Goal: Information Seeking & Learning: Learn about a topic

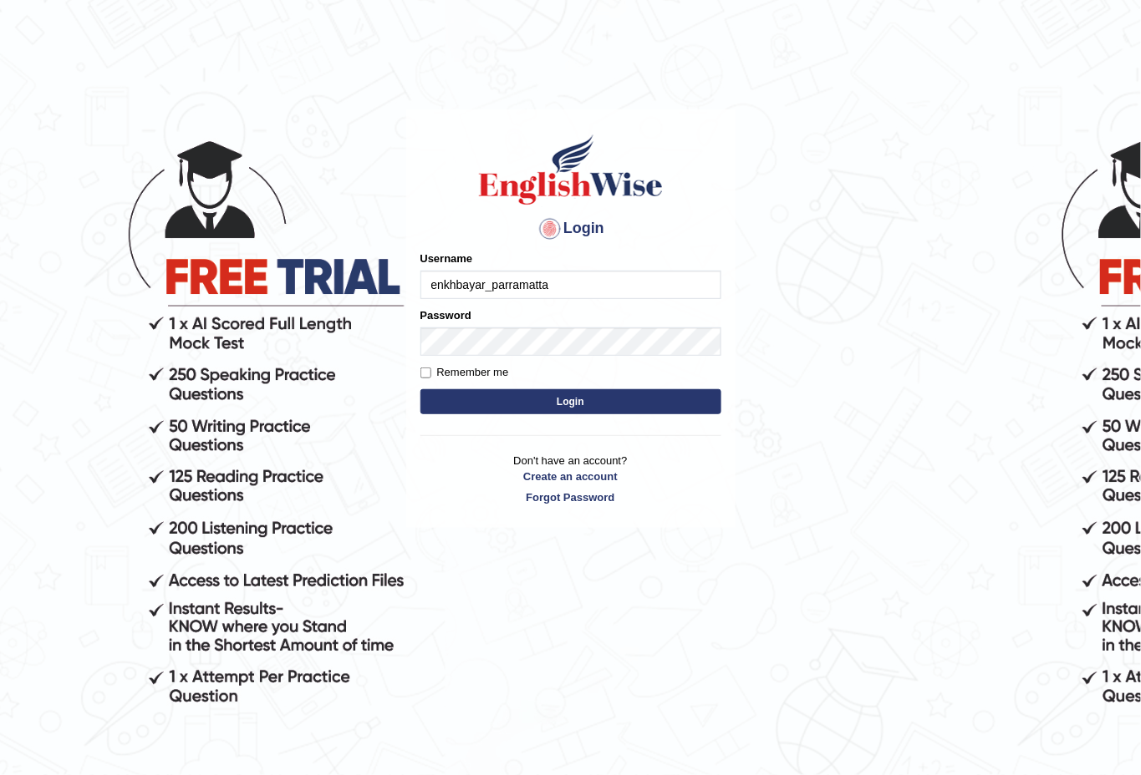
type input "enkhbayar_parramatta"
click at [424, 368] on input "Remember me" at bounding box center [425, 373] width 11 height 11
checkbox input "true"
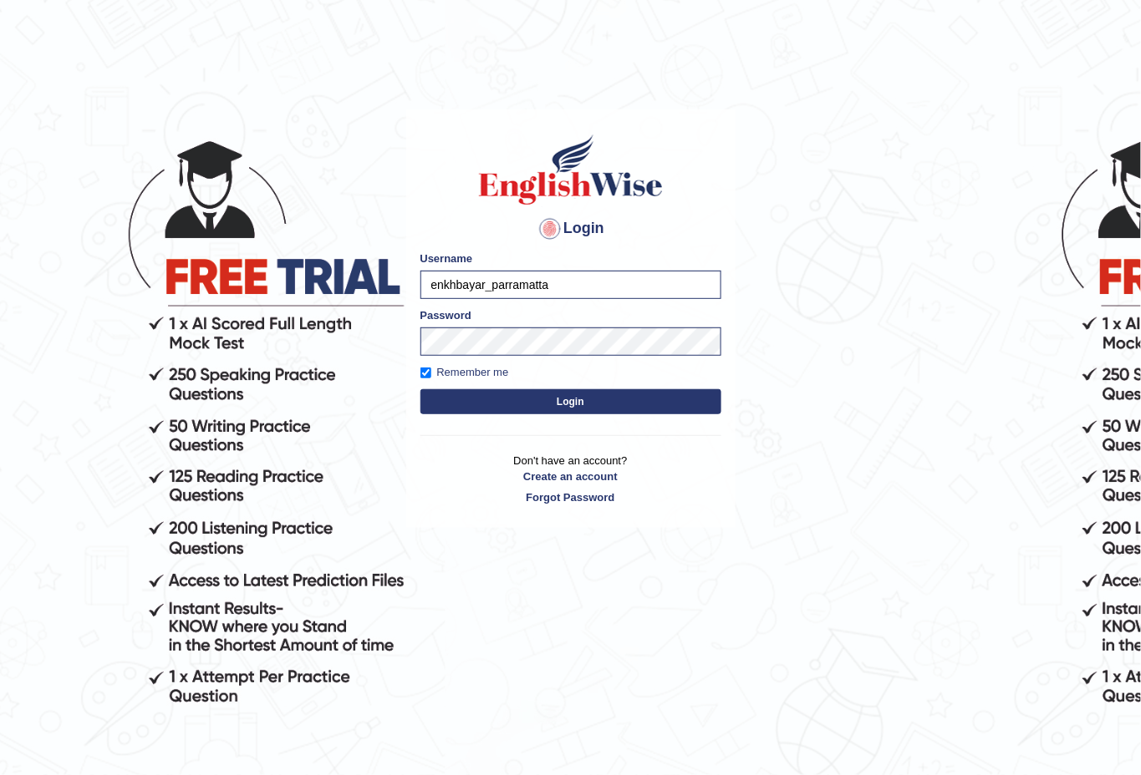
click at [558, 392] on button "Login" at bounding box center [570, 401] width 301 height 25
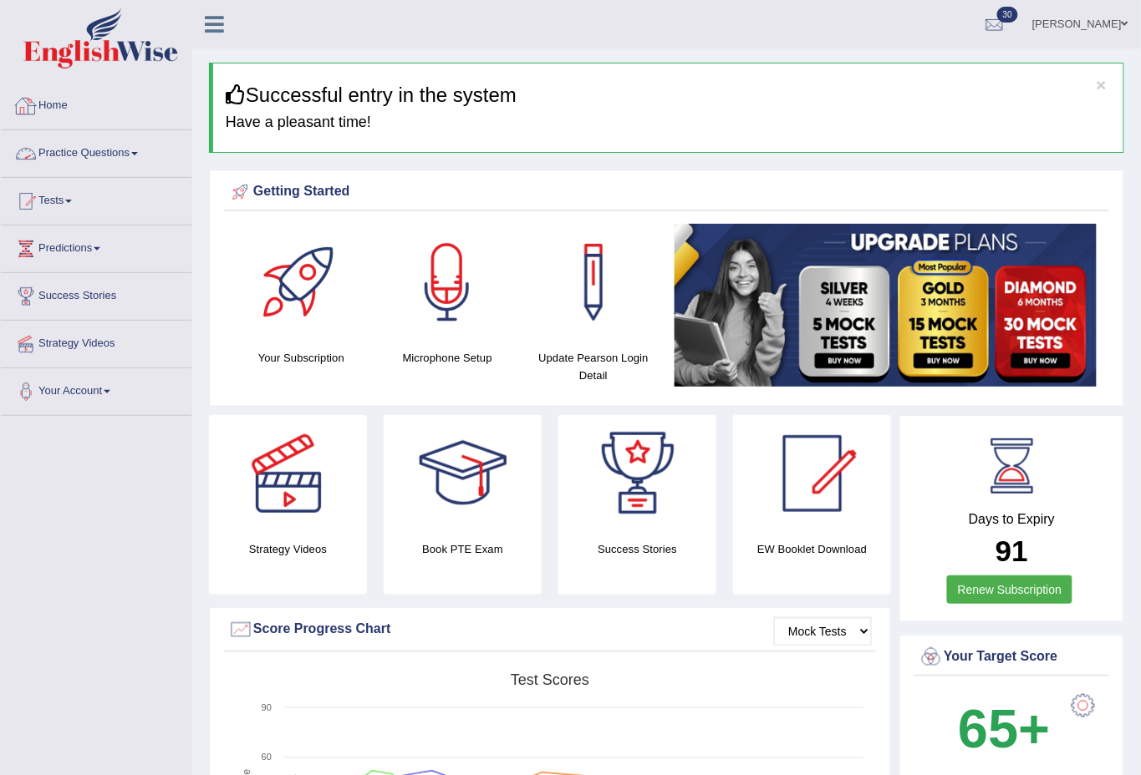
click at [125, 150] on link "Practice Questions" at bounding box center [96, 151] width 191 height 42
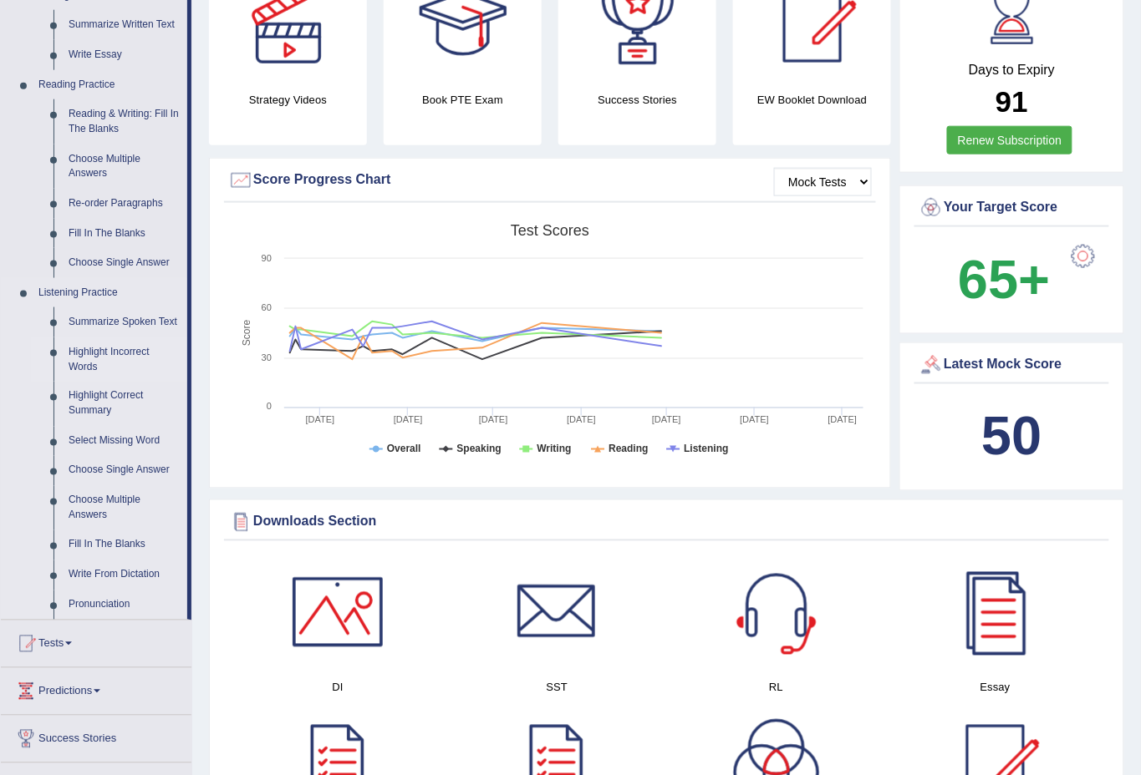
scroll to position [495, 0]
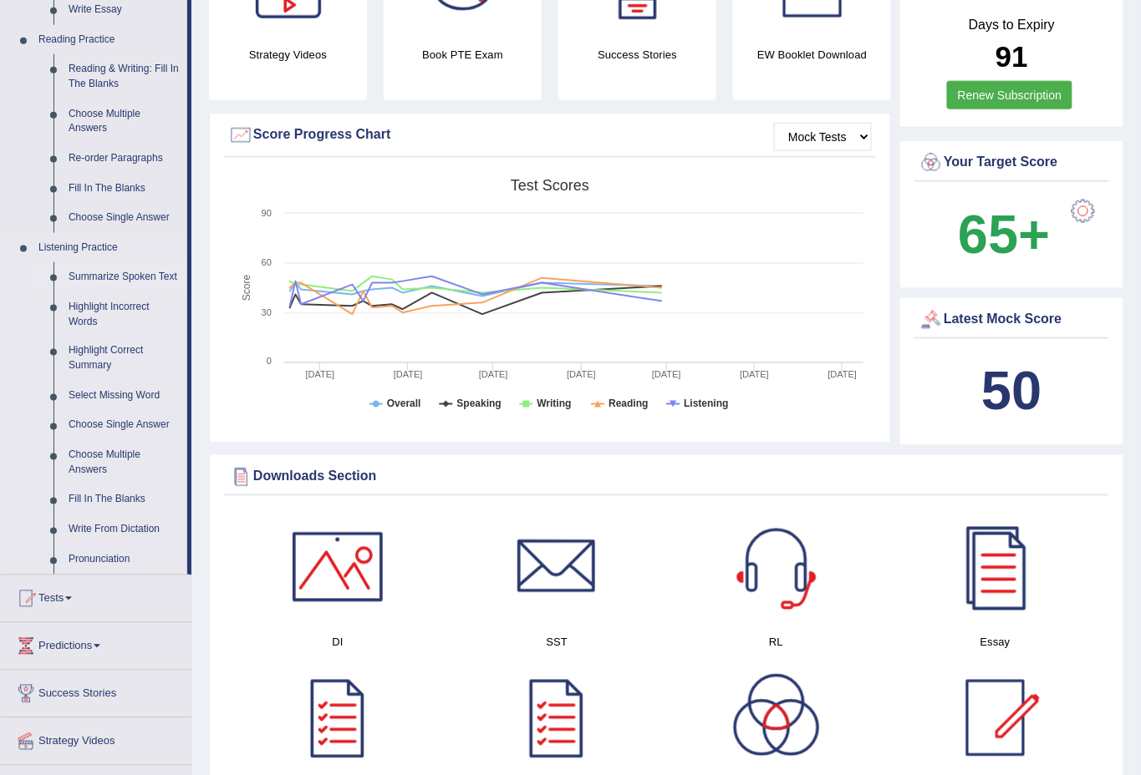
click at [114, 276] on link "Summarize Spoken Text" at bounding box center [124, 277] width 126 height 30
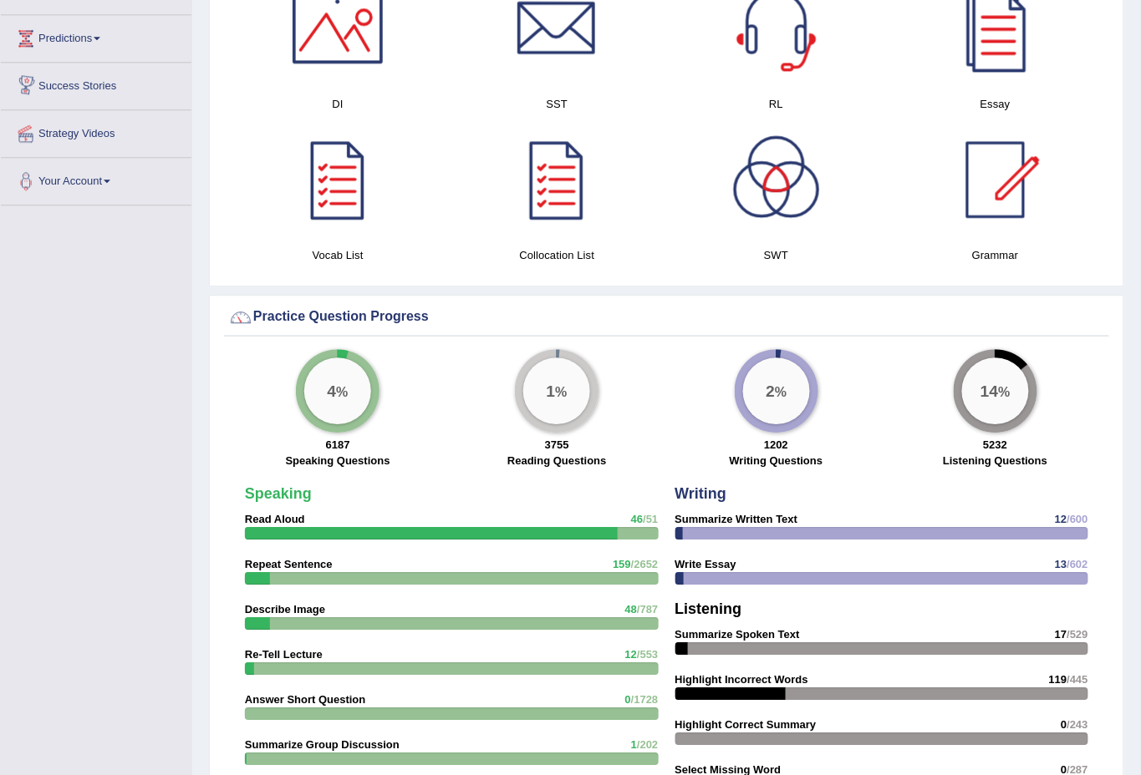
scroll to position [797, 0]
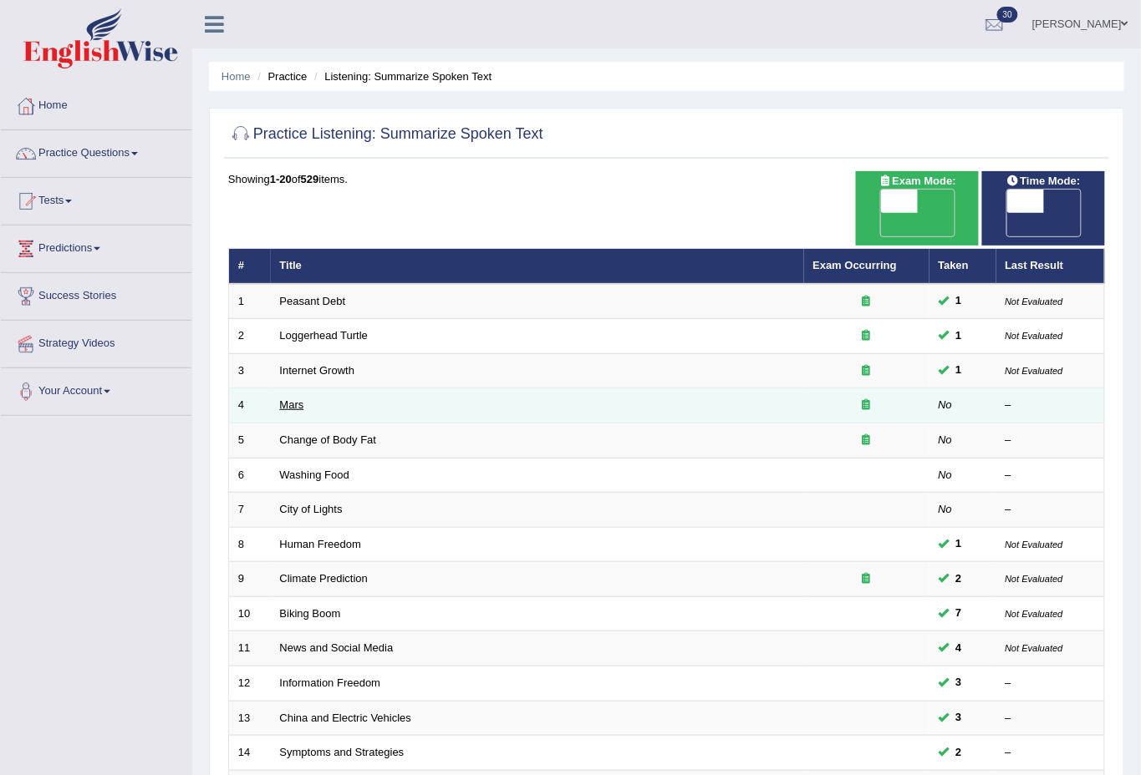
click at [300, 399] on link "Mars" at bounding box center [292, 405] width 24 height 13
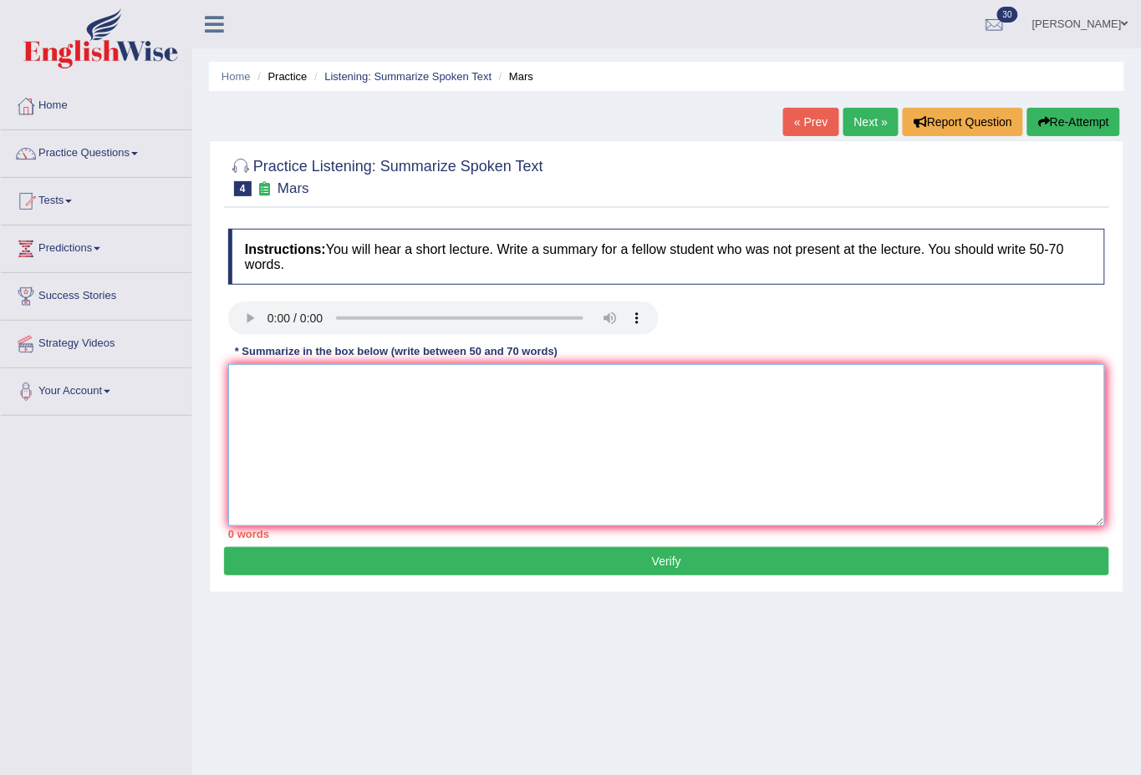
click at [294, 409] on textarea at bounding box center [666, 445] width 877 height 162
click at [462, 403] on textarea at bounding box center [666, 445] width 877 height 162
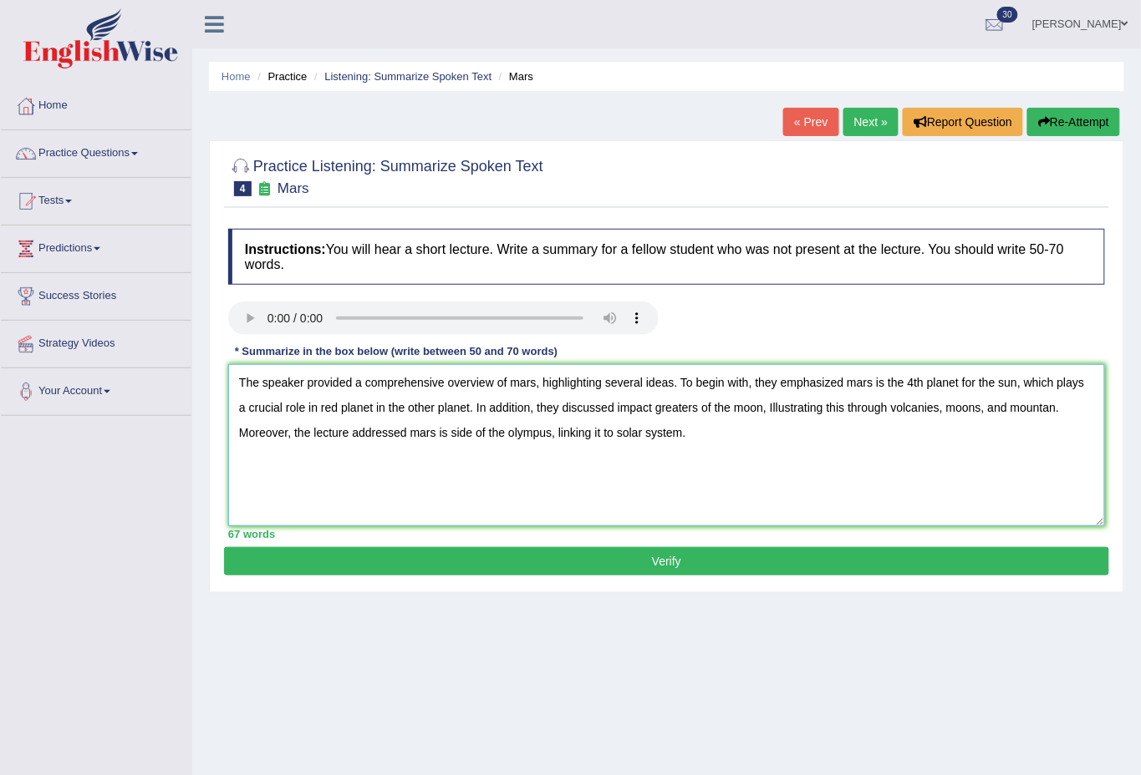
type textarea "The speaker provided a comprehensive overview of mars, highlighting several ide…"
click at [701, 554] on button "Verify" at bounding box center [666, 561] width 885 height 28
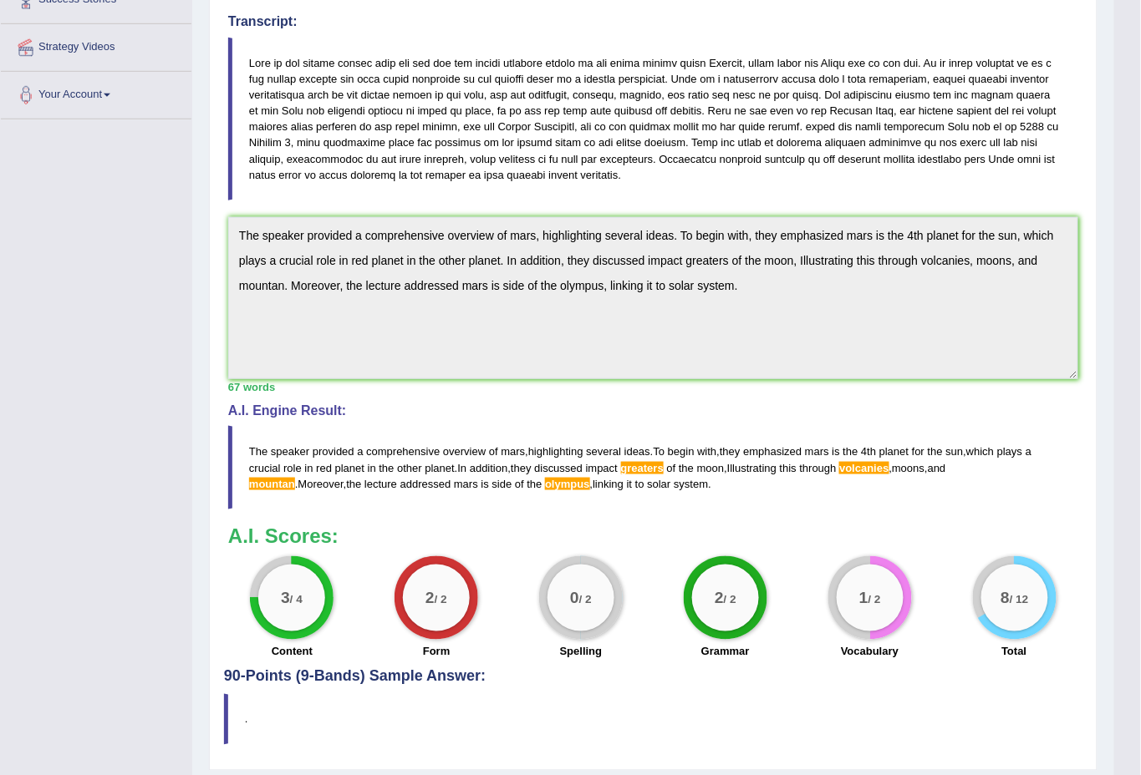
scroll to position [348, 0]
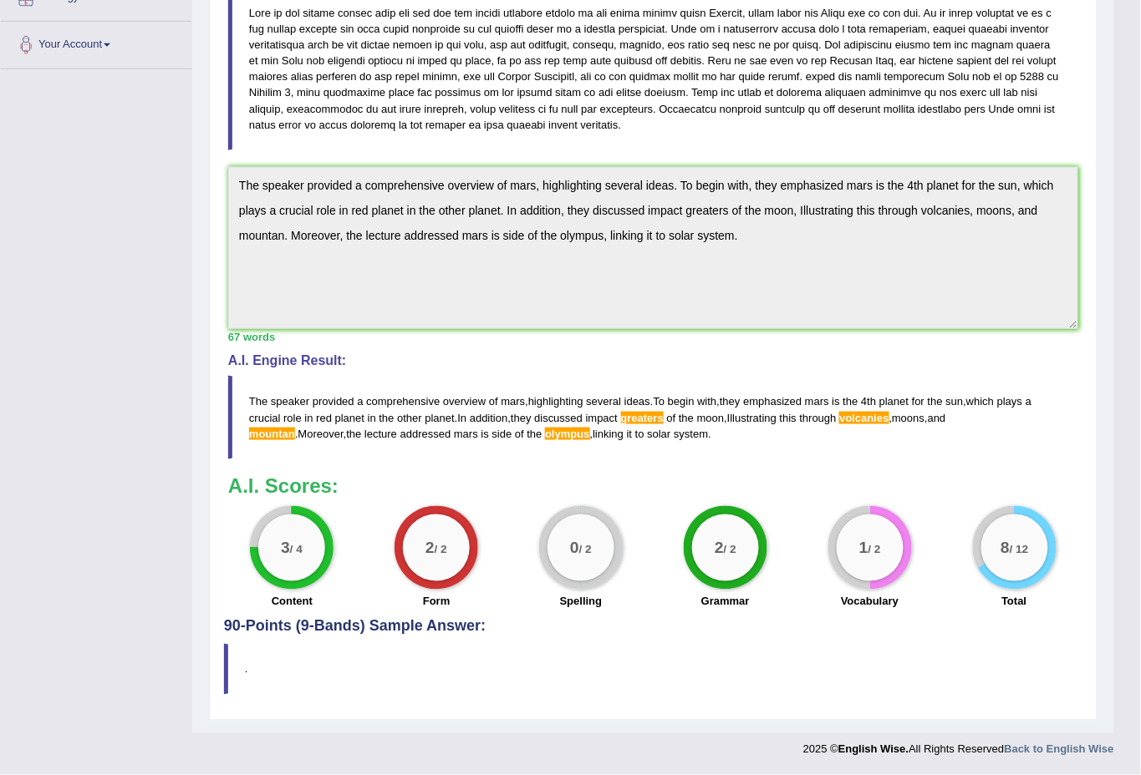
click at [869, 418] on span "volcanies" at bounding box center [863, 418] width 49 height 13
click at [877, 414] on span "volcanies" at bounding box center [863, 418] width 49 height 13
click at [877, 413] on span "volcanies" at bounding box center [863, 418] width 49 height 13
click at [866, 415] on span "volcanies" at bounding box center [863, 418] width 49 height 13
click at [650, 412] on span "greaters" at bounding box center [642, 418] width 43 height 13
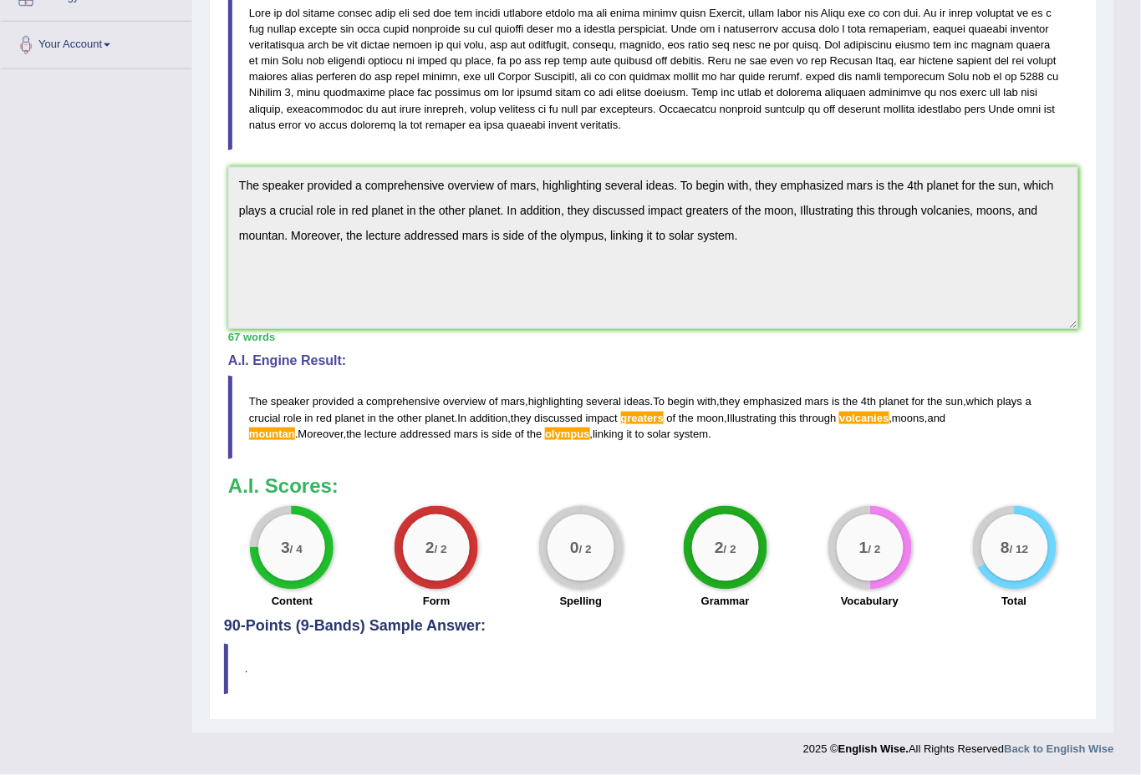
click at [648, 413] on span "greaters" at bounding box center [642, 418] width 43 height 13
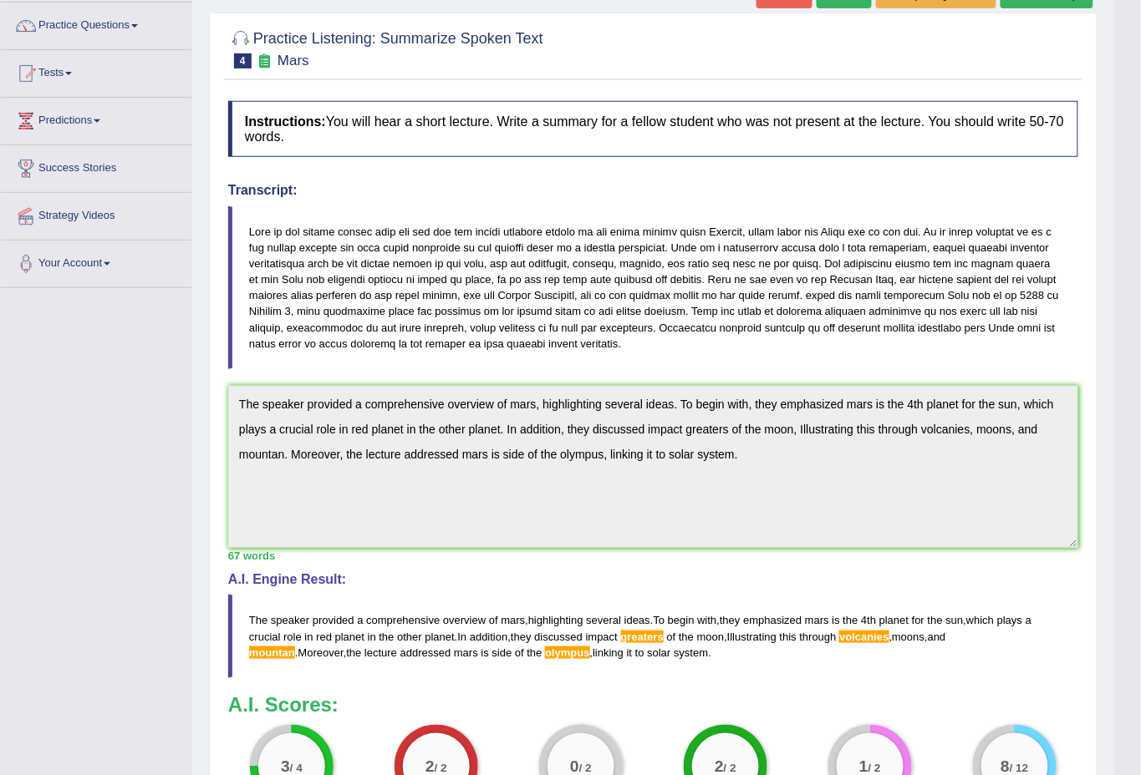
scroll to position [0, 0]
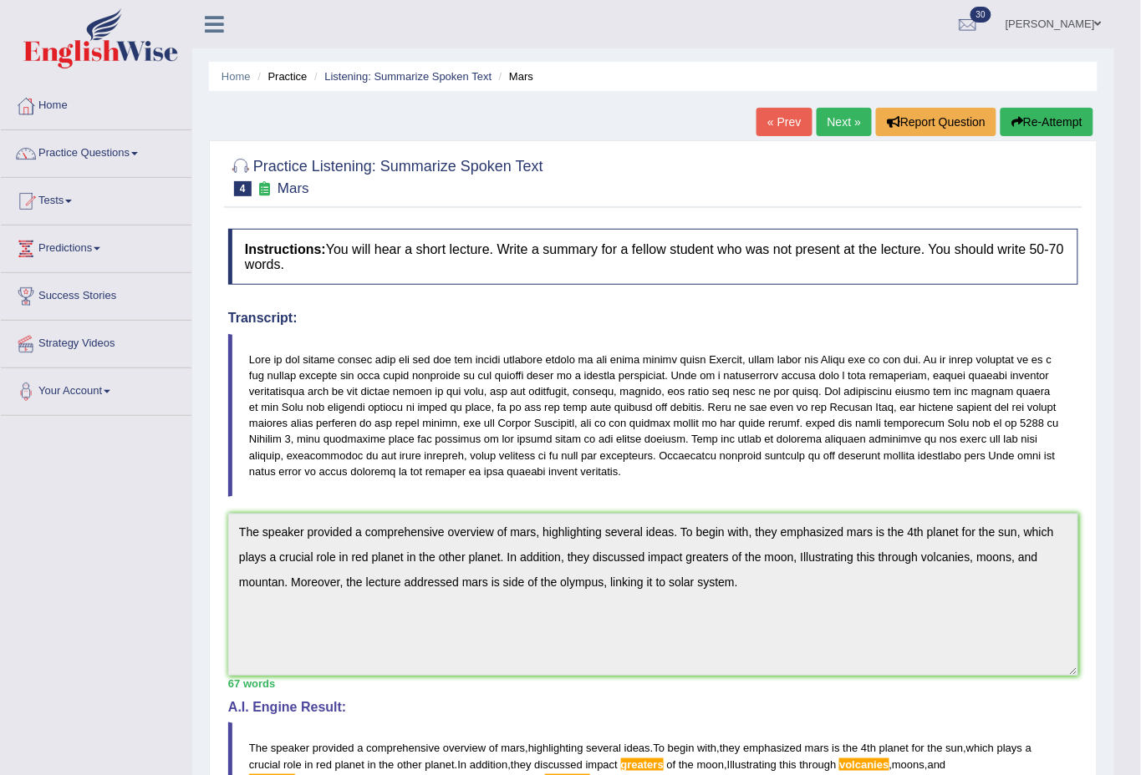
click at [1044, 118] on button "Re-Attempt" at bounding box center [1046, 122] width 93 height 28
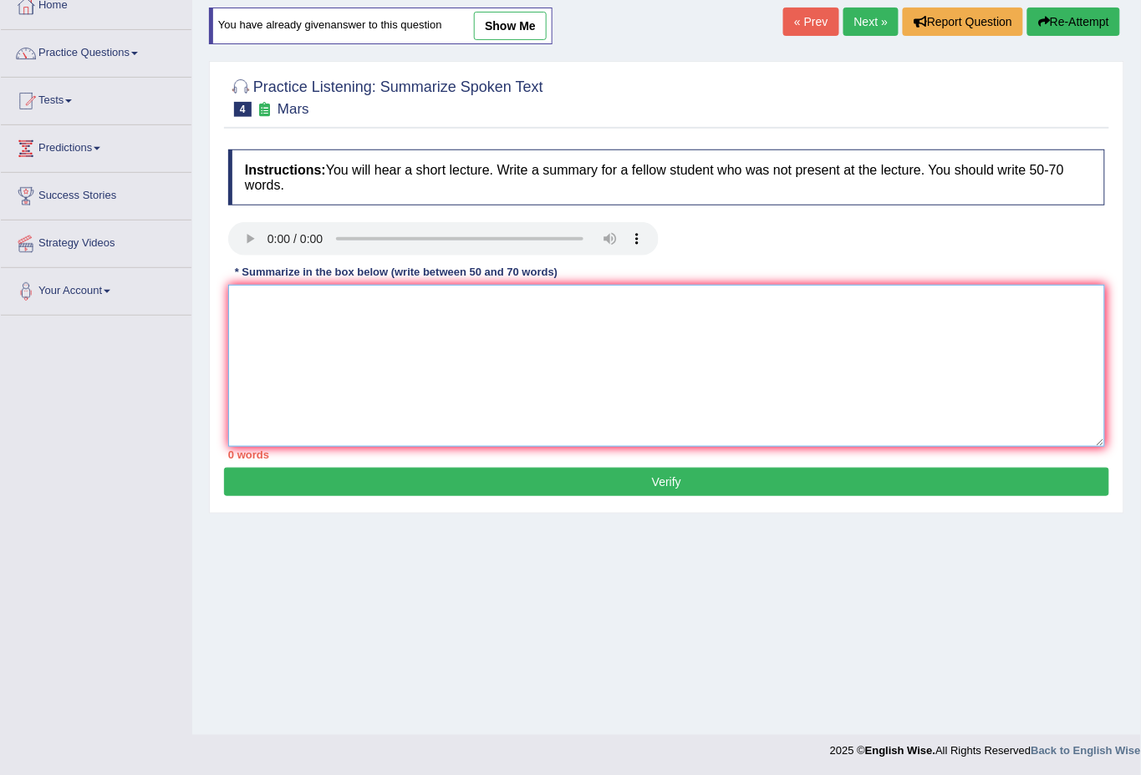
scroll to position [100, 0]
click at [376, 286] on textarea at bounding box center [666, 366] width 877 height 162
click at [358, 299] on textarea at bounding box center [666, 366] width 877 height 162
paste textarea "The speaker provided a comprehensive overview of mars, highlighting several ide…"
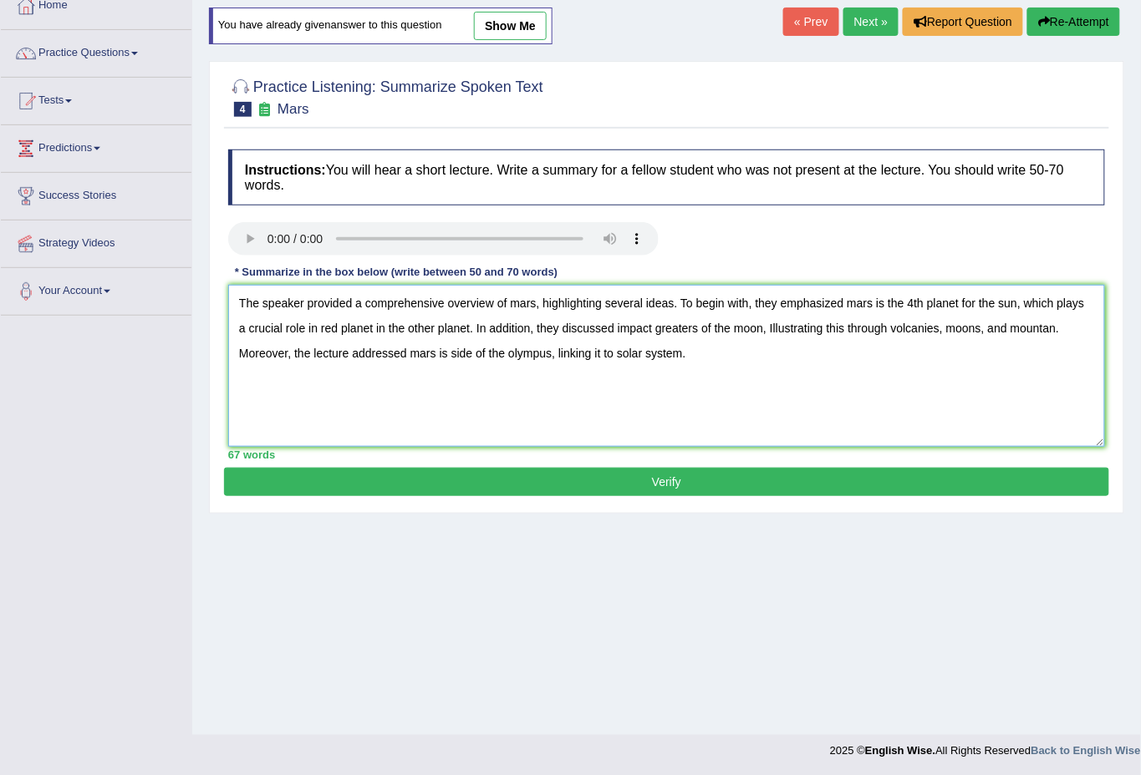
click at [928, 329] on textarea "The speaker provided a comprehensive overview of mars, highlighting several ide…" at bounding box center [666, 366] width 877 height 162
click at [1043, 326] on textarea "The speaker provided a comprehensive overview of mars, highlighting several ide…" at bounding box center [666, 366] width 877 height 162
click at [546, 349] on textarea "The speaker provided a comprehensive overview of mars, highlighting several ide…" at bounding box center [666, 366] width 877 height 162
click at [551, 353] on textarea "The speaker provided a comprehensive overview of mars, highlighting several ide…" at bounding box center [666, 366] width 877 height 162
drag, startPoint x: 651, startPoint y: 325, endPoint x: 683, endPoint y: 395, distance: 77.4
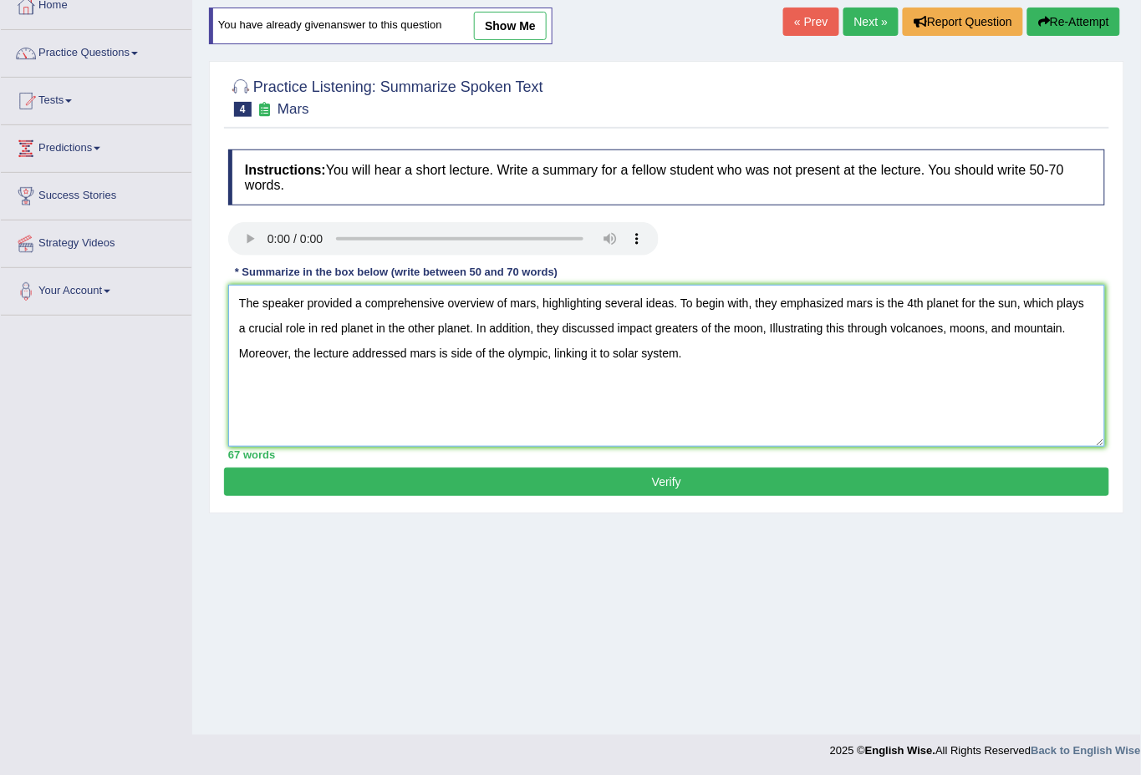
click at [653, 332] on textarea "The speaker provided a comprehensive overview of mars, highlighting several ide…" at bounding box center [666, 366] width 877 height 162
click at [714, 360] on textarea "The speaker provided a comprehensive overview of mars, highlighting several ide…" at bounding box center [666, 366] width 877 height 162
type textarea "The speaker provided a comprehensive overview of mars, highlighting several ide…"
click at [694, 475] on button "Verify" at bounding box center [666, 482] width 885 height 28
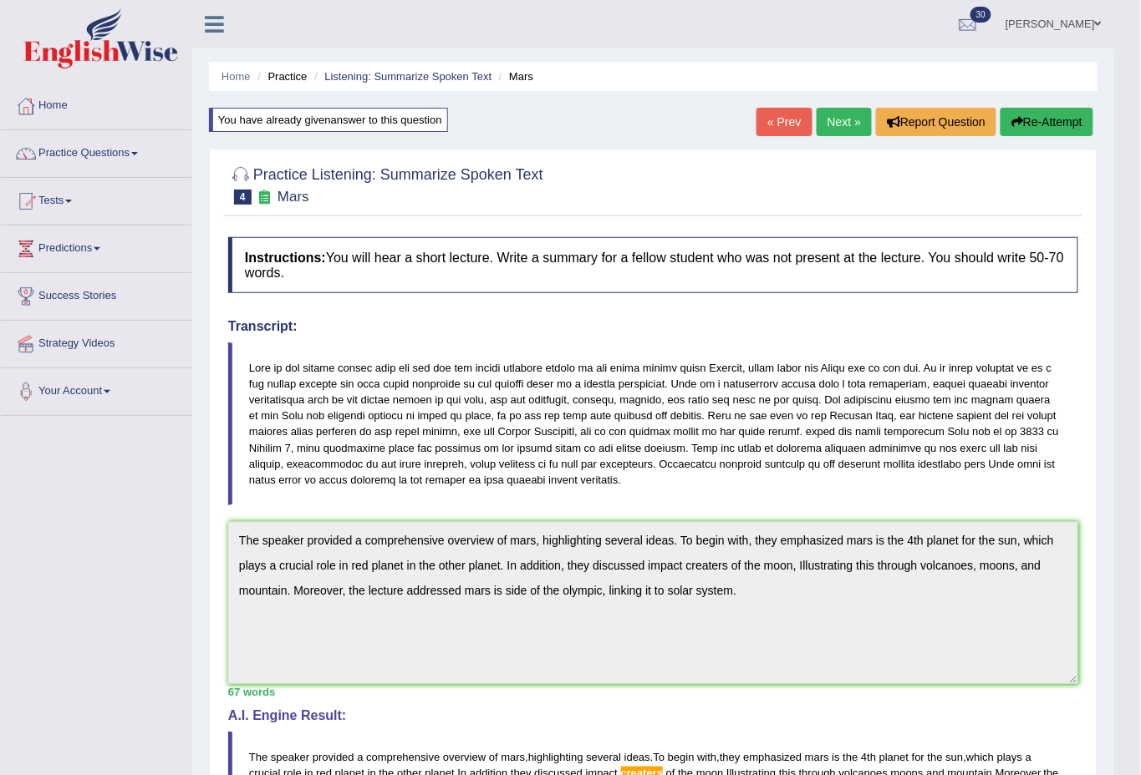
click at [1044, 111] on button "Re-Attempt" at bounding box center [1046, 122] width 93 height 28
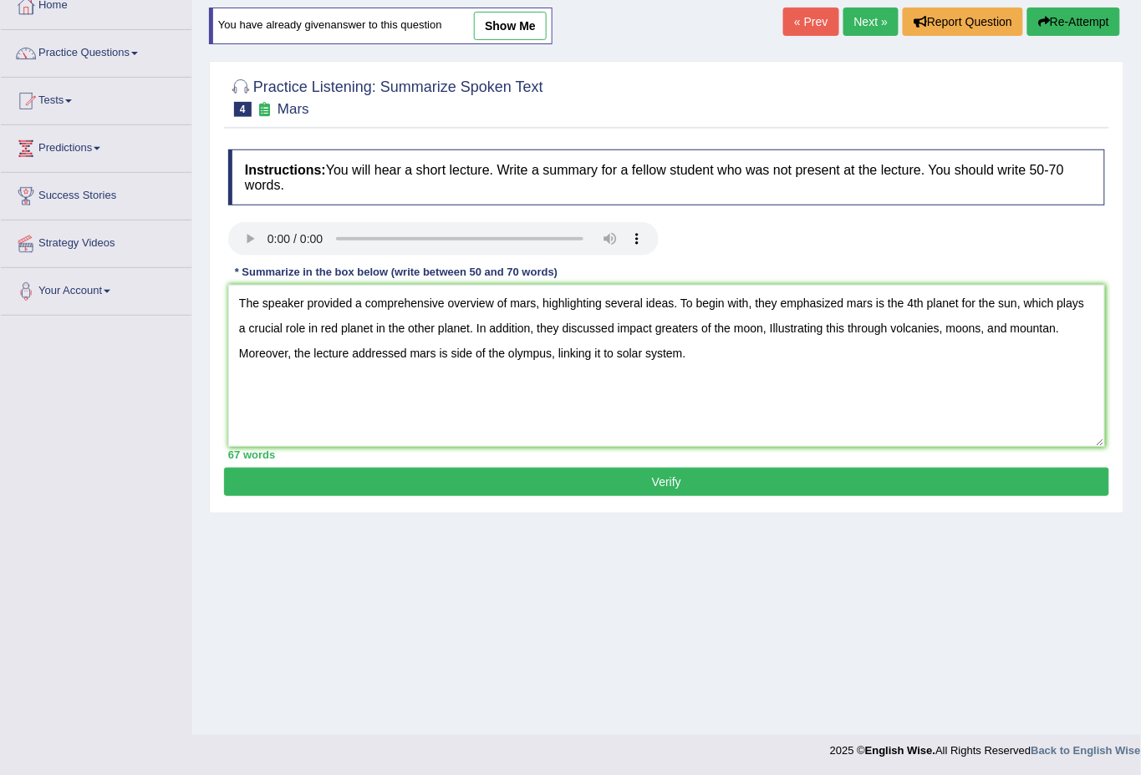
click at [684, 326] on textarea "The speaker provided a comprehensive overview of mars, highlighting several ide…" at bounding box center [666, 366] width 877 height 162
click at [691, 329] on textarea "The speaker provided a comprehensive overview of mars, highlighting several ide…" at bounding box center [666, 366] width 877 height 162
drag, startPoint x: 495, startPoint y: 352, endPoint x: 508, endPoint y: 389, distance: 39.1
click at [496, 353] on textarea "The speaker provided a comprehensive overview of mars, highlighting several ide…" at bounding box center [666, 366] width 877 height 162
click at [916, 326] on textarea "The speaker provided a comprehensive overview of mars, highlighting several ide…" at bounding box center [666, 366] width 877 height 162
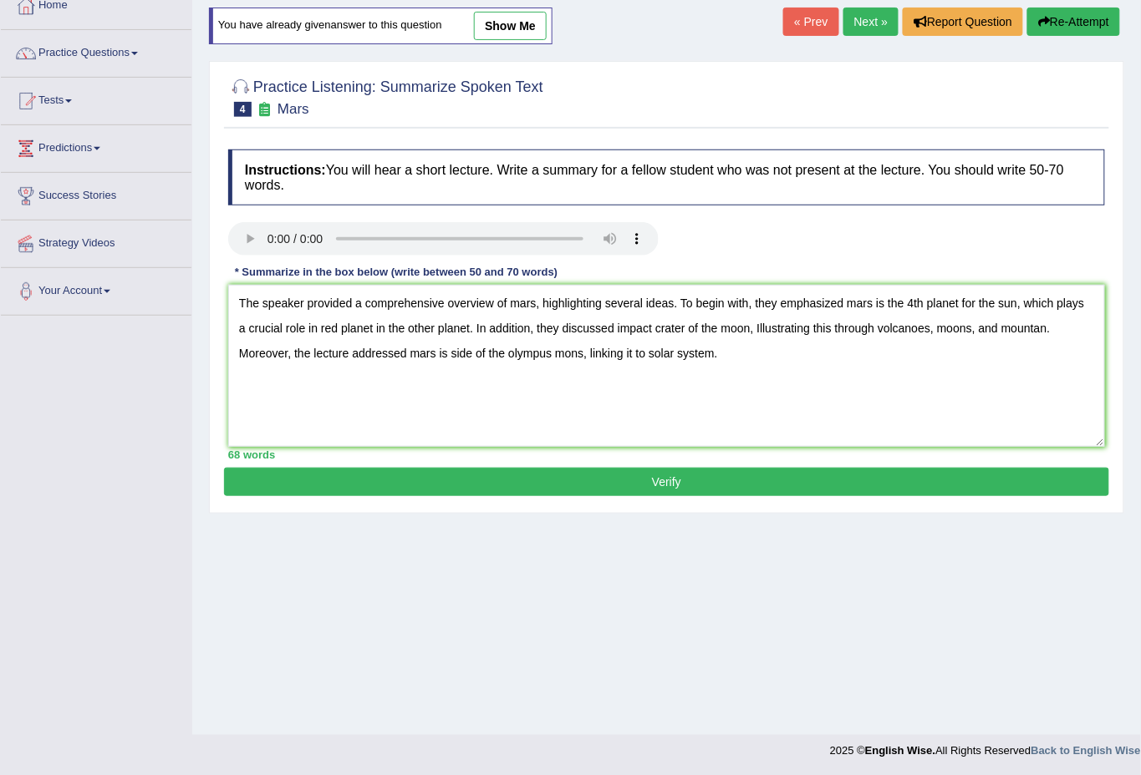
click at [1027, 325] on textarea "The speaker provided a comprehensive overview of mars, highlighting several ide…" at bounding box center [666, 366] width 877 height 162
drag, startPoint x: 728, startPoint y: 358, endPoint x: 757, endPoint y: 374, distance: 33.3
click at [734, 358] on textarea "The speaker provided a comprehensive overview of mars, highlighting several ide…" at bounding box center [666, 366] width 877 height 162
type textarea "The speaker provided a comprehensive overview of mars, highlighting several ide…"
click at [704, 481] on button "Verify" at bounding box center [666, 482] width 885 height 28
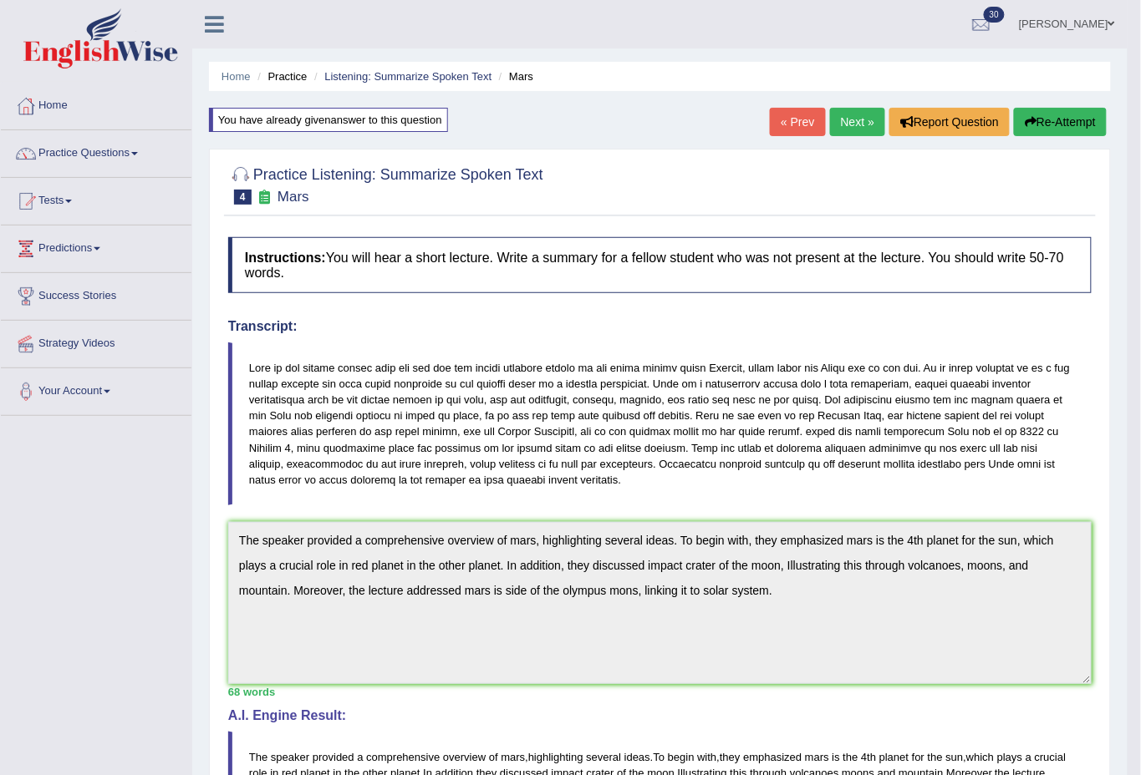
click at [861, 120] on link "Next »" at bounding box center [857, 122] width 55 height 28
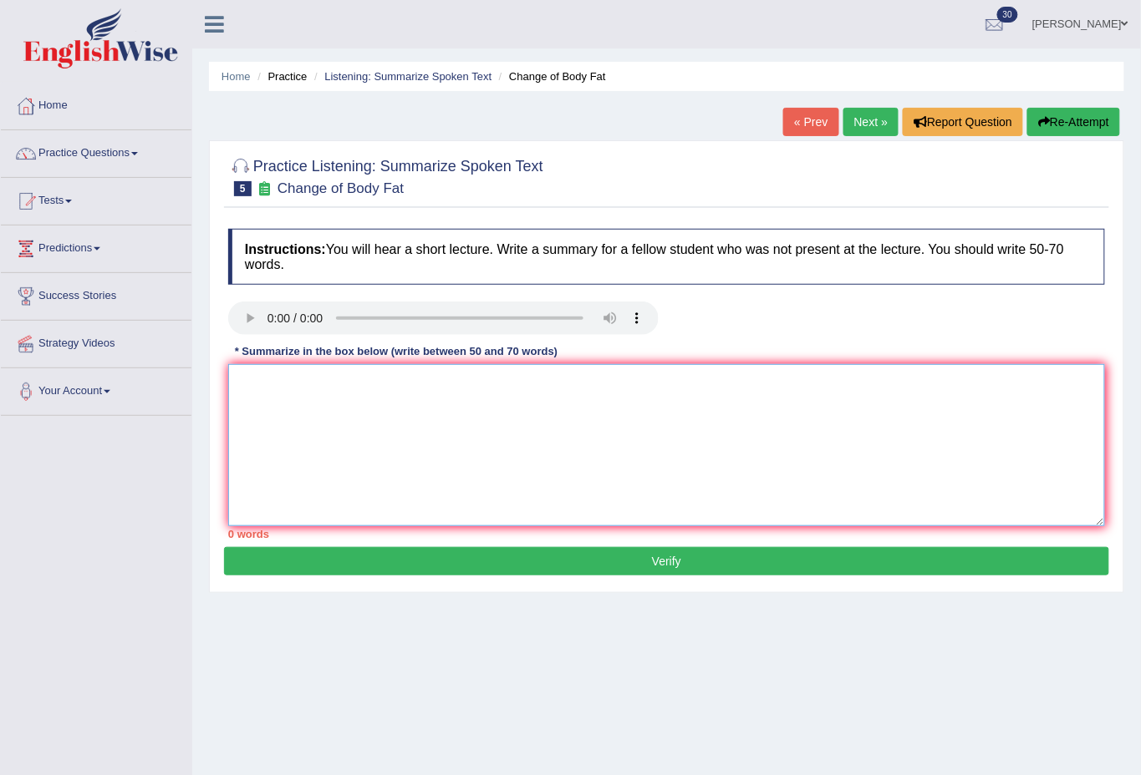
click at [309, 411] on textarea at bounding box center [666, 445] width 877 height 162
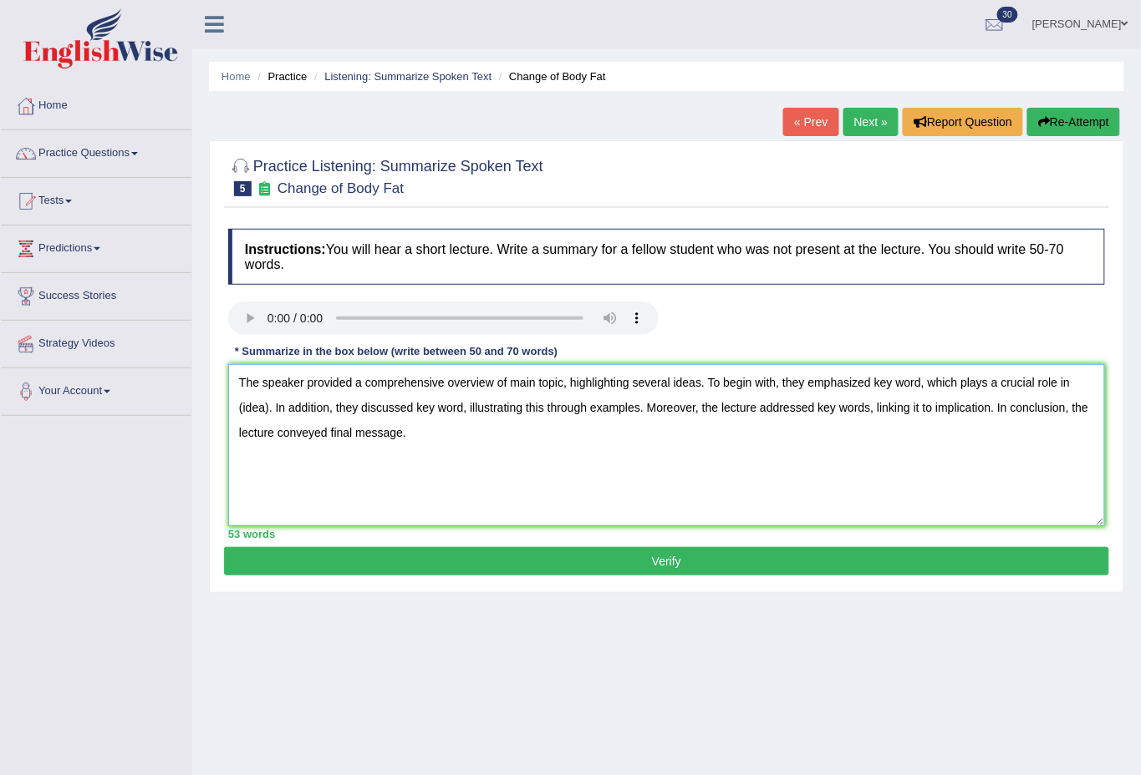
type textarea "The speaker provided a comprehensive overview of main topic, highlighting sever…"
click at [647, 562] on button "Verify" at bounding box center [666, 561] width 885 height 28
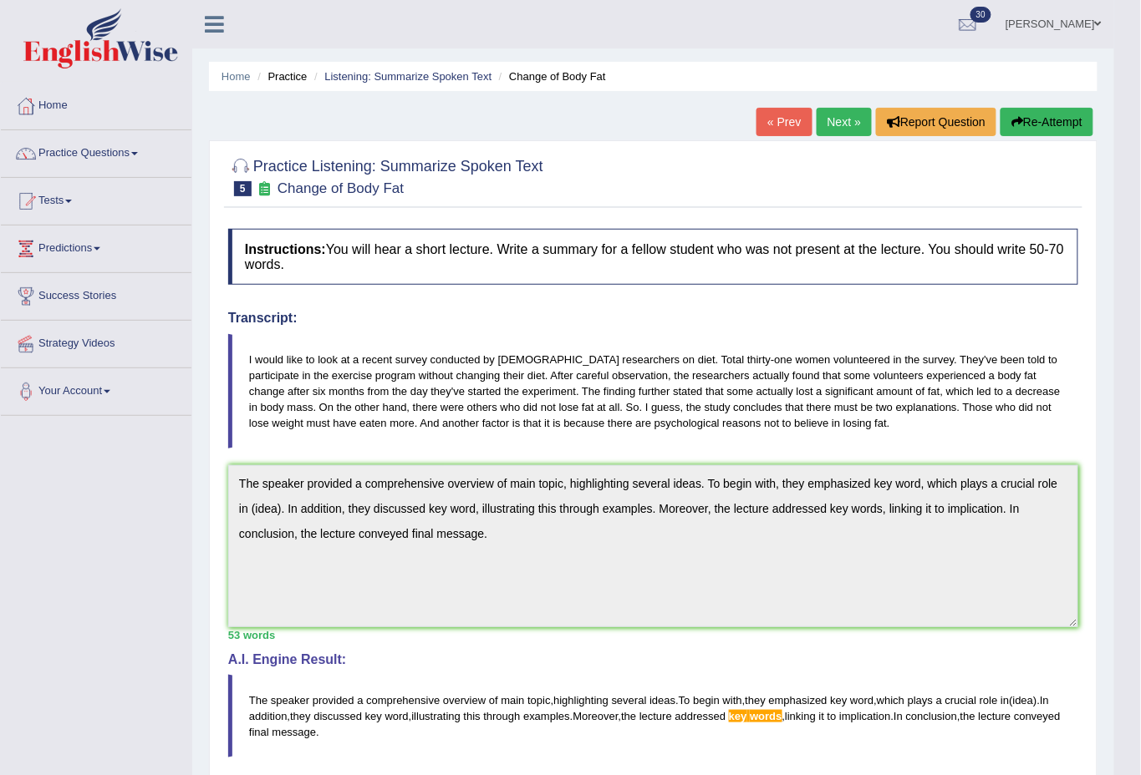
click at [851, 123] on link "Next »" at bounding box center [843, 122] width 55 height 28
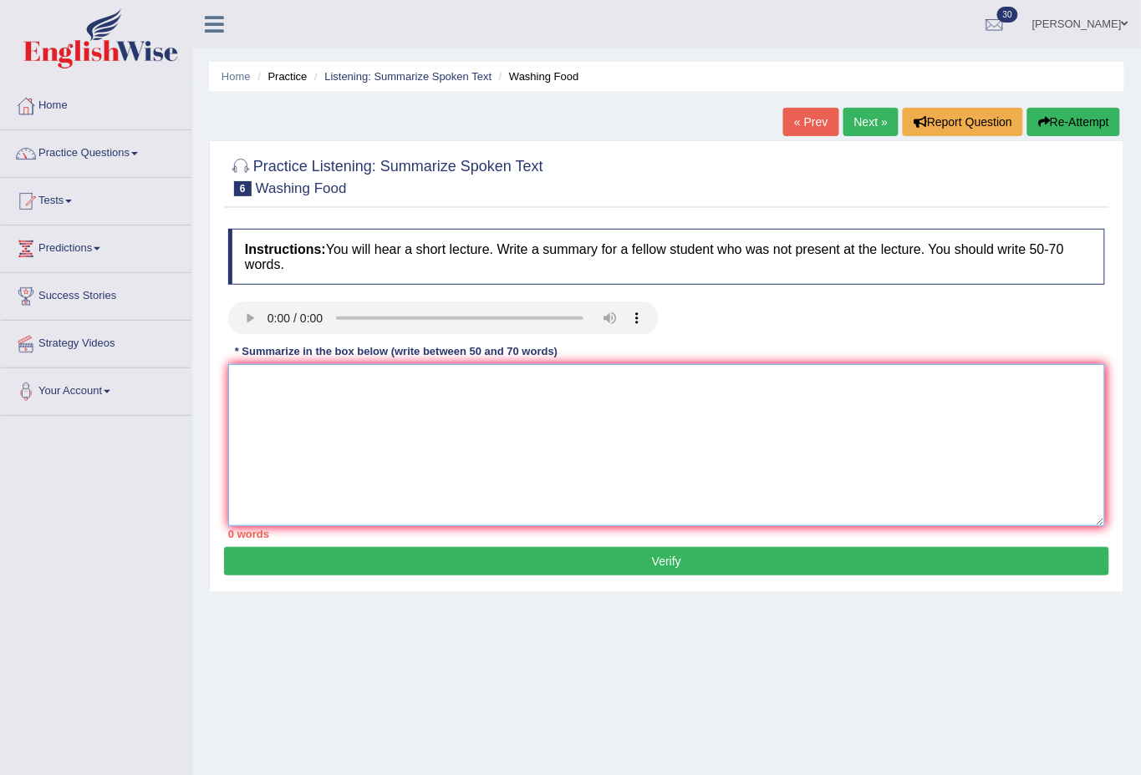
click at [342, 443] on textarea at bounding box center [666, 445] width 877 height 162
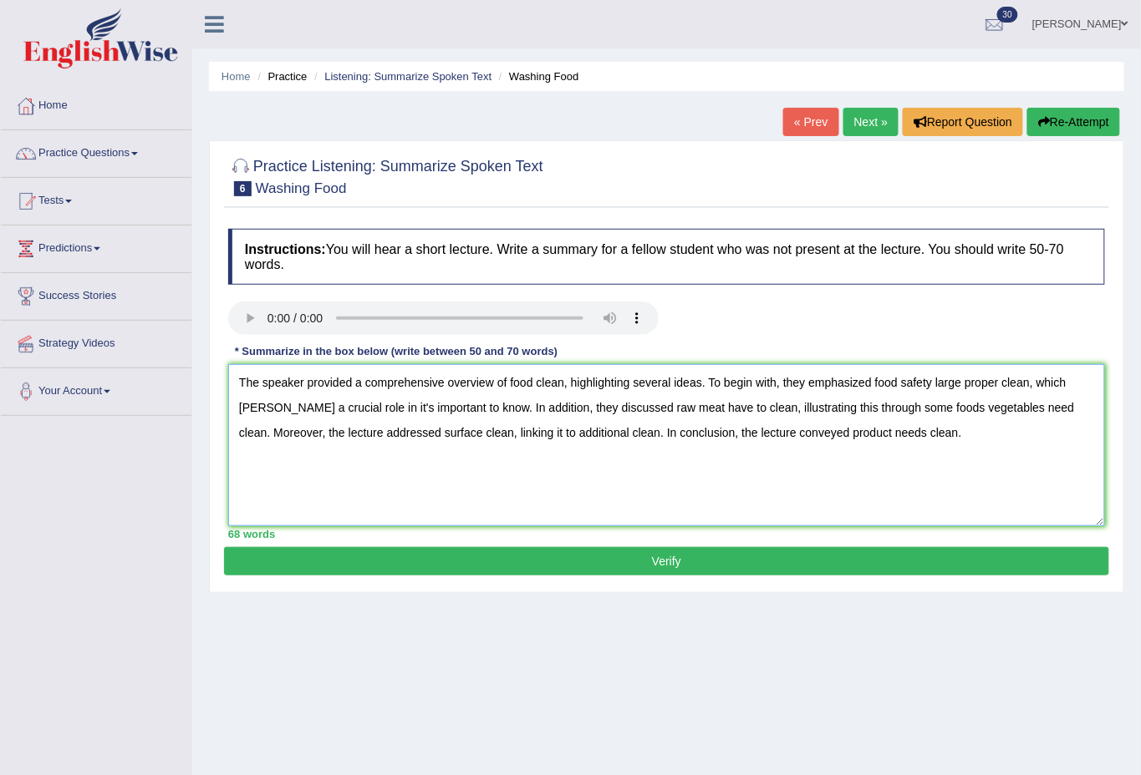
type textarea "The speaker provided a comprehensive overview of food clean, highlighting sever…"
click at [672, 553] on button "Verify" at bounding box center [666, 561] width 885 height 28
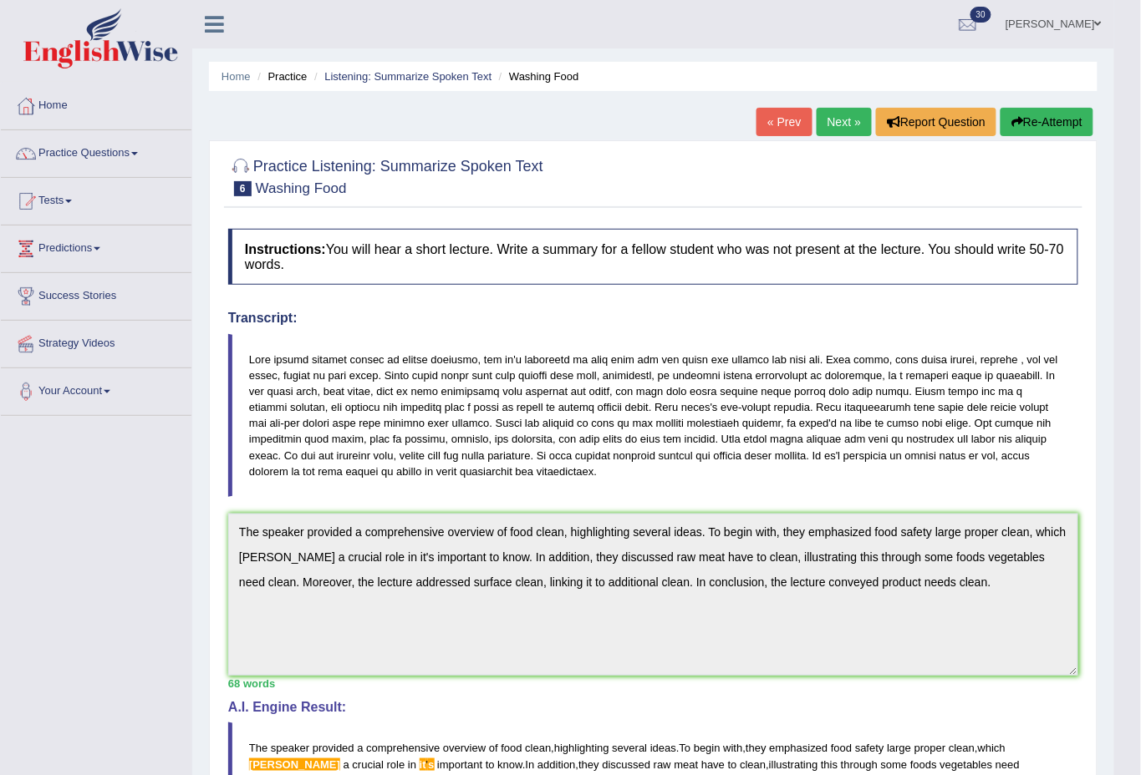
click at [1039, 112] on button "Re-Attempt" at bounding box center [1046, 122] width 93 height 28
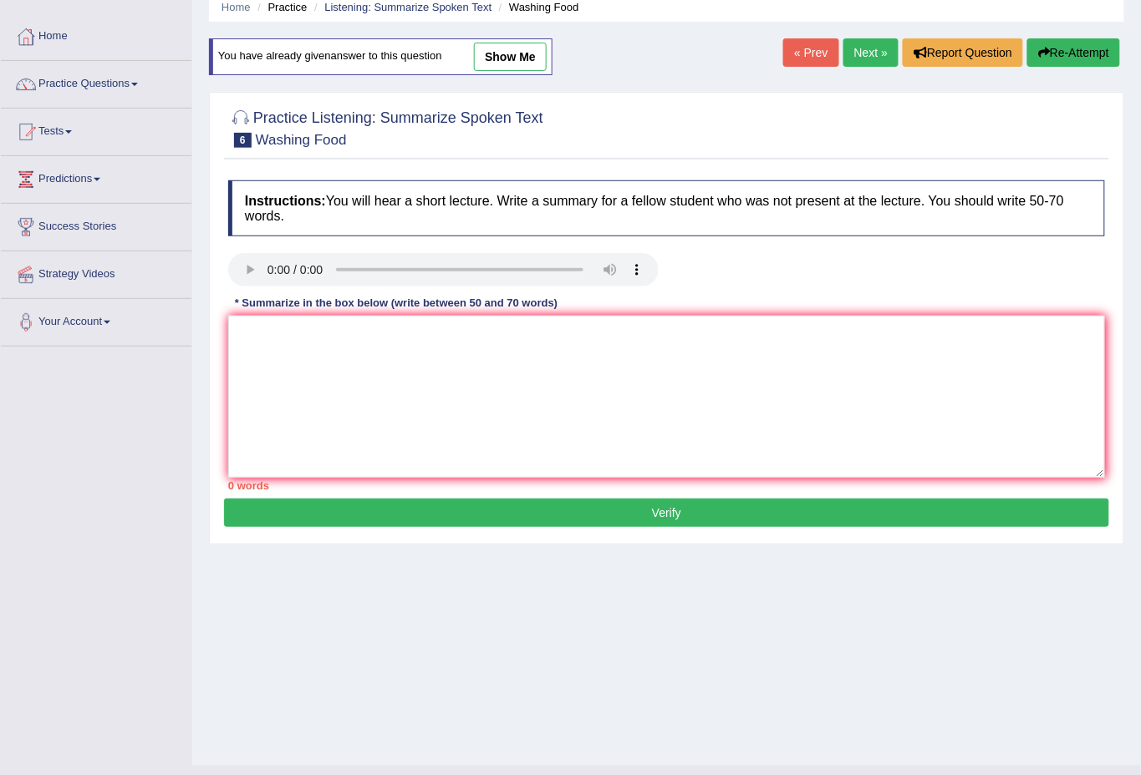
scroll to position [100, 0]
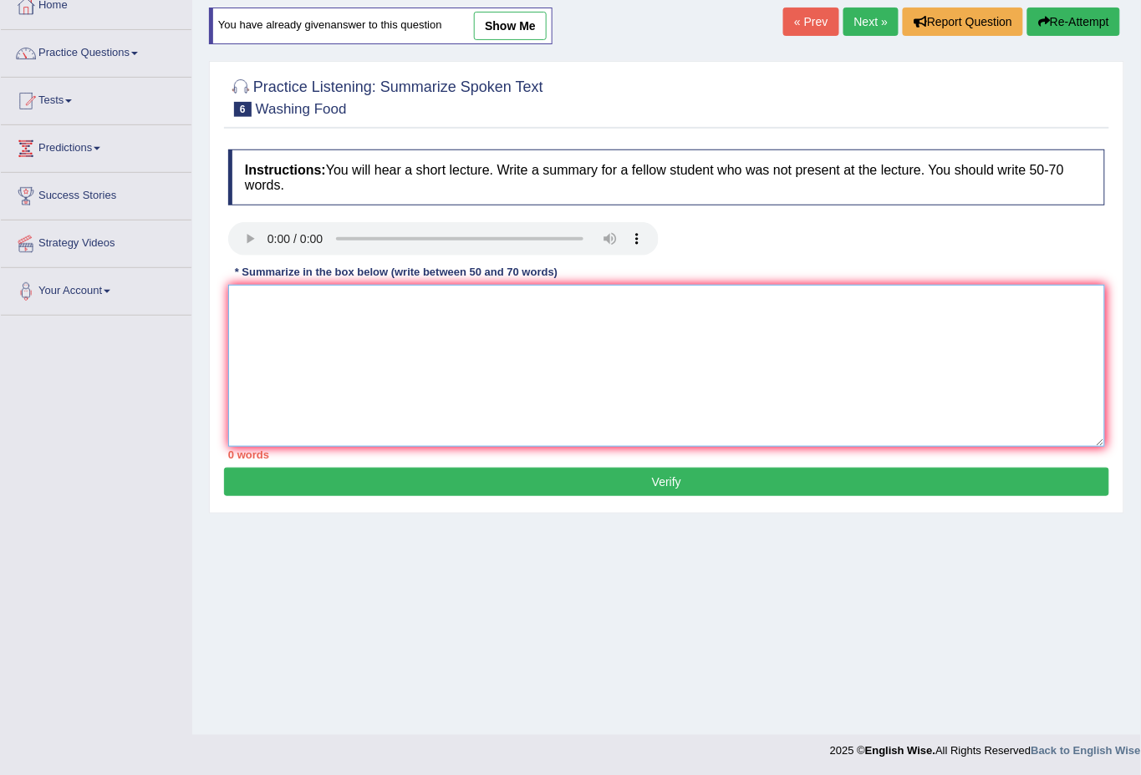
click at [313, 367] on textarea at bounding box center [666, 366] width 877 height 162
paste textarea "The speaker provided a comprehensive overview of food clean, highlighting sever…"
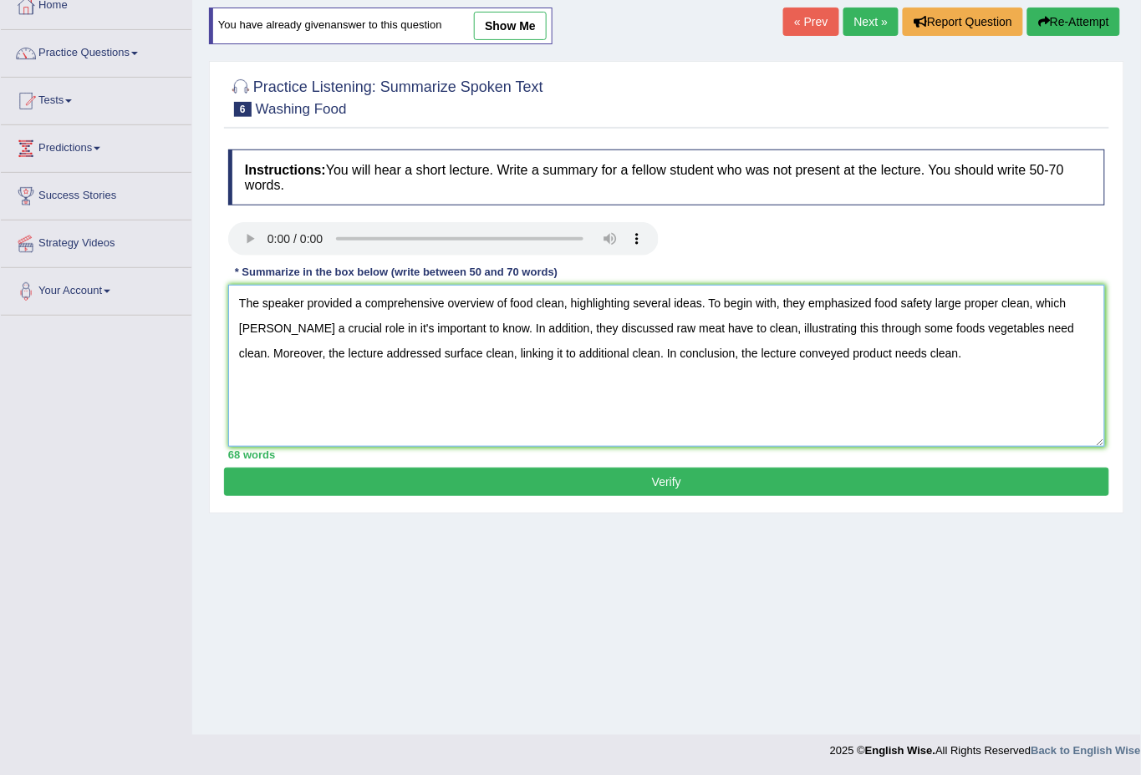
drag, startPoint x: 257, startPoint y: 330, endPoint x: 275, endPoint y: 374, distance: 46.9
click at [260, 338] on textarea "The speaker provided a comprehensive overview of food clean, highlighting sever…" at bounding box center [666, 366] width 877 height 162
click at [358, 326] on textarea "The speaker provided a comprehensive overview of food clean, highlighting sever…" at bounding box center [666, 366] width 877 height 162
click at [902, 353] on textarea "The speaker provided a comprehensive overview of food clean, highlighting sever…" at bounding box center [666, 366] width 877 height 162
type textarea "The speaker provided a comprehensive overview of food clean, highlighting sever…"
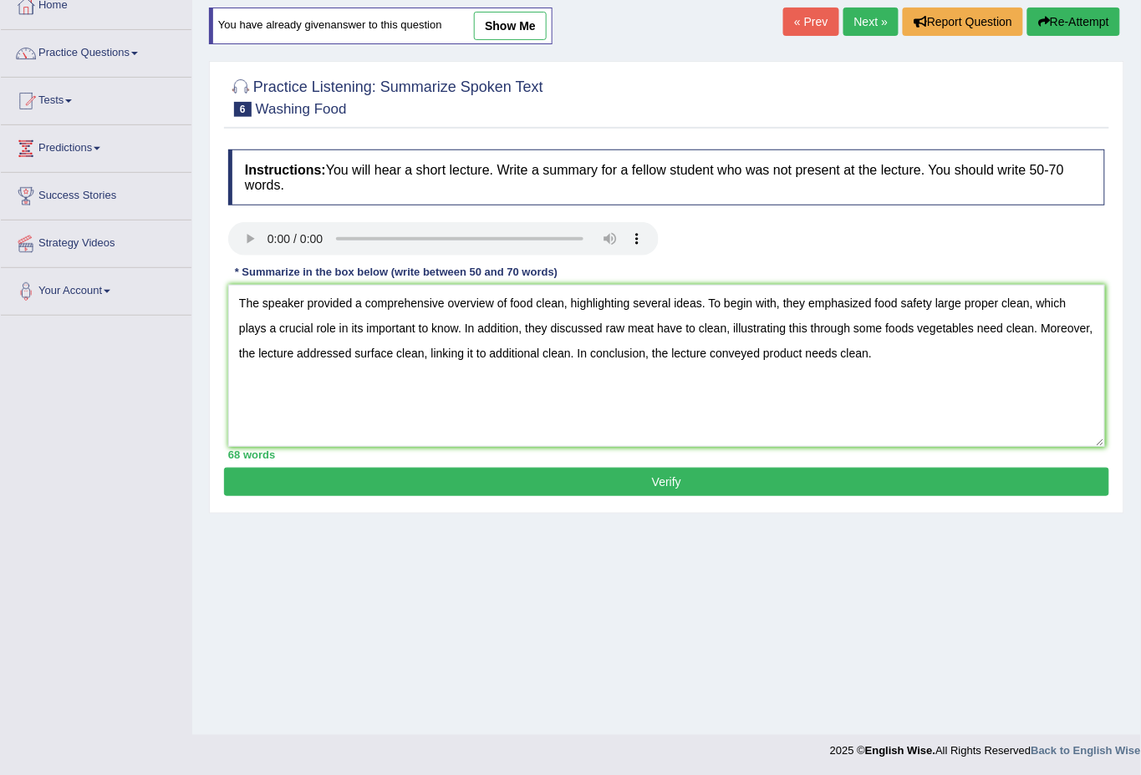
click at [646, 475] on button "Verify" at bounding box center [666, 482] width 885 height 28
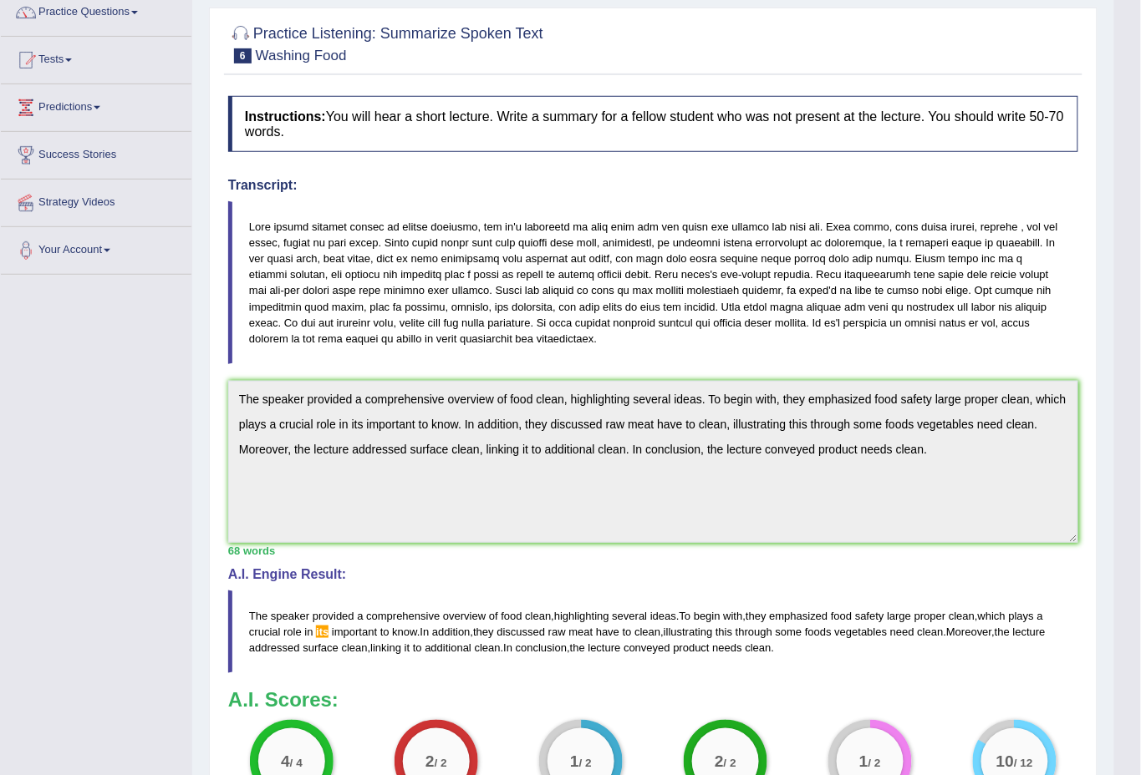
scroll to position [0, 0]
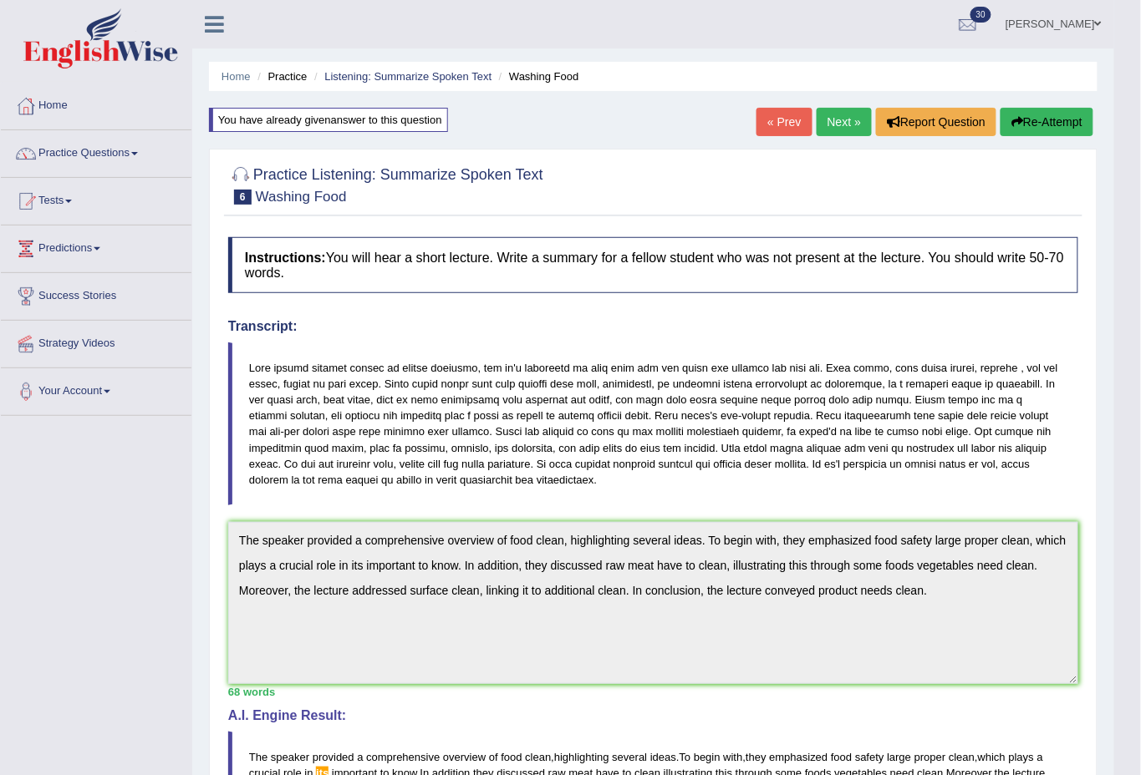
click at [1033, 114] on button "Re-Attempt" at bounding box center [1046, 122] width 93 height 28
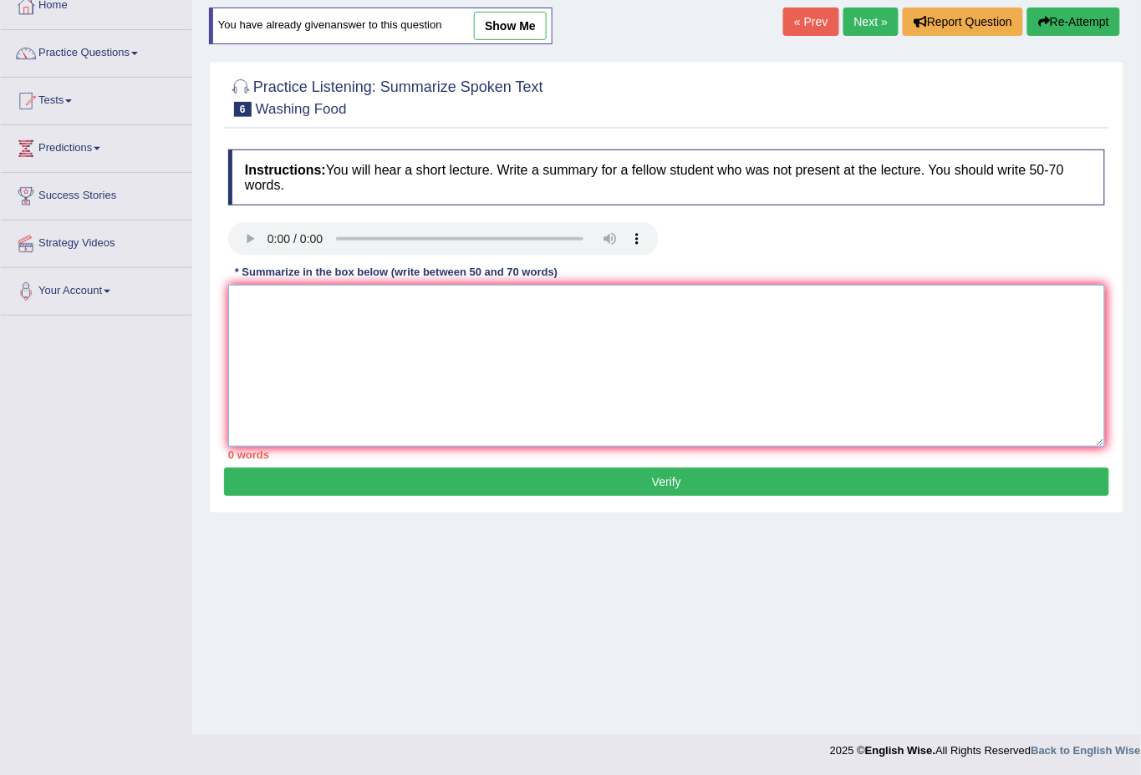
click at [334, 353] on textarea at bounding box center [666, 366] width 877 height 162
paste textarea "The speaker provided a comprehensive overview of food clean, highlighting sever…"
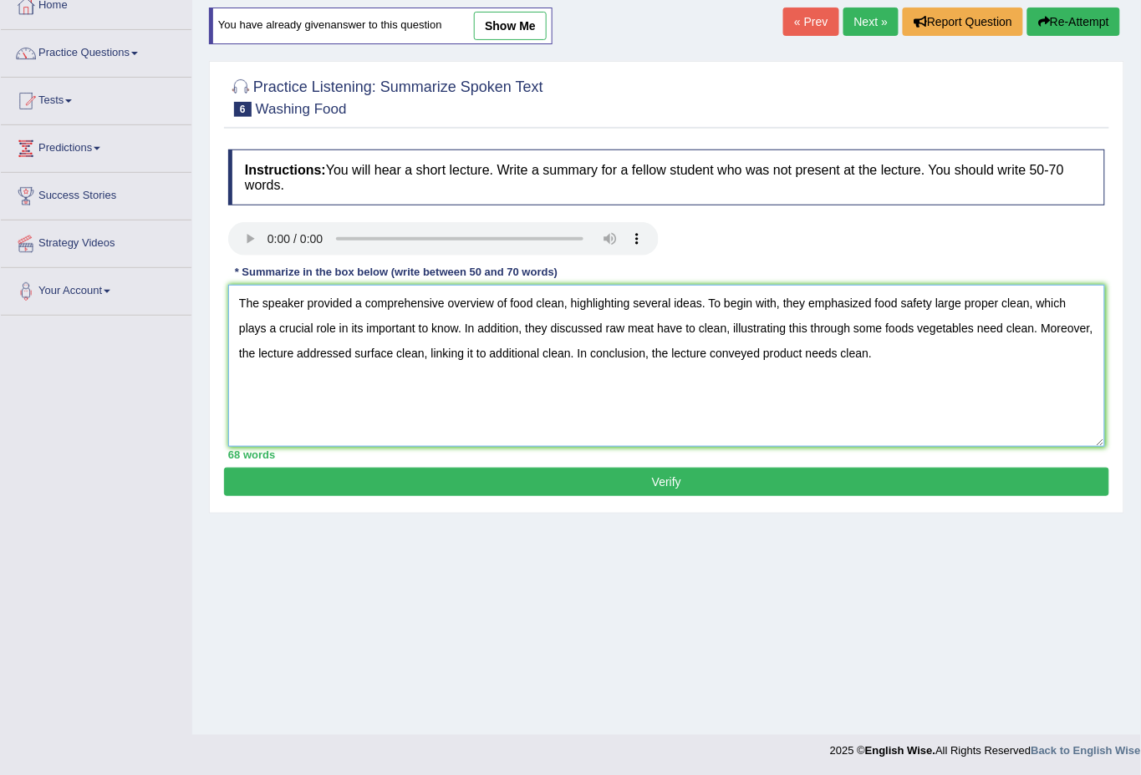
click at [363, 327] on textarea "The speaker provided a comprehensive overview of food clean, highlighting sever…" at bounding box center [666, 366] width 877 height 162
type textarea "The speaker provided a comprehensive overview of food clean, highlighting sever…"
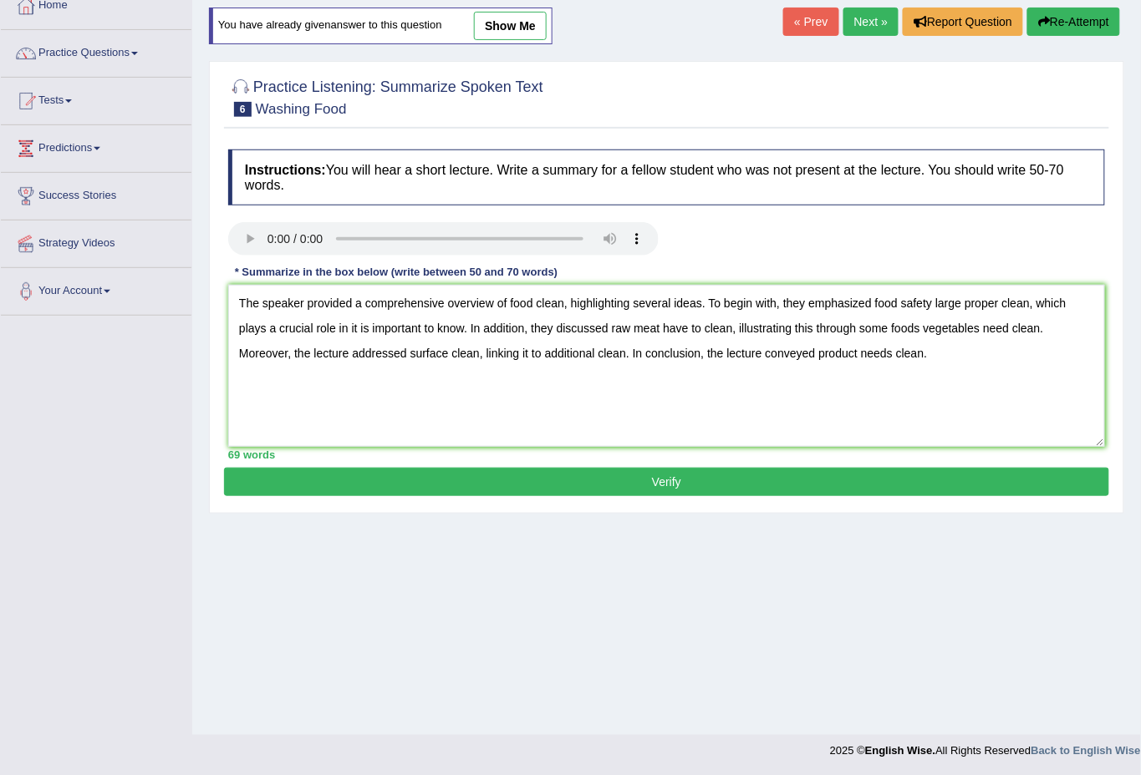
click at [687, 470] on button "Verify" at bounding box center [666, 482] width 885 height 28
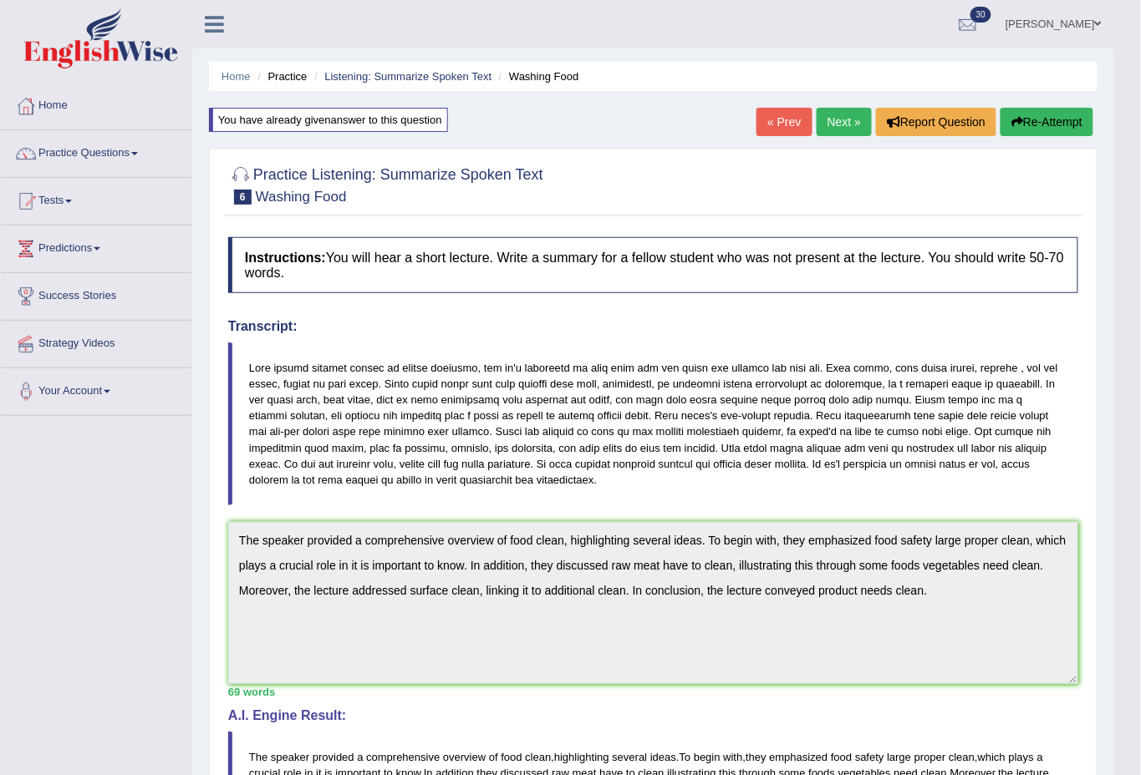
click at [852, 117] on link "Next »" at bounding box center [843, 122] width 55 height 28
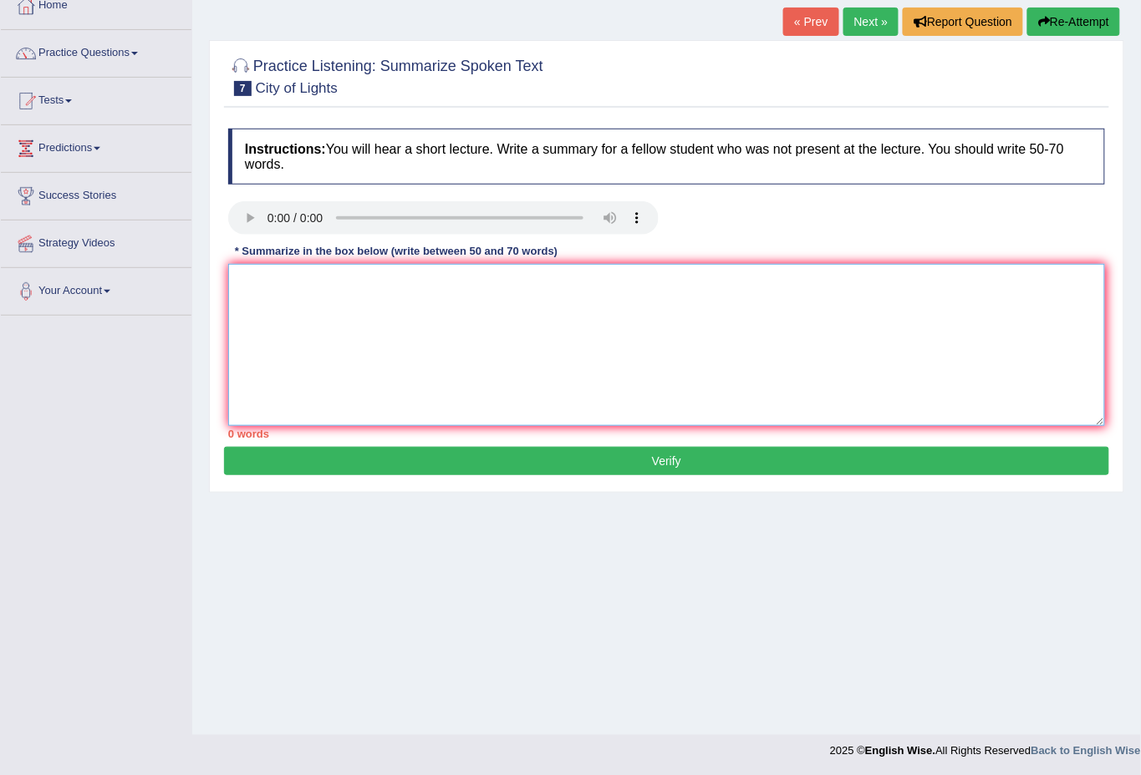
click at [277, 308] on textarea at bounding box center [666, 345] width 877 height 162
type textarea "T"
type textarea "t"
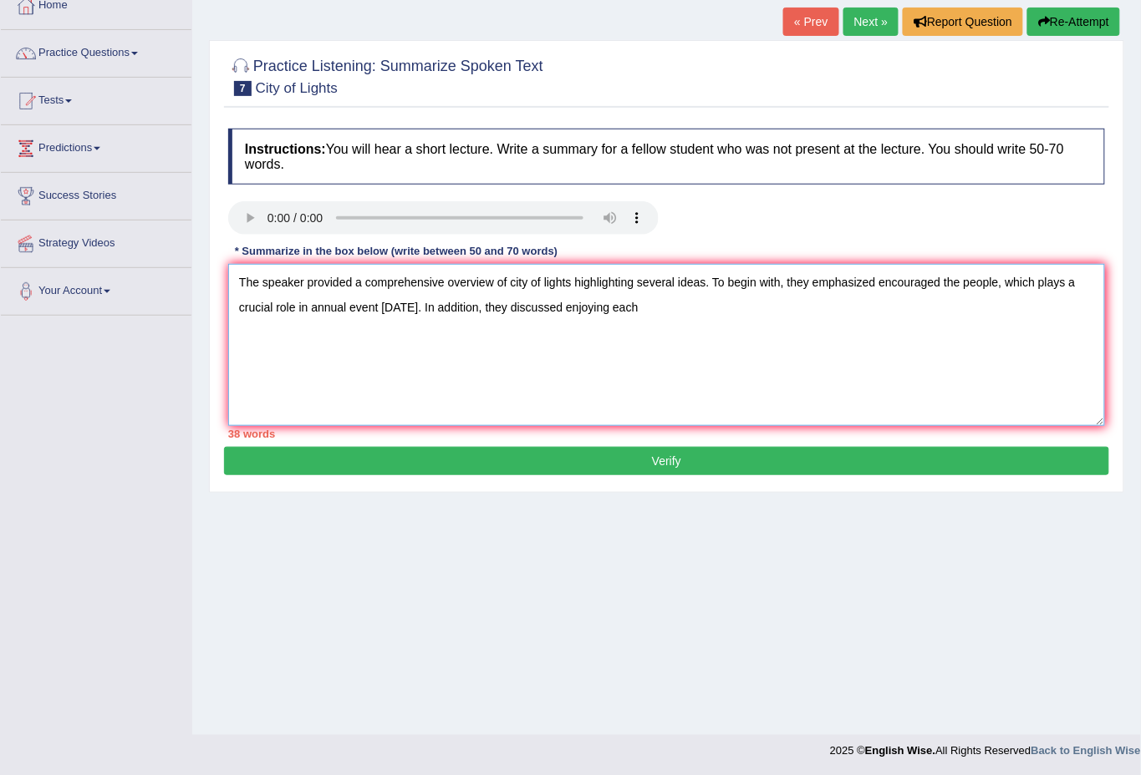
click at [722, 318] on textarea "The speaker provided a comprehensive overview of city of lights highlighting se…" at bounding box center [666, 345] width 877 height 162
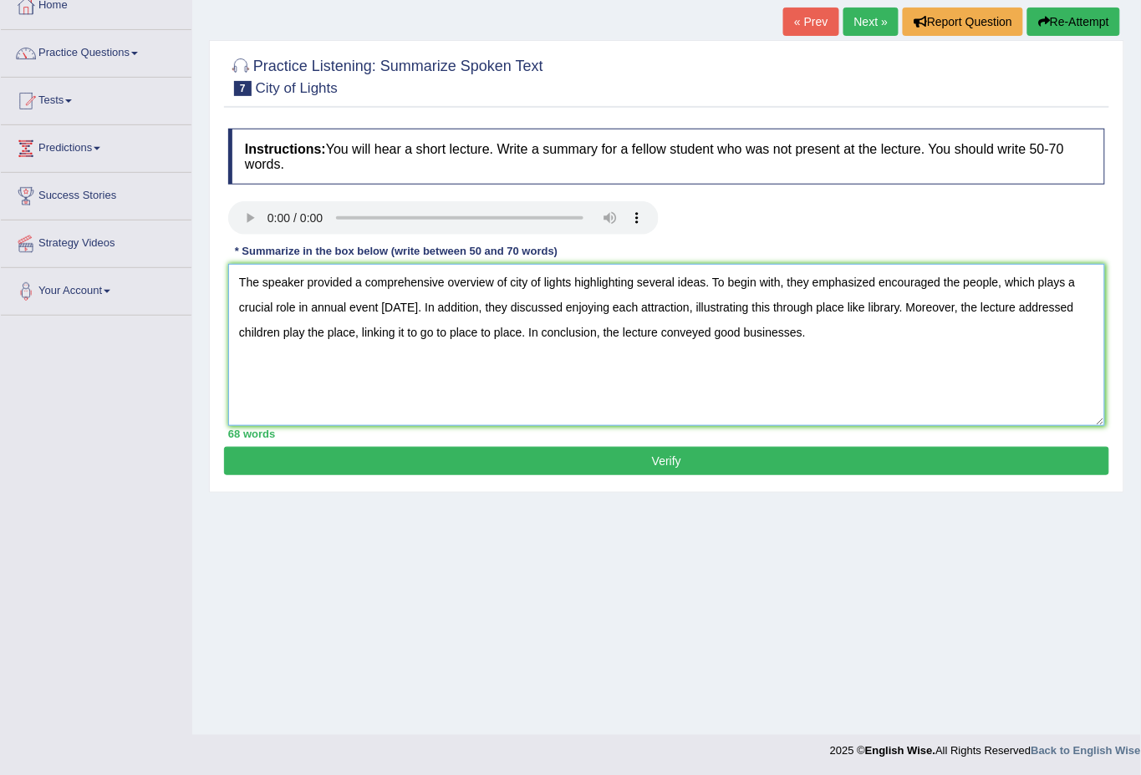
type textarea "The speaker provided a comprehensive overview of city of lights highlighting se…"
click at [666, 459] on button "Verify" at bounding box center [666, 461] width 885 height 28
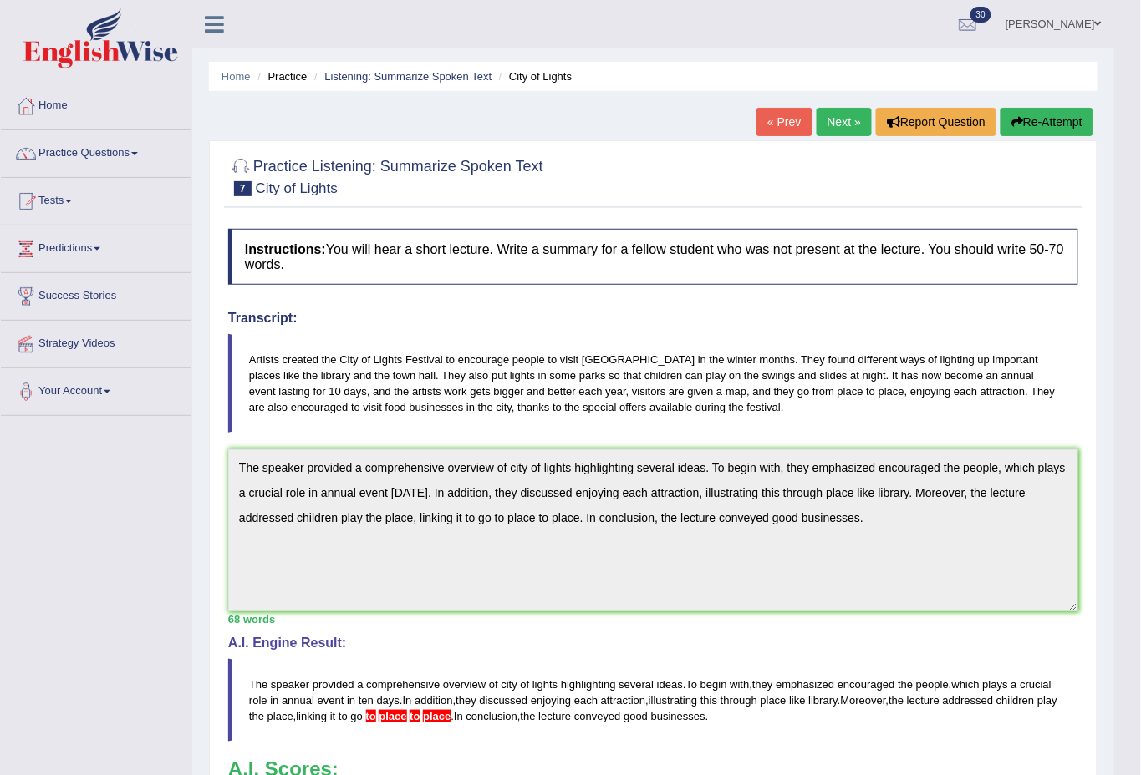
click at [1030, 119] on button "Re-Attempt" at bounding box center [1046, 122] width 93 height 28
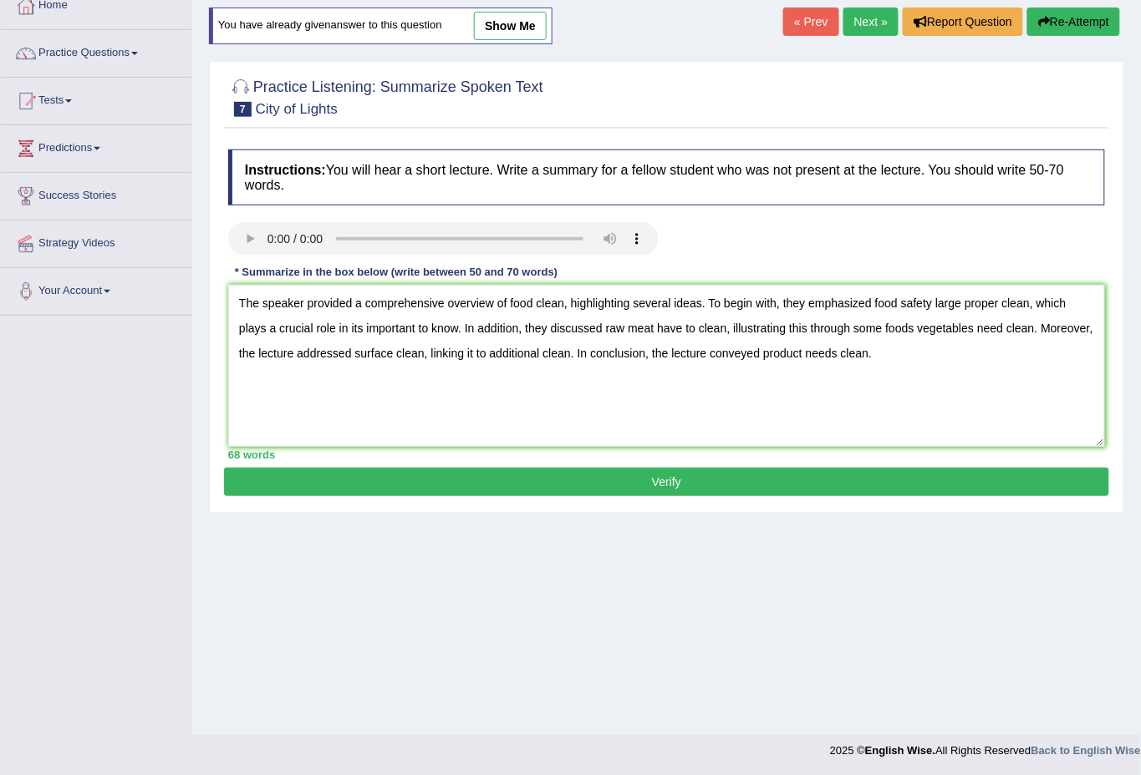
type textarea "The speaker provided a comprehensive overview of food clean, highlighting sever…"
click at [860, 23] on link "Next »" at bounding box center [870, 22] width 55 height 28
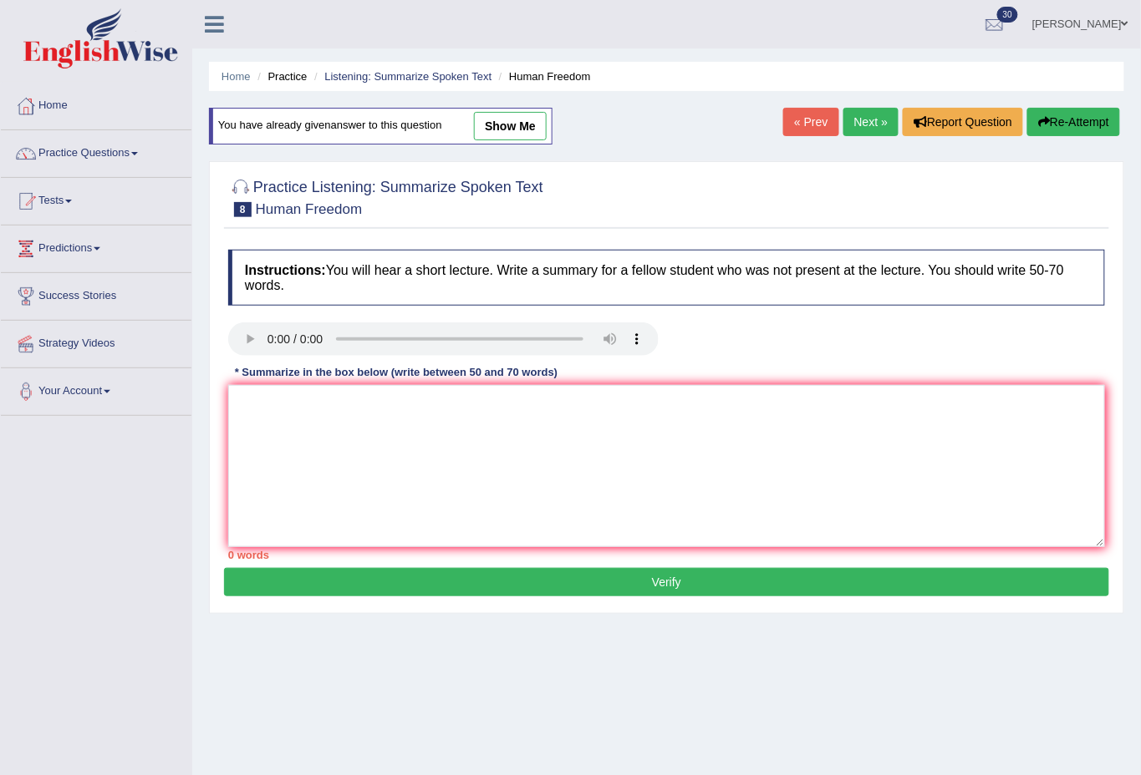
click at [521, 118] on link "show me" at bounding box center [510, 126] width 73 height 28
type textarea "The speaker provided a comprehensive overview of human freedom, Highlighting se…"
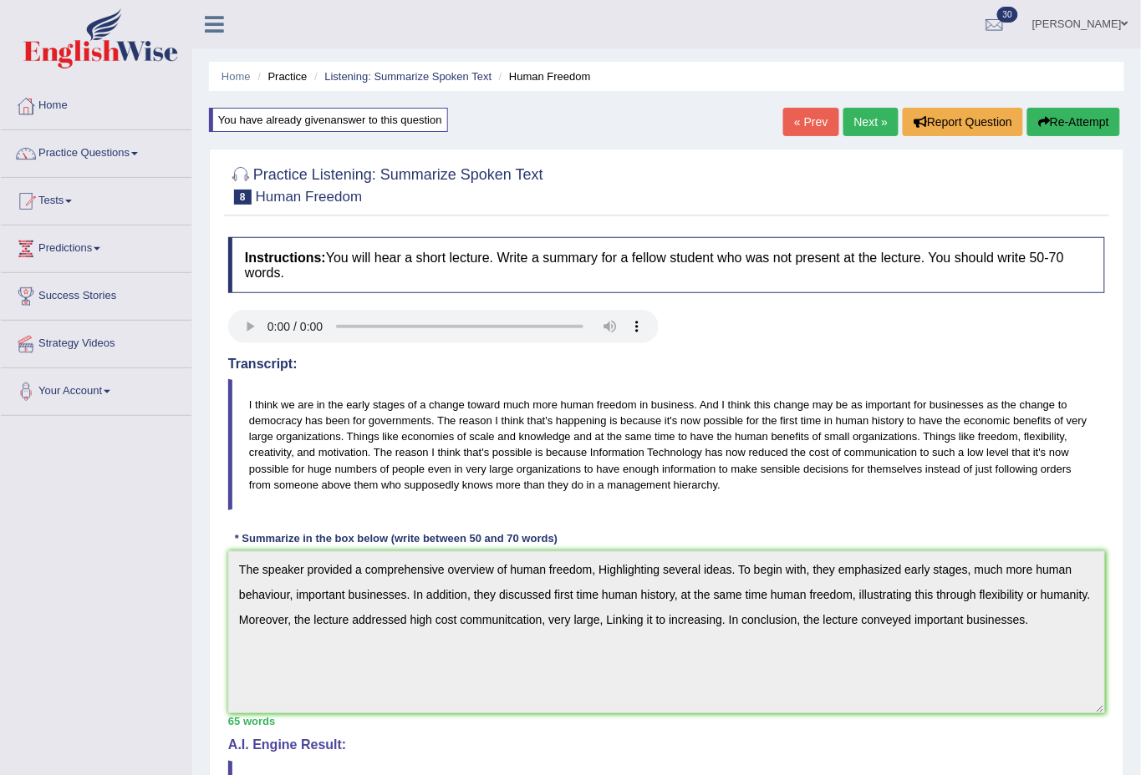
click at [1049, 113] on button "Re-Attempt" at bounding box center [1073, 122] width 93 height 28
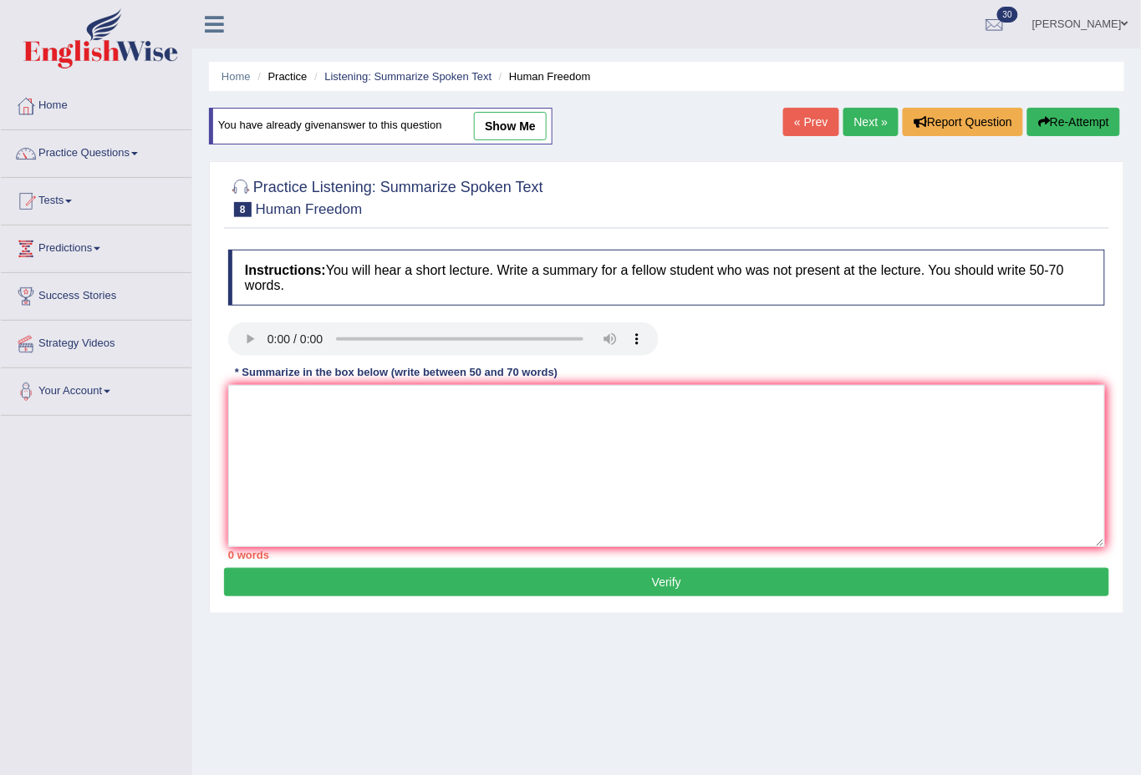
scroll to position [100, 0]
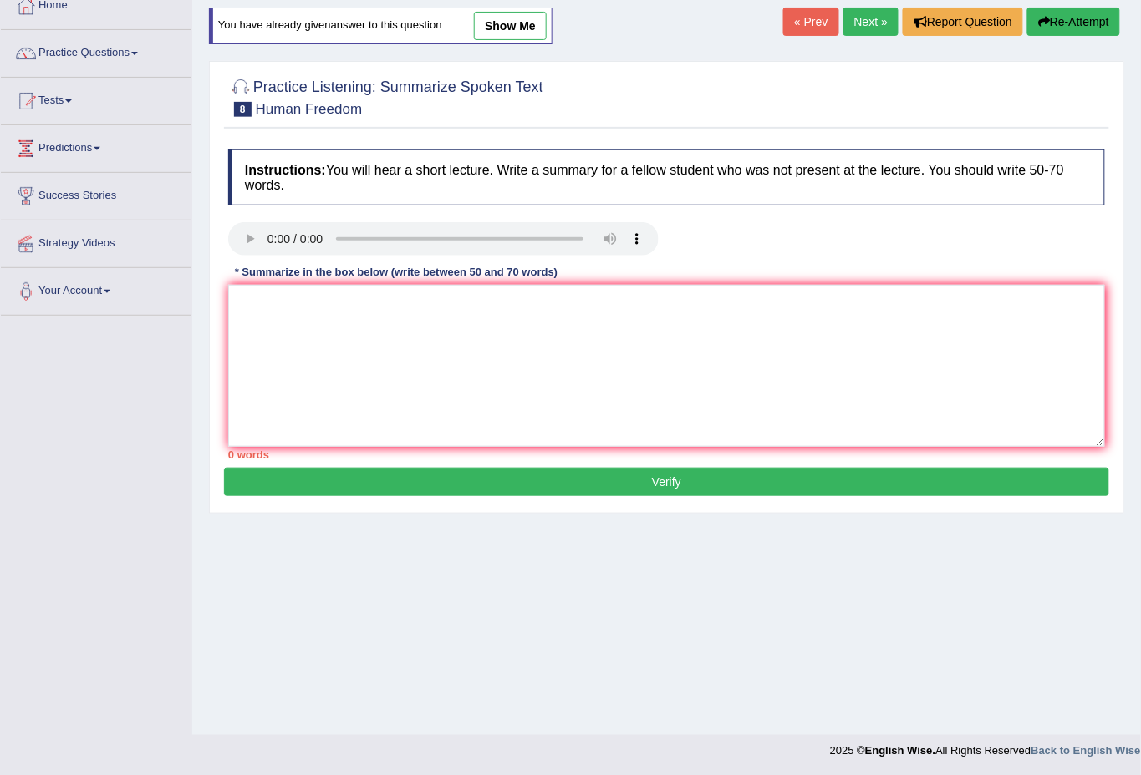
click at [1103, 20] on button "Re-Attempt" at bounding box center [1073, 22] width 93 height 28
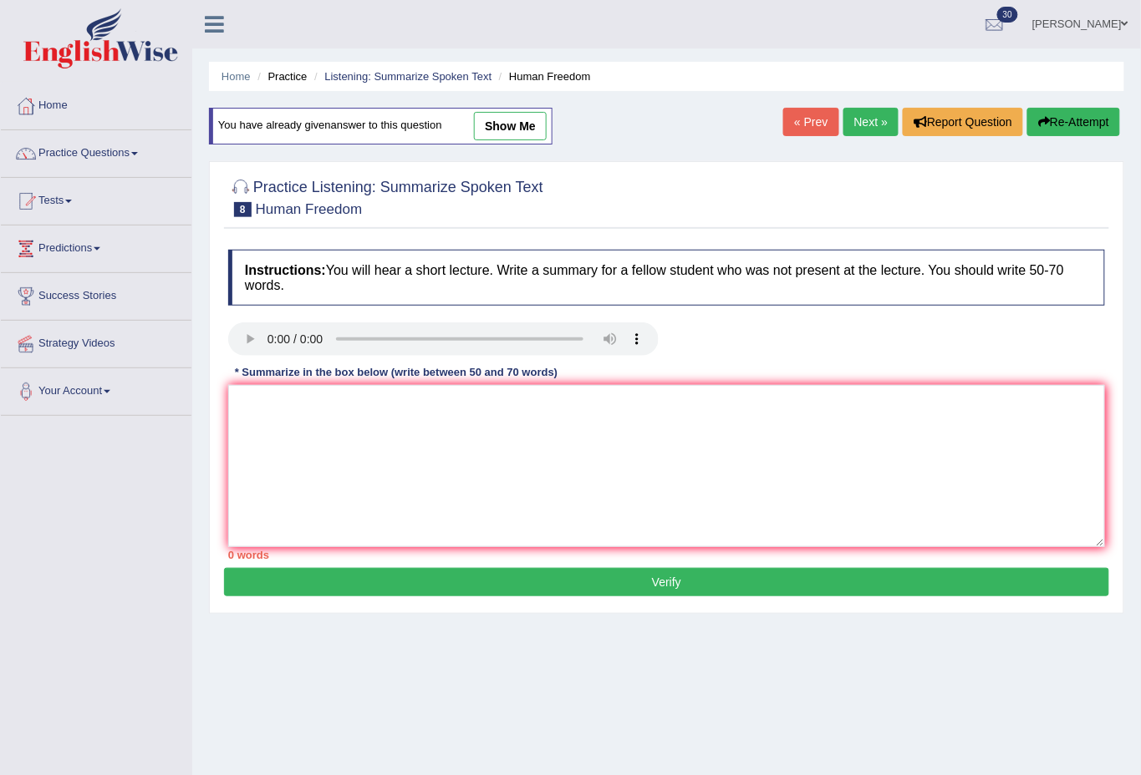
click at [875, 115] on link "Next »" at bounding box center [870, 122] width 55 height 28
click at [798, 124] on link "« Prev" at bounding box center [810, 122] width 55 height 28
click at [796, 119] on link "« Prev" at bounding box center [810, 122] width 55 height 28
click at [523, 126] on link "show me" at bounding box center [510, 126] width 73 height 28
type textarea "The speaker provided a comprehensive overview of city of lights highlighting se…"
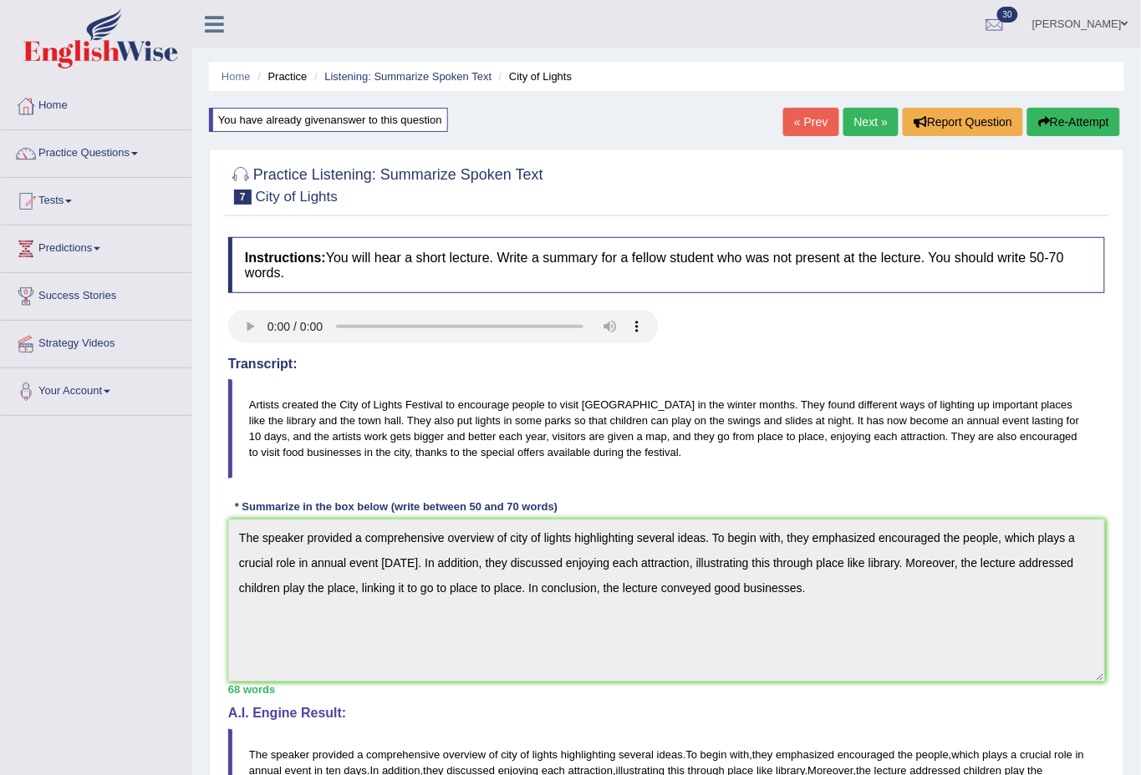
click at [1070, 113] on button "Re-Attempt" at bounding box center [1073, 122] width 93 height 28
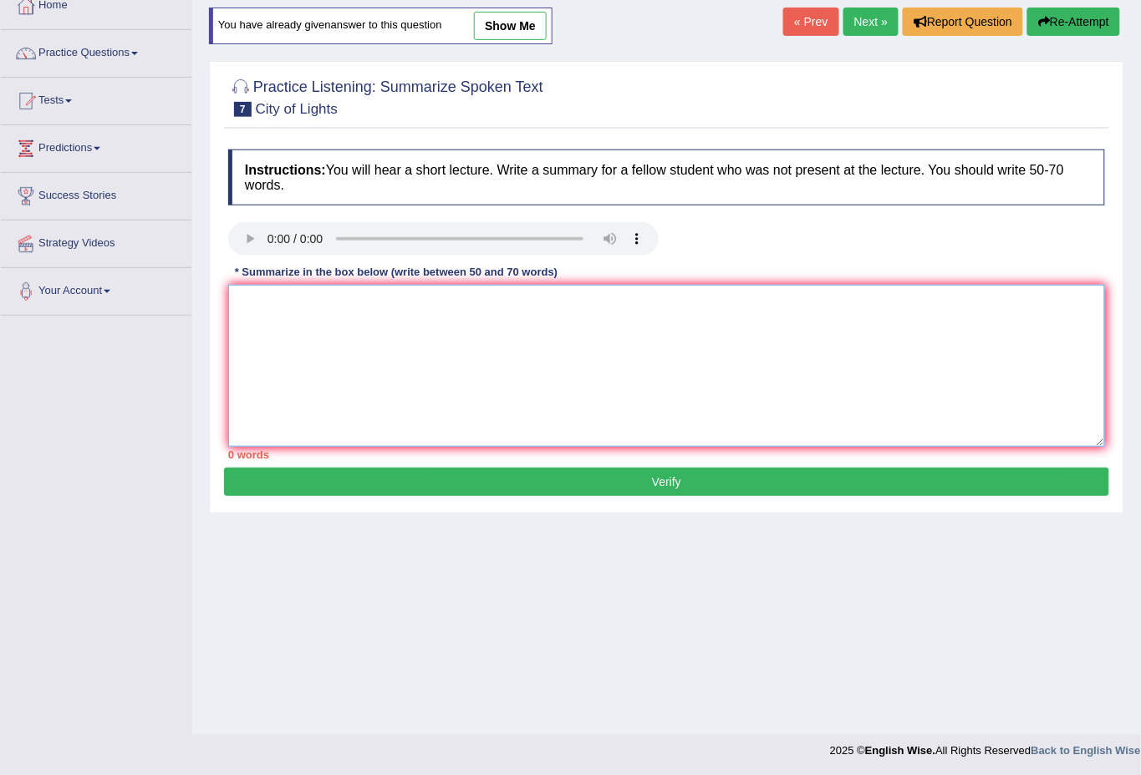
click at [323, 328] on textarea at bounding box center [666, 366] width 877 height 162
paste textarea "The speaker provided a comprehensive overview of city of lights highlighting se…"
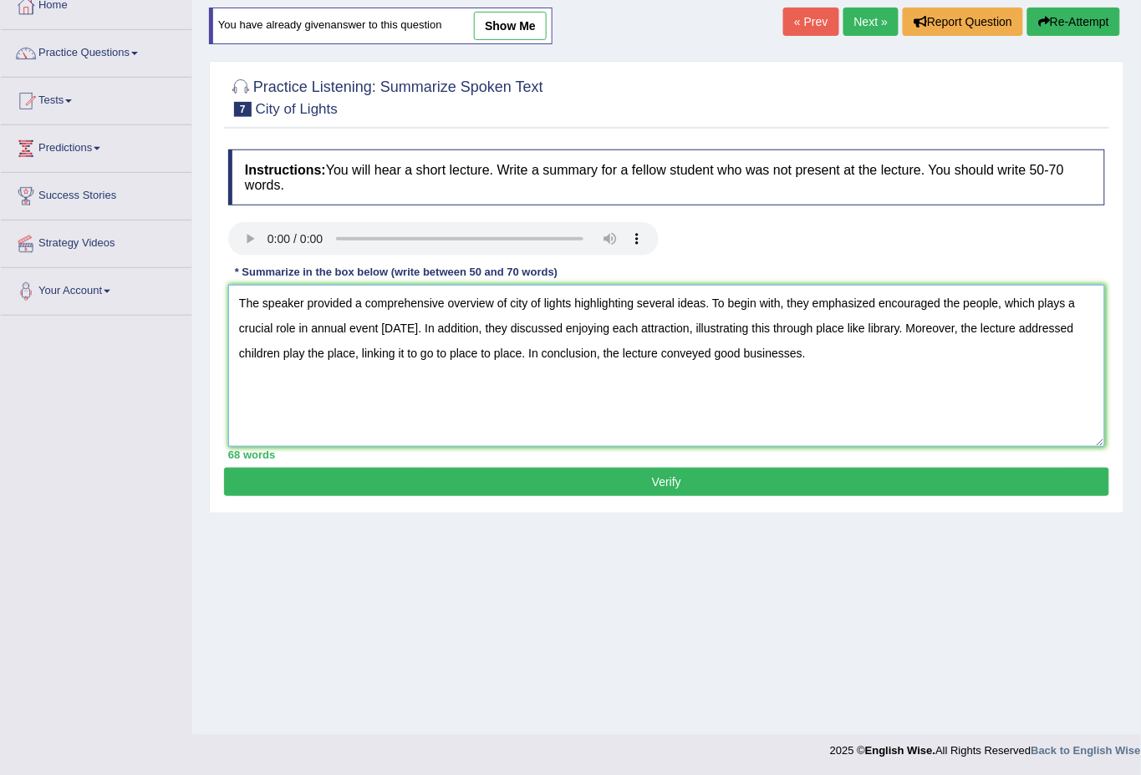
drag, startPoint x: 445, startPoint y: 351, endPoint x: 447, endPoint y: 372, distance: 21.0
click at [445, 358] on textarea "The speaker provided a comprehensive overview of city of lights highlighting se…" at bounding box center [666, 366] width 877 height 162
click at [415, 352] on textarea "The speaker provided a comprehensive overview of city of lights highlighting se…" at bounding box center [666, 366] width 877 height 162
click at [408, 352] on textarea "The speaker provided a comprehensive overview of city of lights highlighting se…" at bounding box center [666, 366] width 877 height 162
click at [827, 375] on textarea "The speaker provided a comprehensive overview of city of lights highlighting se…" at bounding box center [666, 366] width 877 height 162
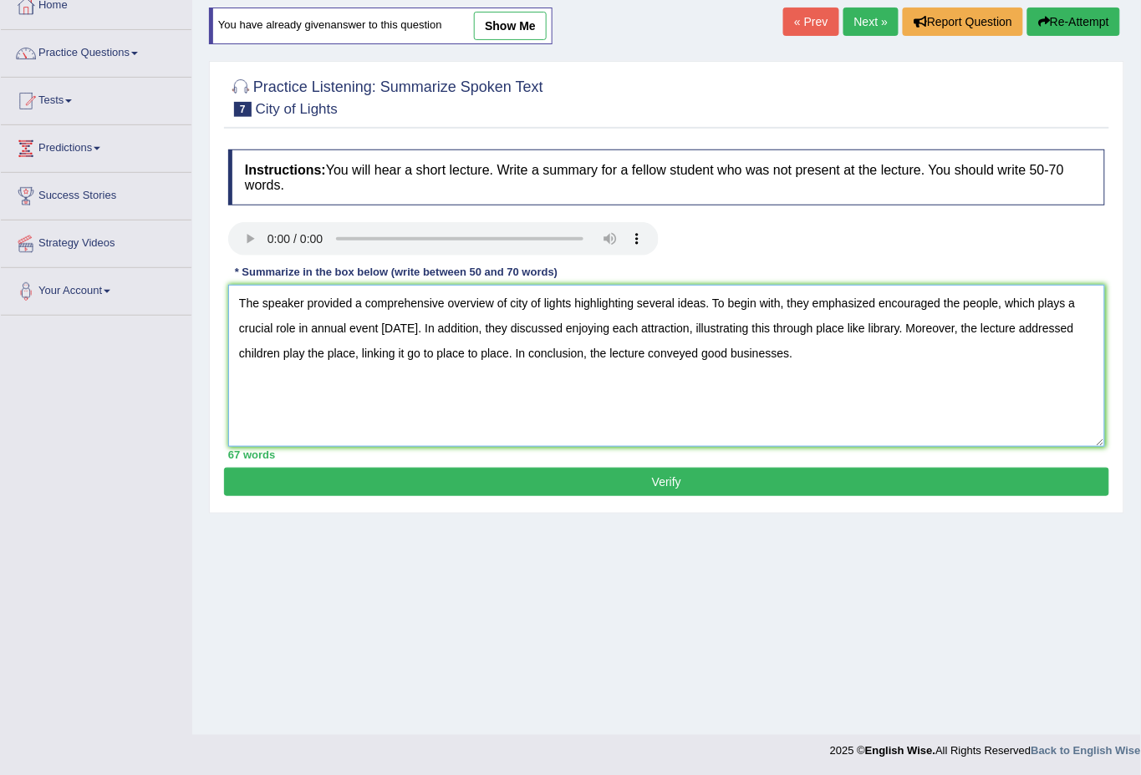
type textarea "The speaker provided a comprehensive overview of city of lights highlighting se…"
click at [628, 475] on button "Verify" at bounding box center [666, 482] width 885 height 28
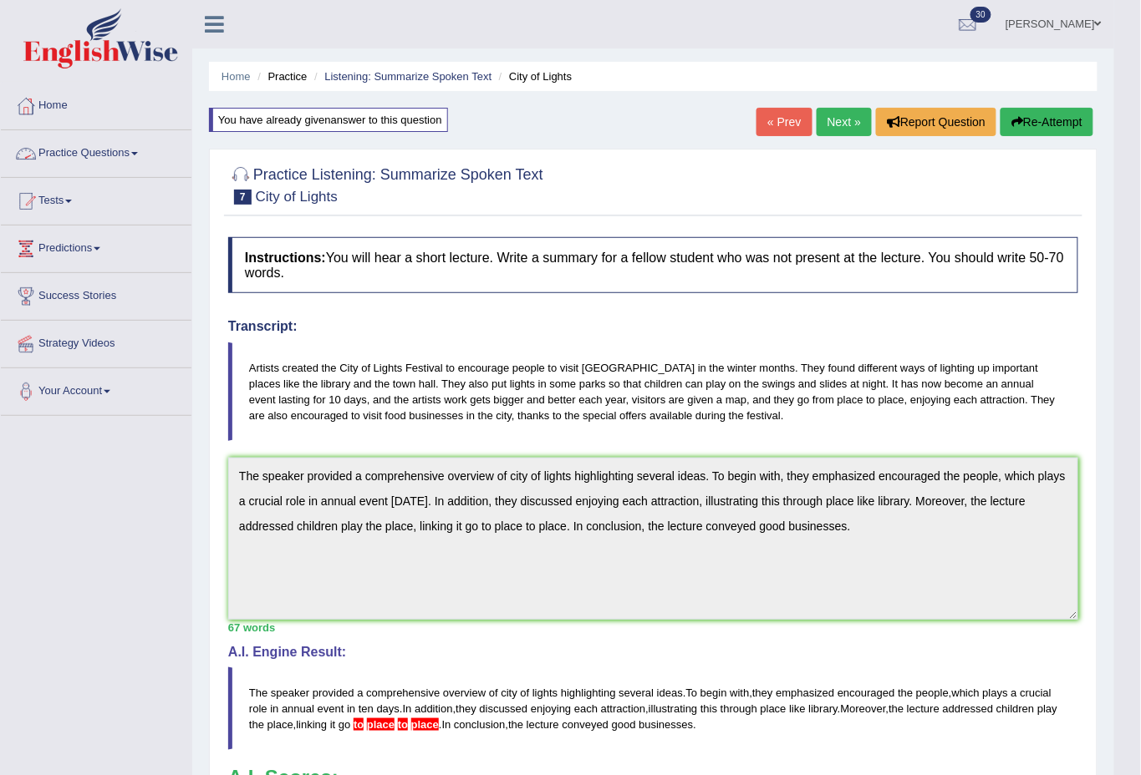
click at [92, 152] on link "Practice Questions" at bounding box center [96, 151] width 191 height 42
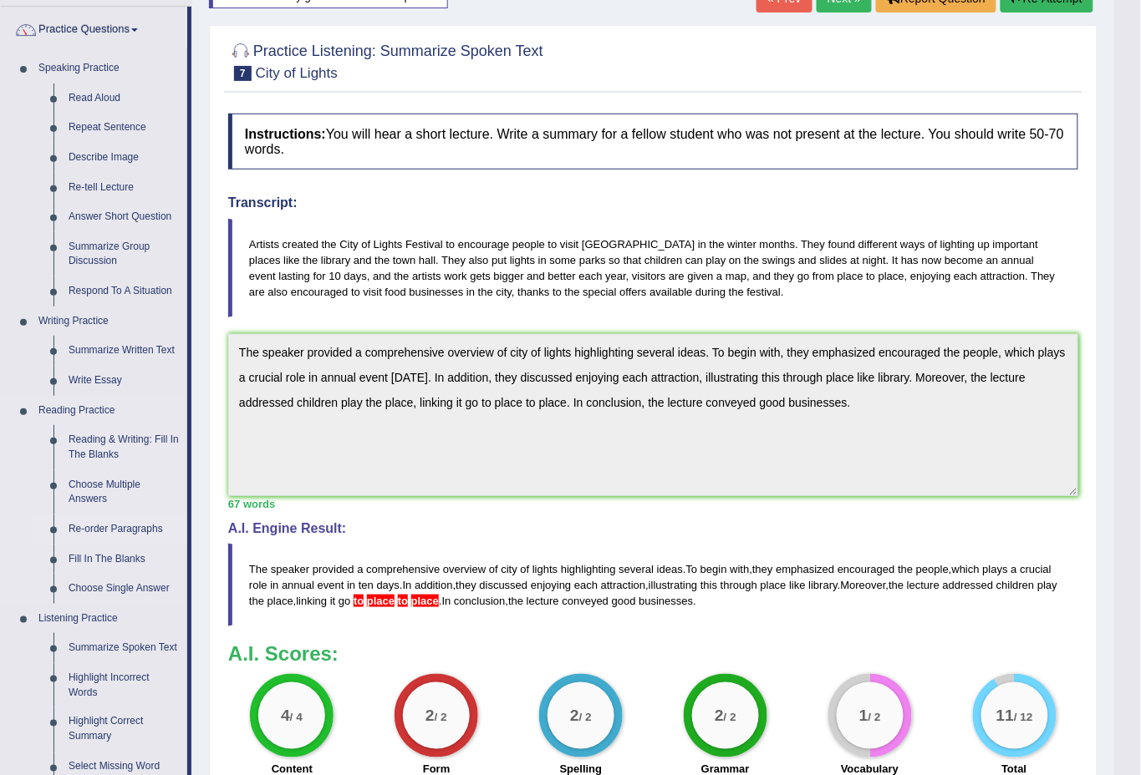
scroll to position [123, 0]
click at [116, 246] on link "Summarize Group Discussion" at bounding box center [124, 255] width 126 height 44
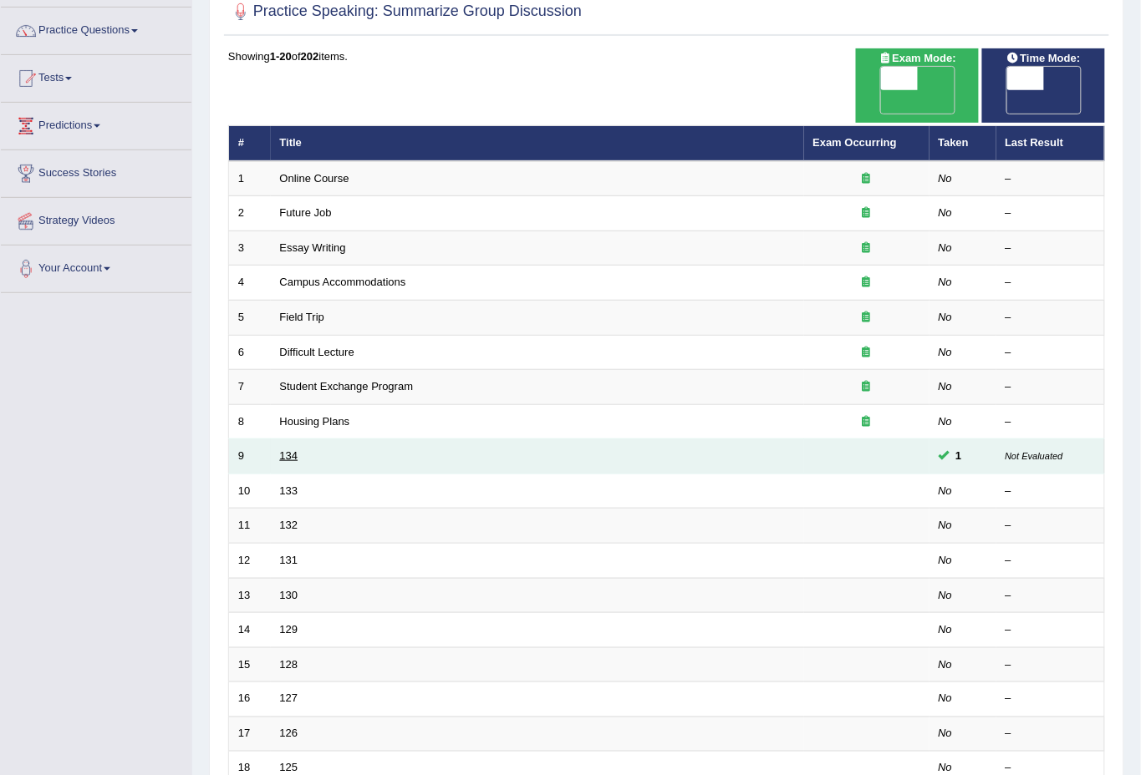
click at [282, 450] on link "134" at bounding box center [289, 456] width 18 height 13
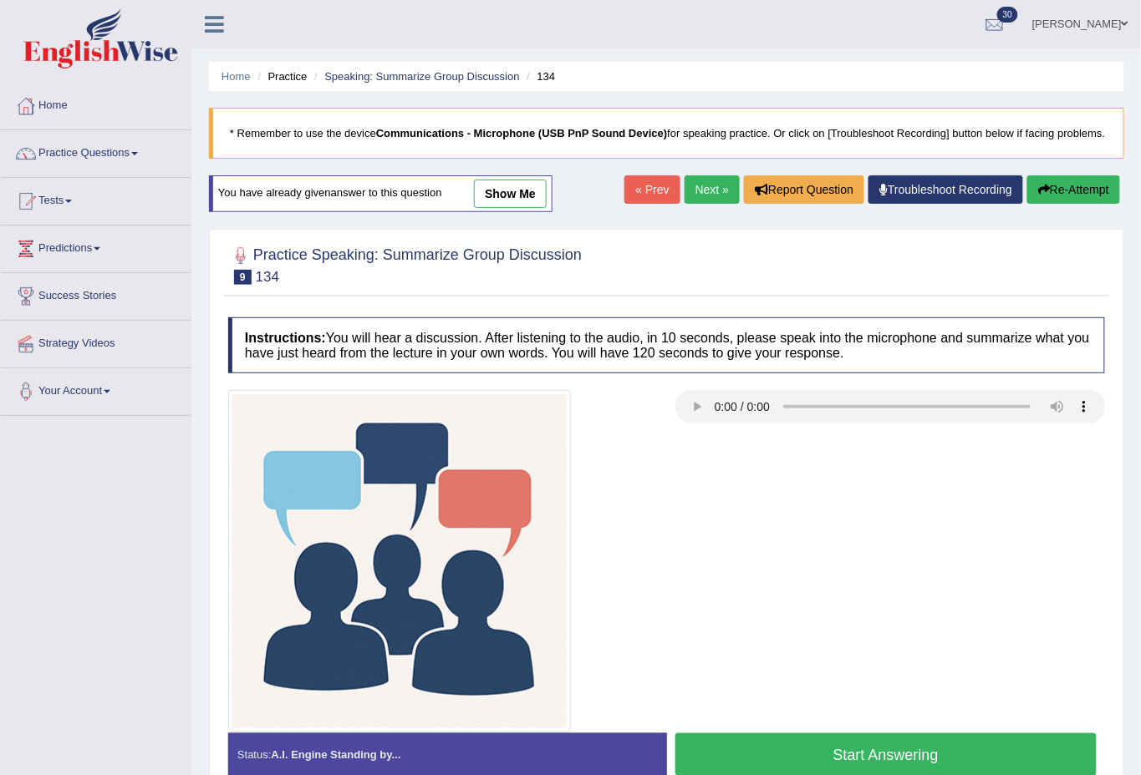
click at [528, 204] on link "show me" at bounding box center [510, 194] width 73 height 28
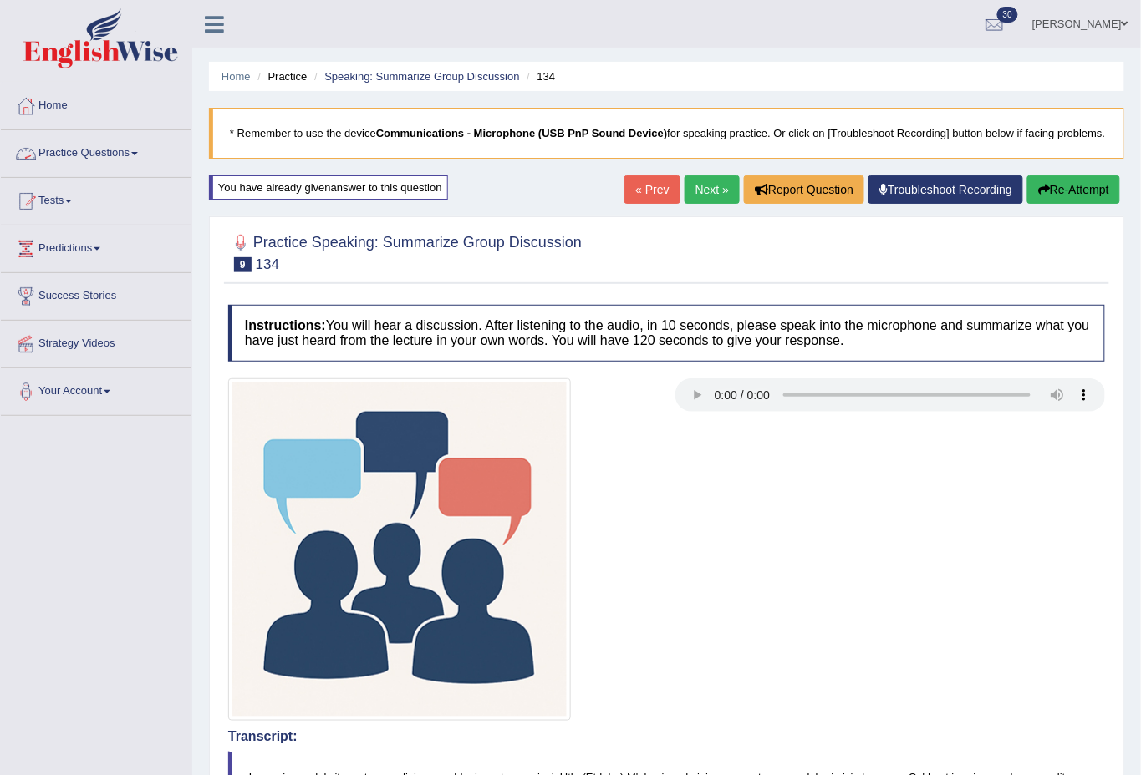
drag, startPoint x: 703, startPoint y: 203, endPoint x: 699, endPoint y: 215, distance: 12.4
click at [703, 204] on link "Next »" at bounding box center [711, 189] width 55 height 28
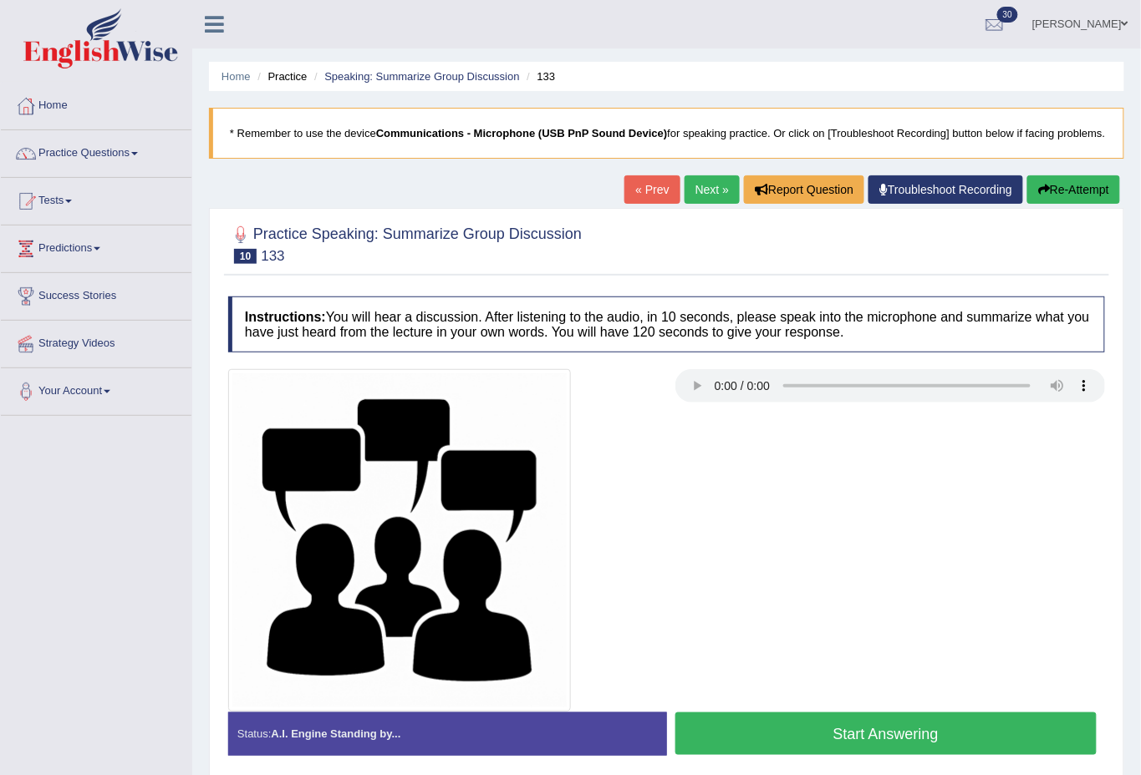
scroll to position [100, 0]
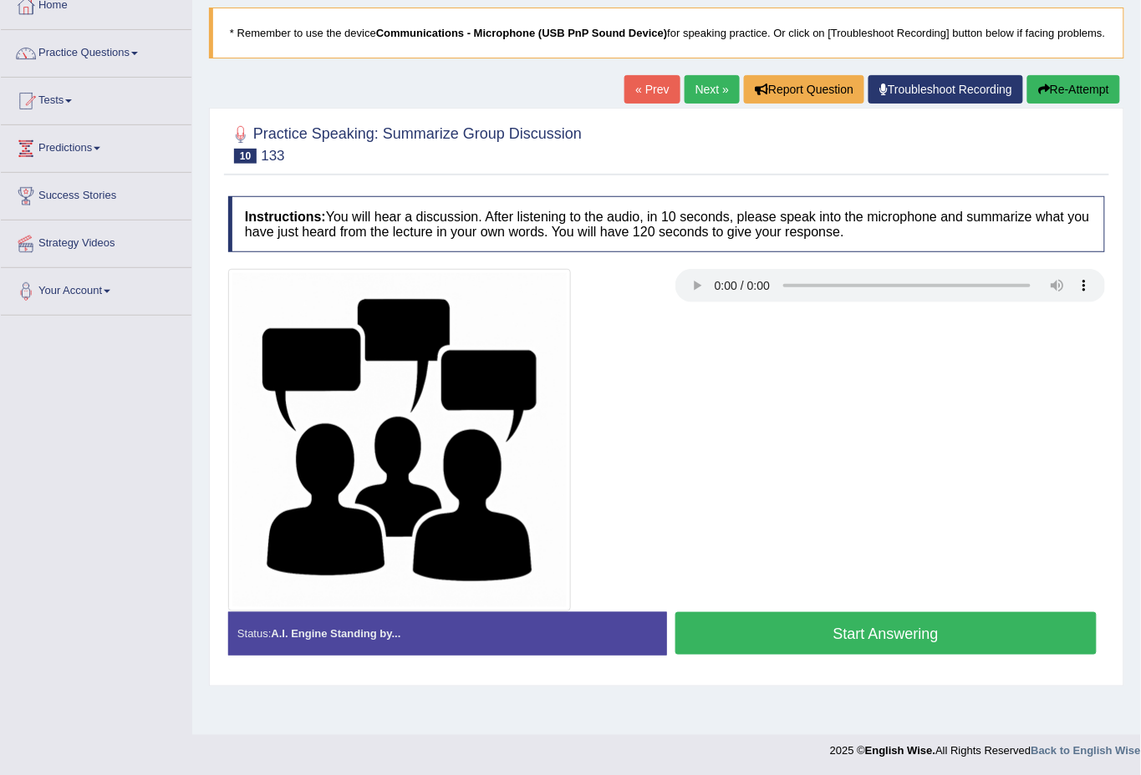
click at [839, 647] on button "Start Answering" at bounding box center [886, 633] width 422 height 43
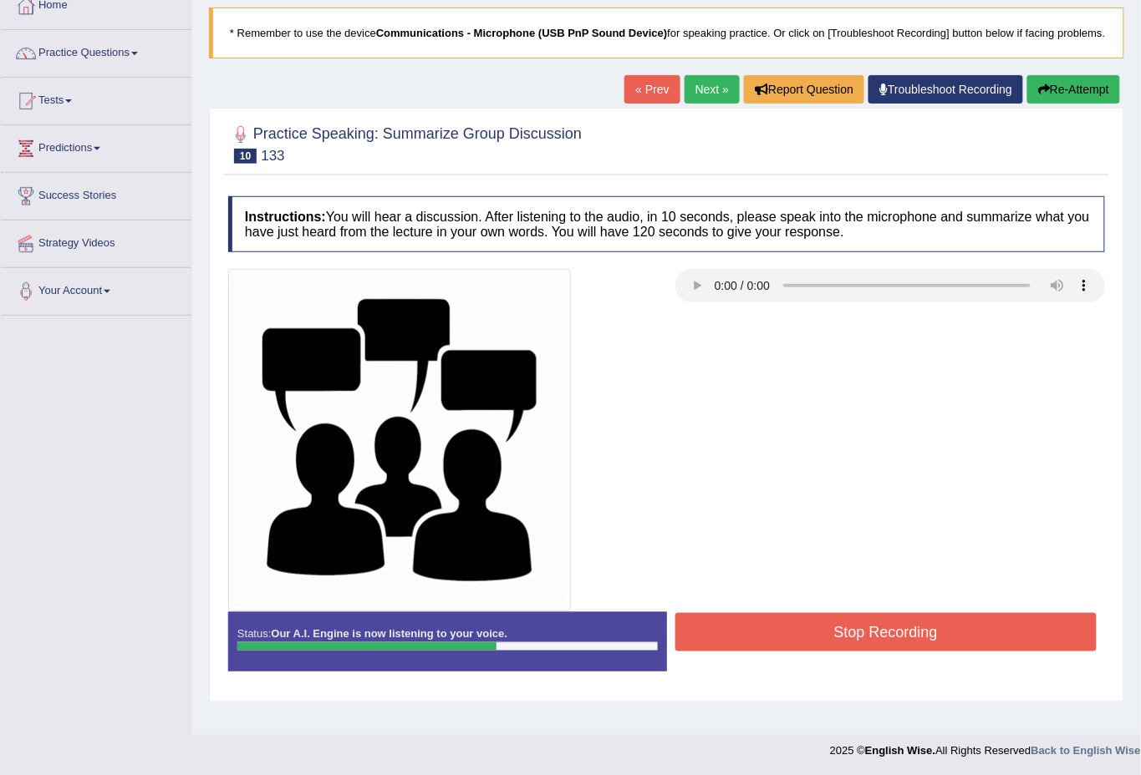
click at [953, 629] on button "Stop Recording" at bounding box center [886, 632] width 422 height 38
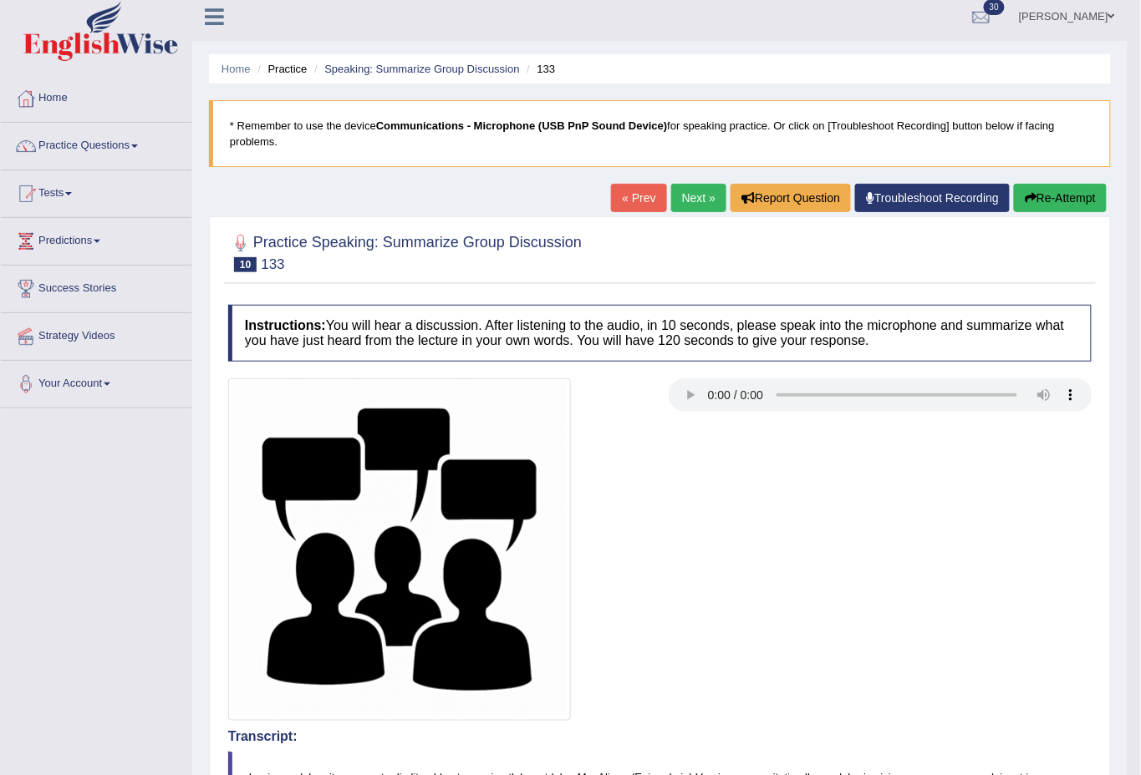
scroll to position [0, 0]
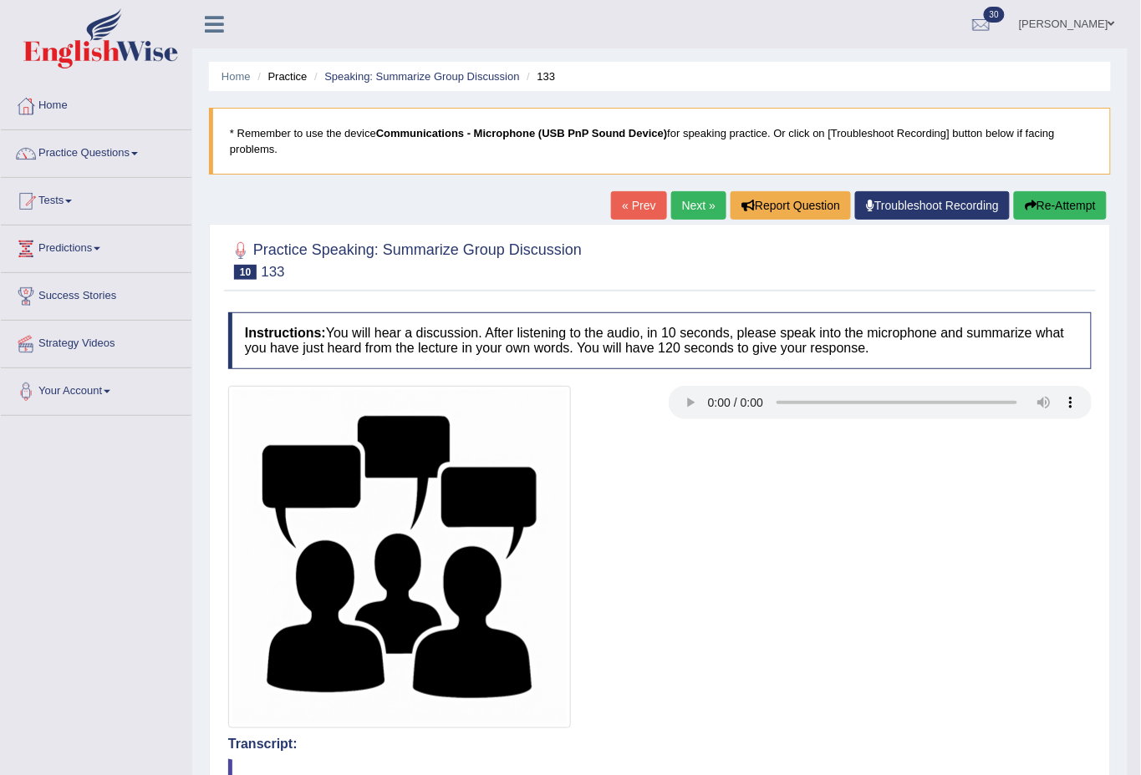
click at [684, 194] on link "Next »" at bounding box center [698, 205] width 55 height 28
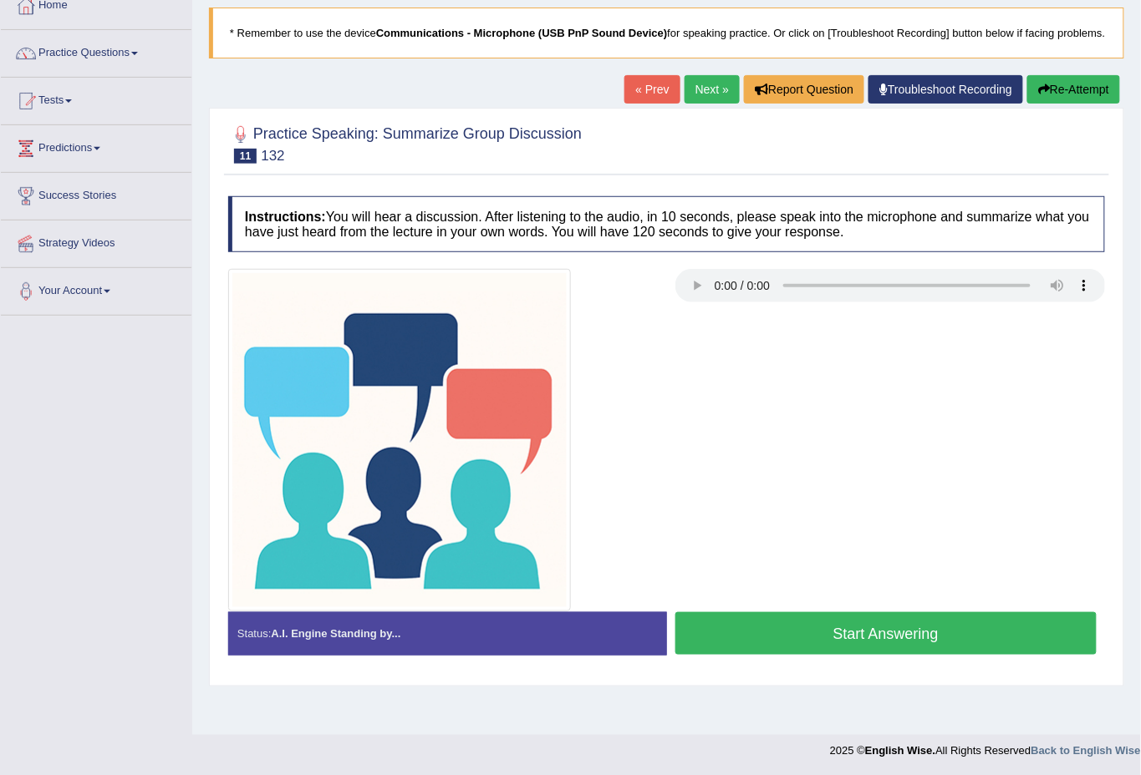
drag, startPoint x: 790, startPoint y: 400, endPoint x: 723, endPoint y: 470, distance: 96.9
click at [786, 440] on div at bounding box center [666, 440] width 893 height 343
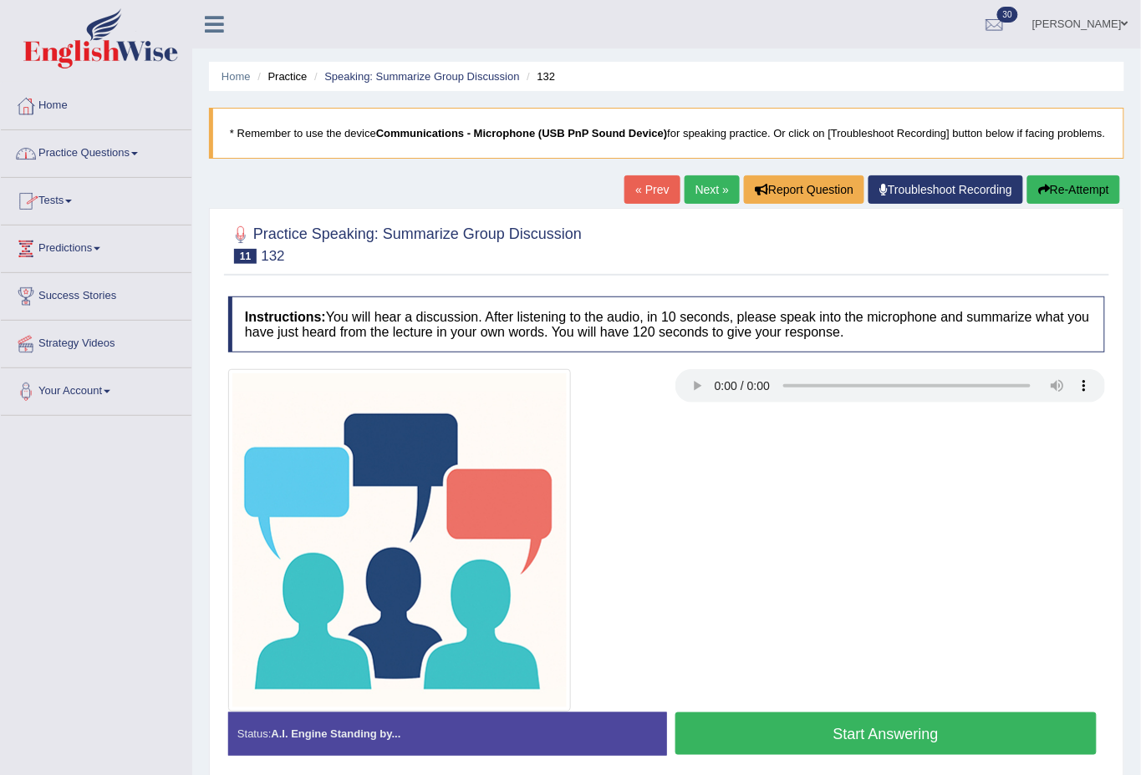
click at [133, 153] on link "Practice Questions" at bounding box center [96, 151] width 191 height 42
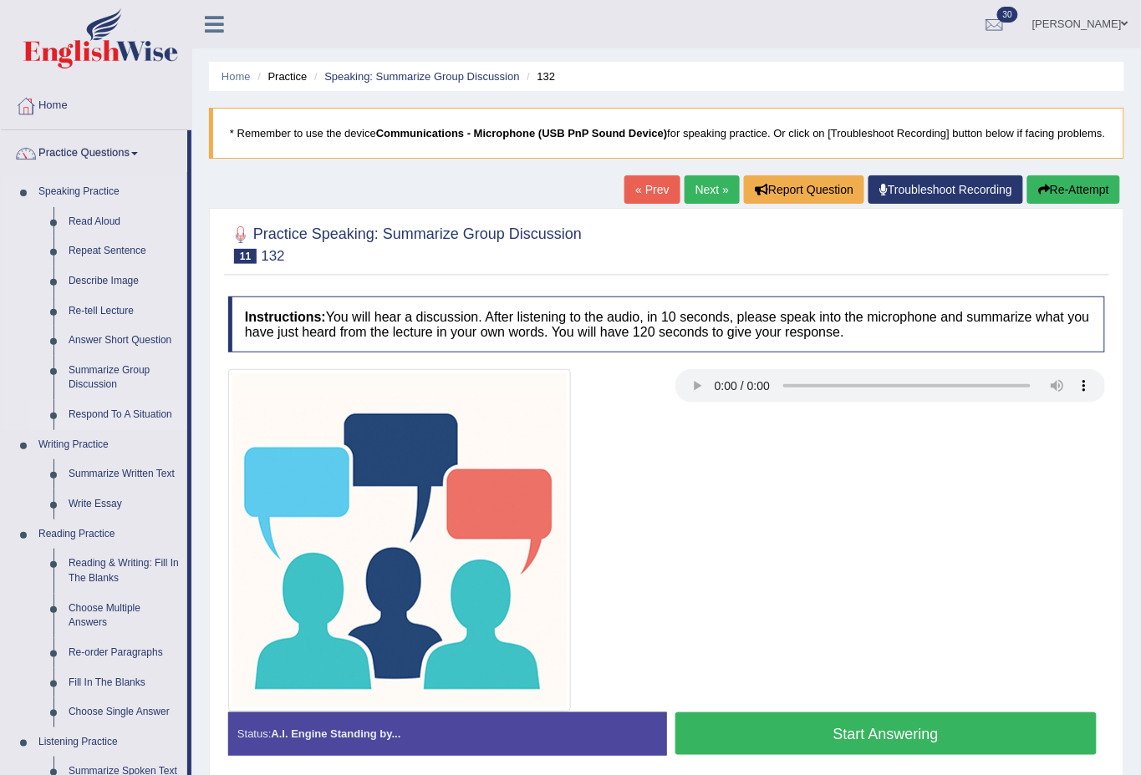
click at [117, 412] on link "Respond To A Situation" at bounding box center [124, 415] width 126 height 30
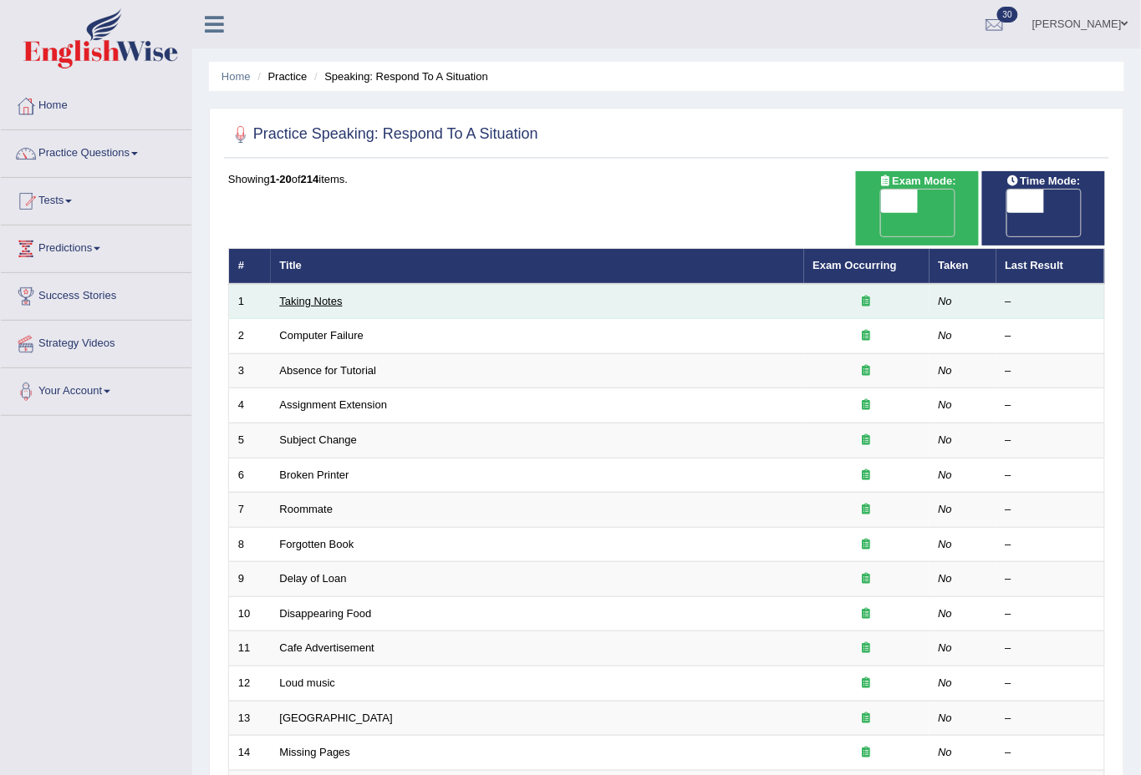
click at [317, 295] on link "Taking Notes" at bounding box center [311, 301] width 63 height 13
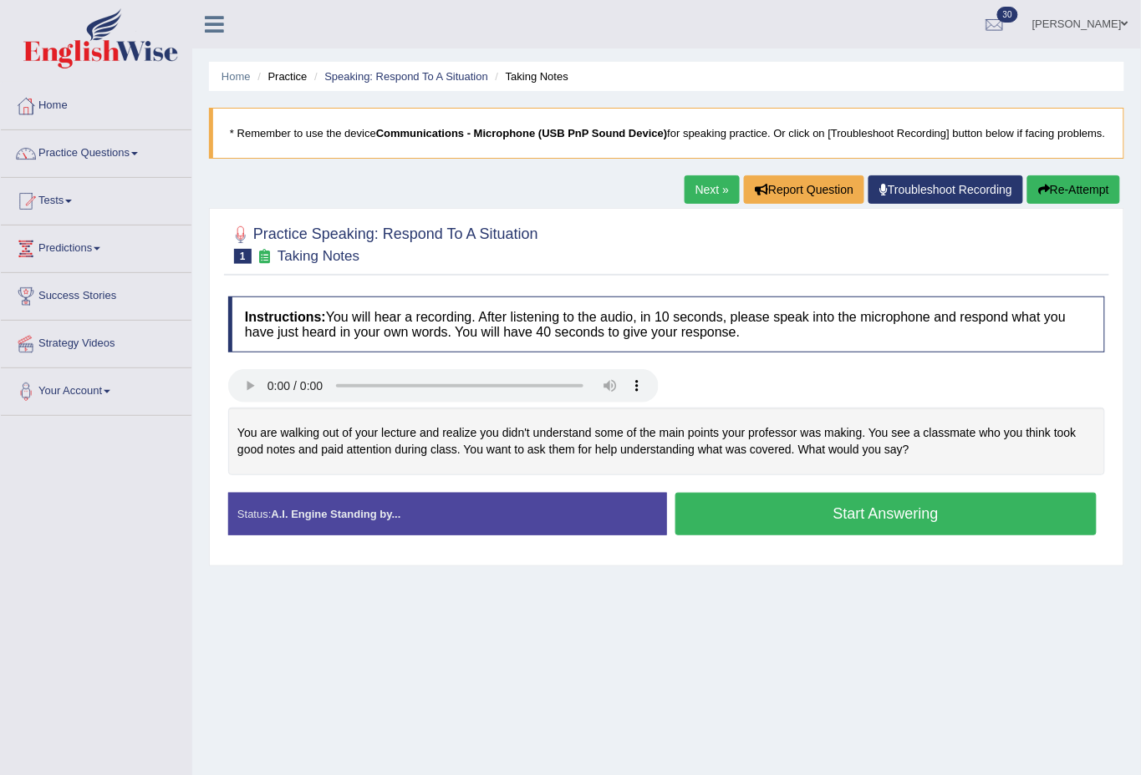
click at [868, 520] on button "Start Answering" at bounding box center [886, 514] width 422 height 43
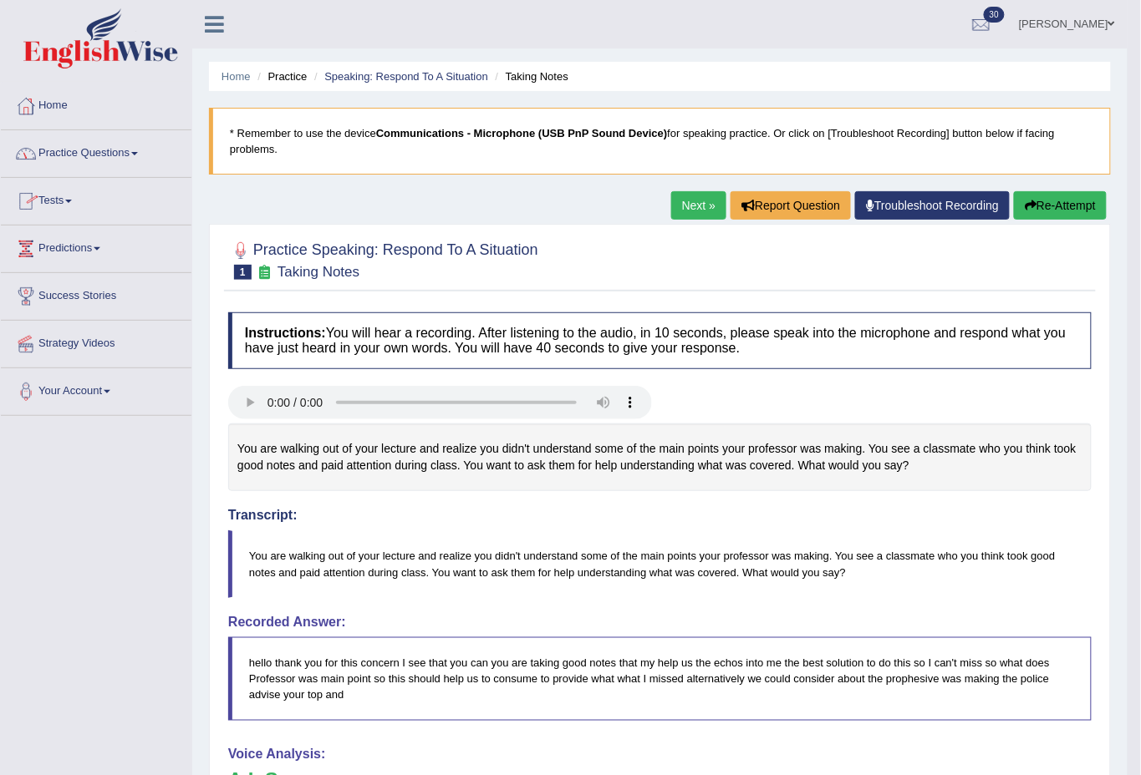
click at [125, 152] on link "Practice Questions" at bounding box center [96, 151] width 191 height 42
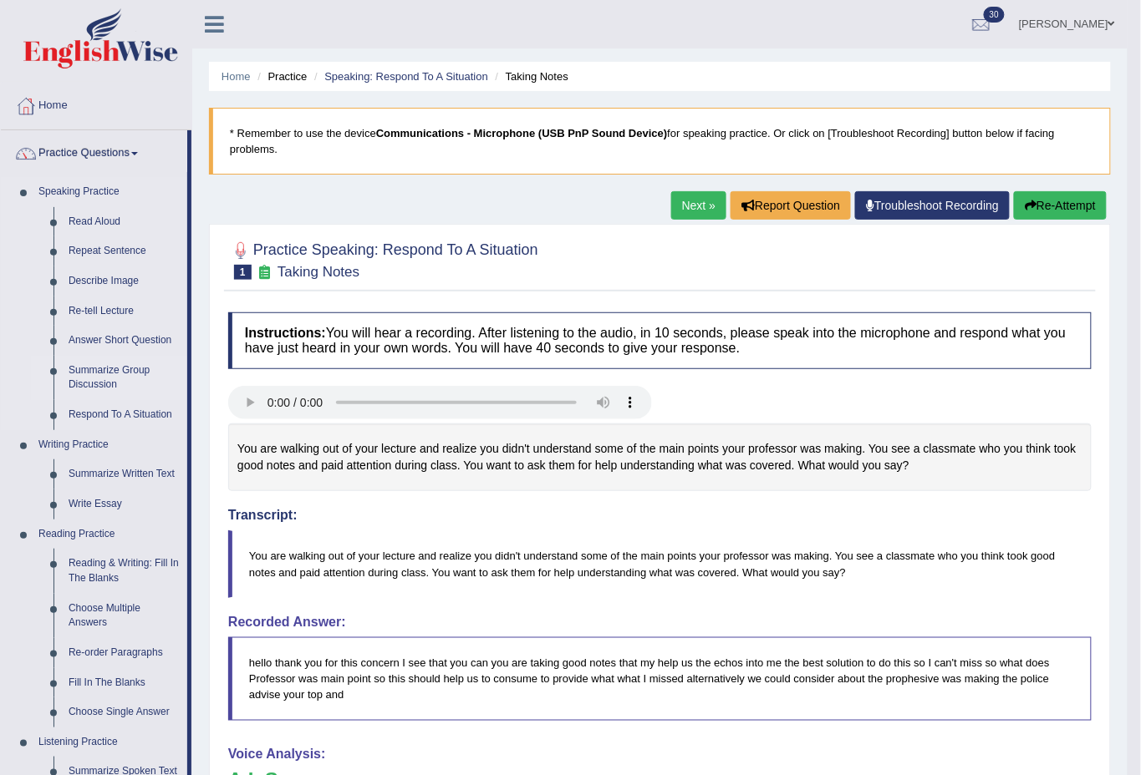
scroll to position [123, 0]
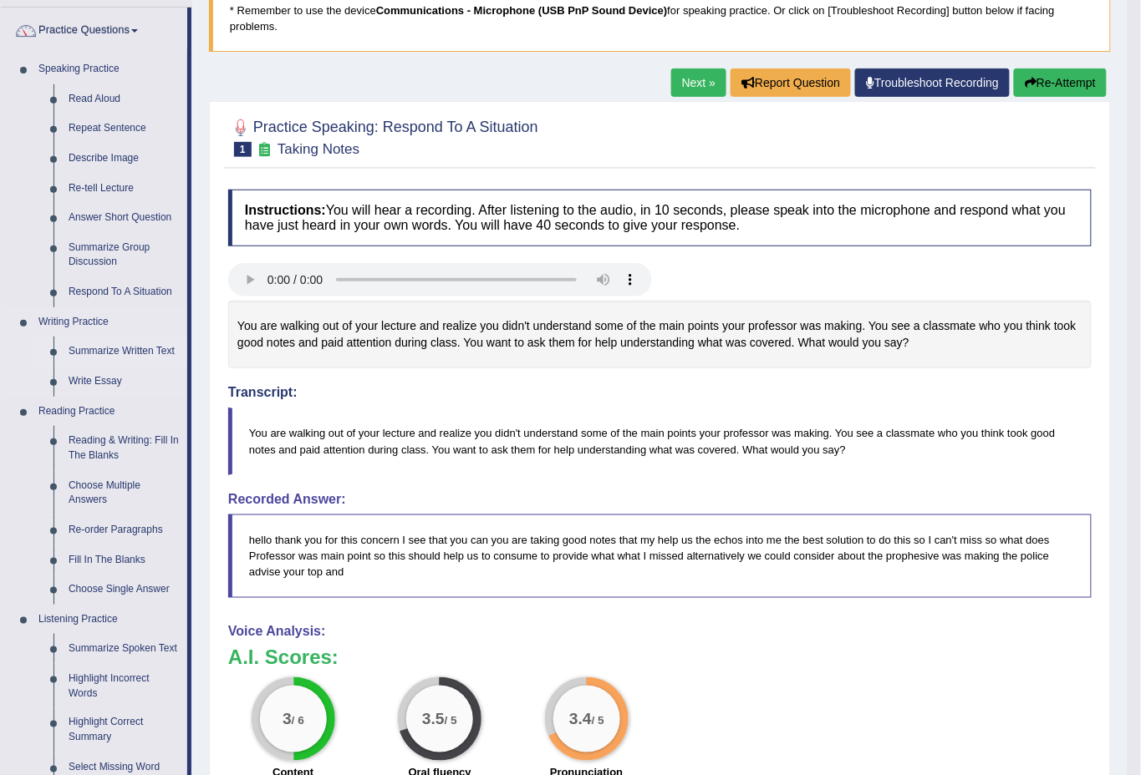
click at [123, 353] on link "Summarize Written Text" at bounding box center [124, 352] width 126 height 30
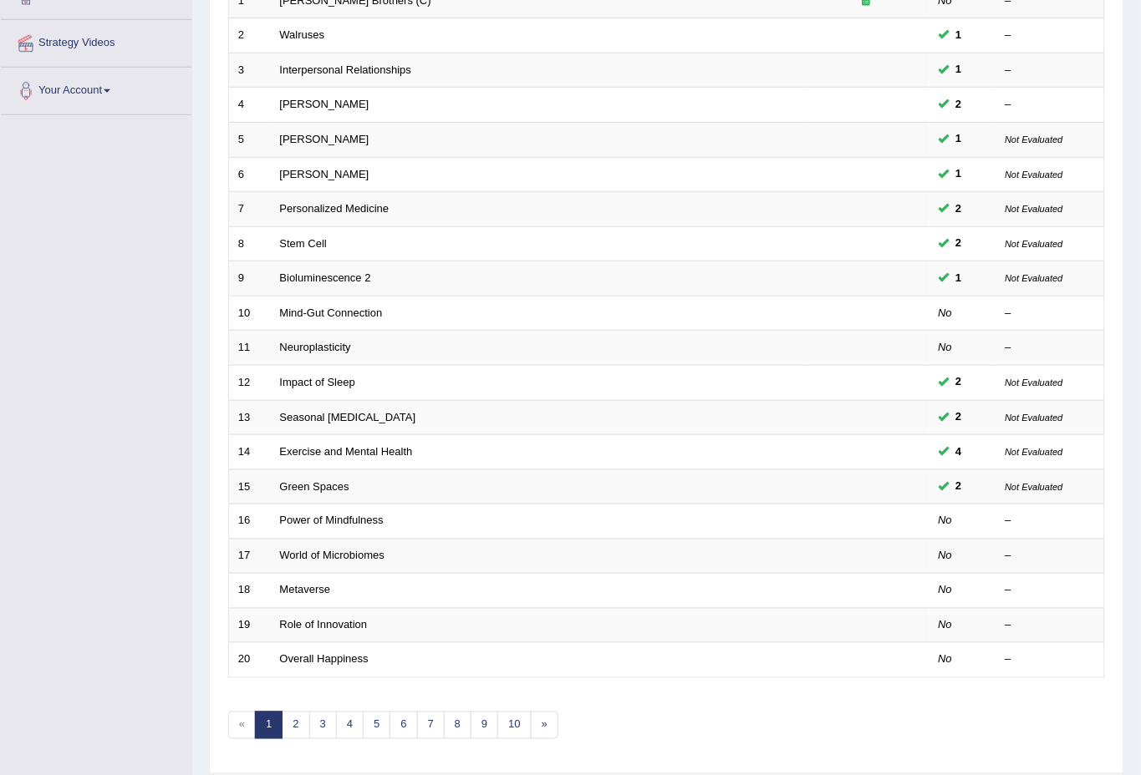
scroll to position [331, 0]
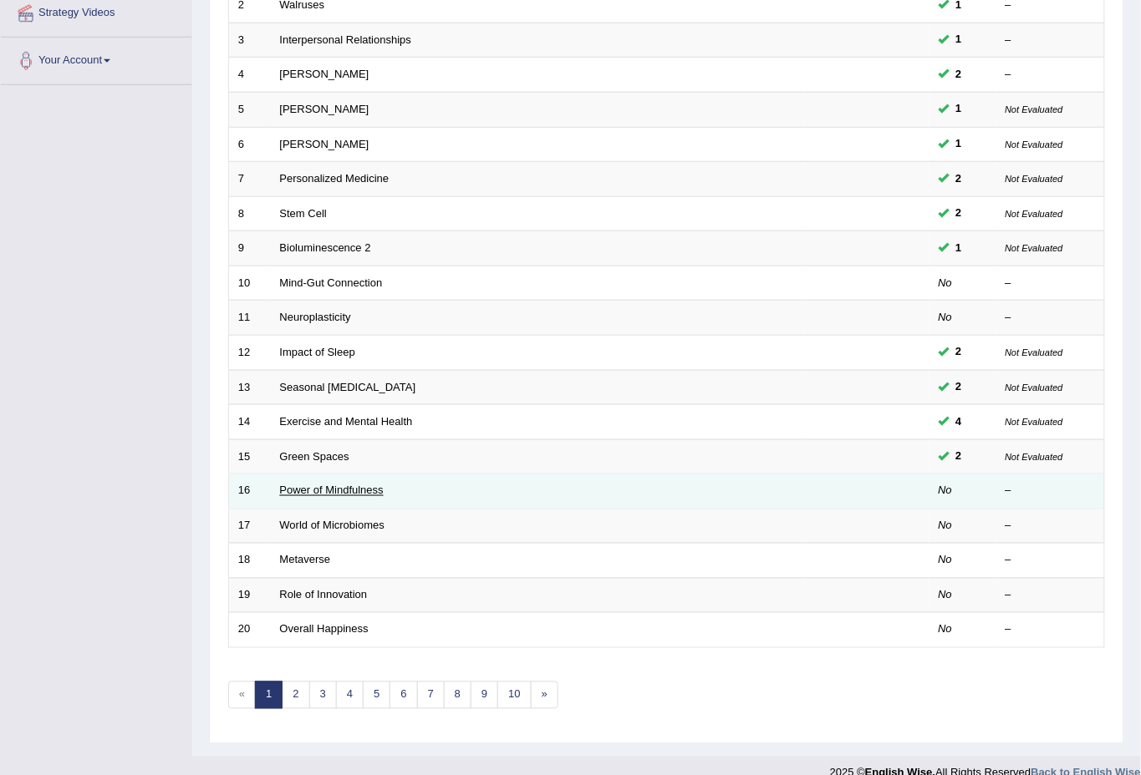
click at [336, 485] on link "Power of Mindfulness" at bounding box center [332, 491] width 104 height 13
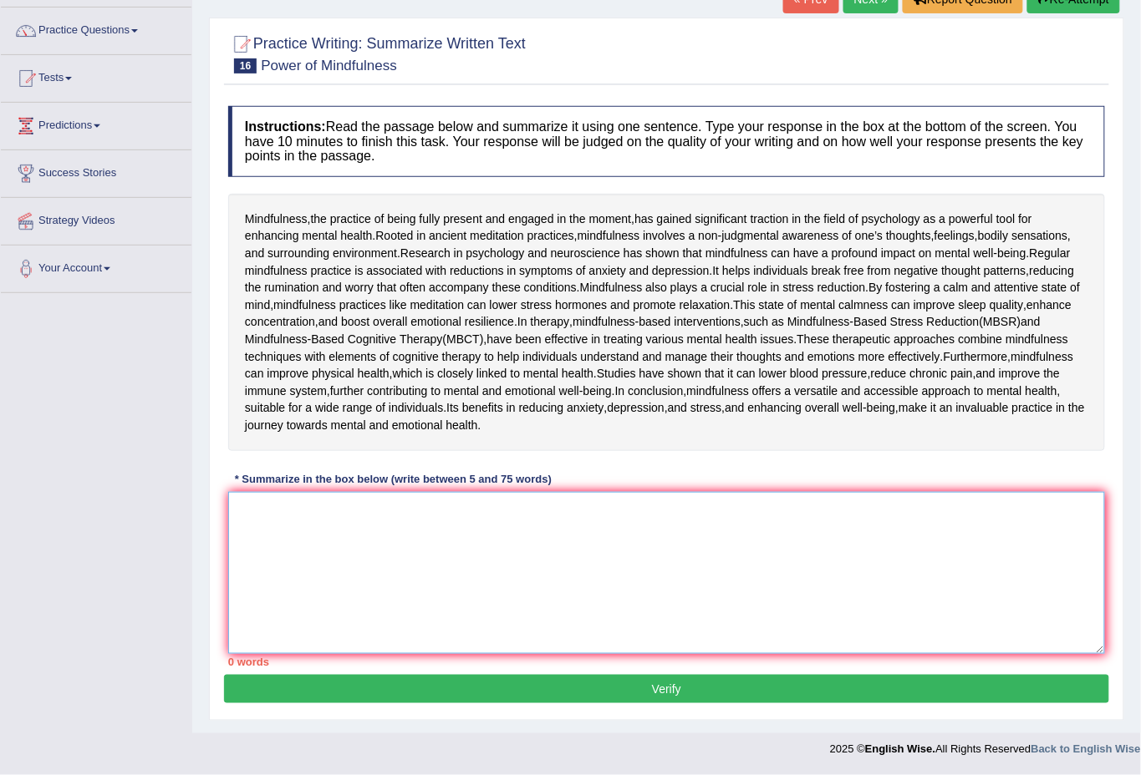
click at [472, 563] on textarea at bounding box center [666, 573] width 877 height 162
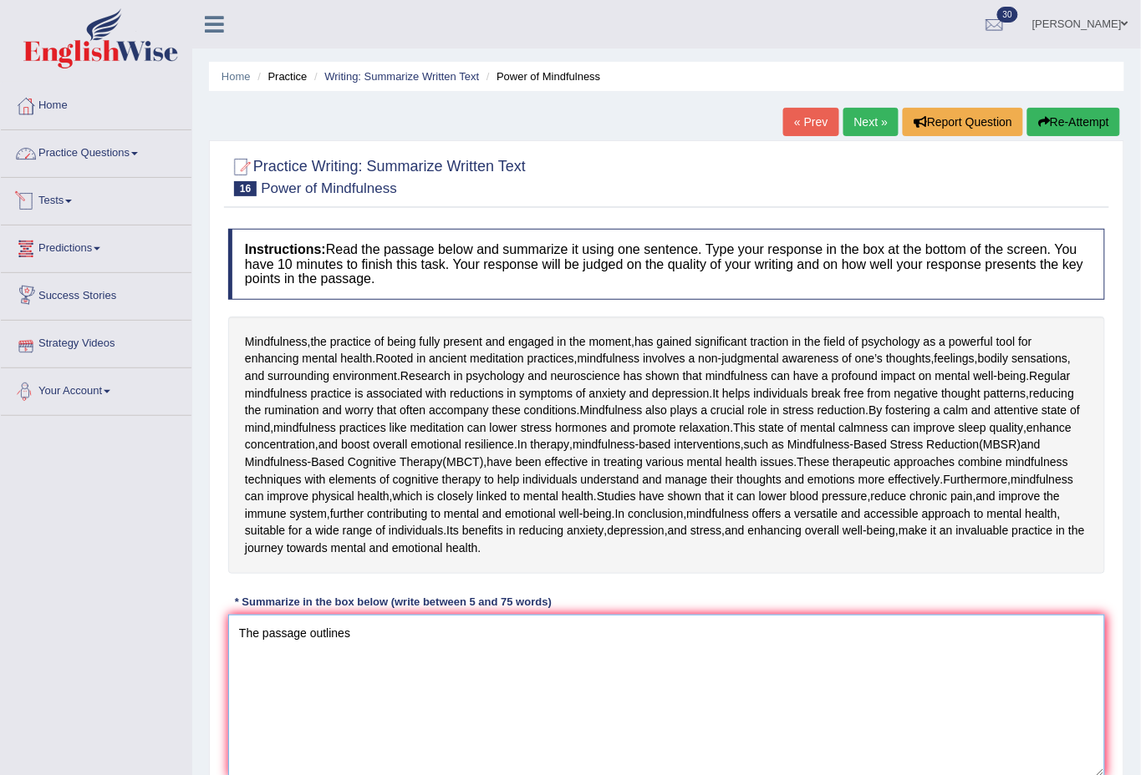
type textarea "The passage outlines"
click at [136, 142] on link "Practice Questions" at bounding box center [96, 151] width 191 height 42
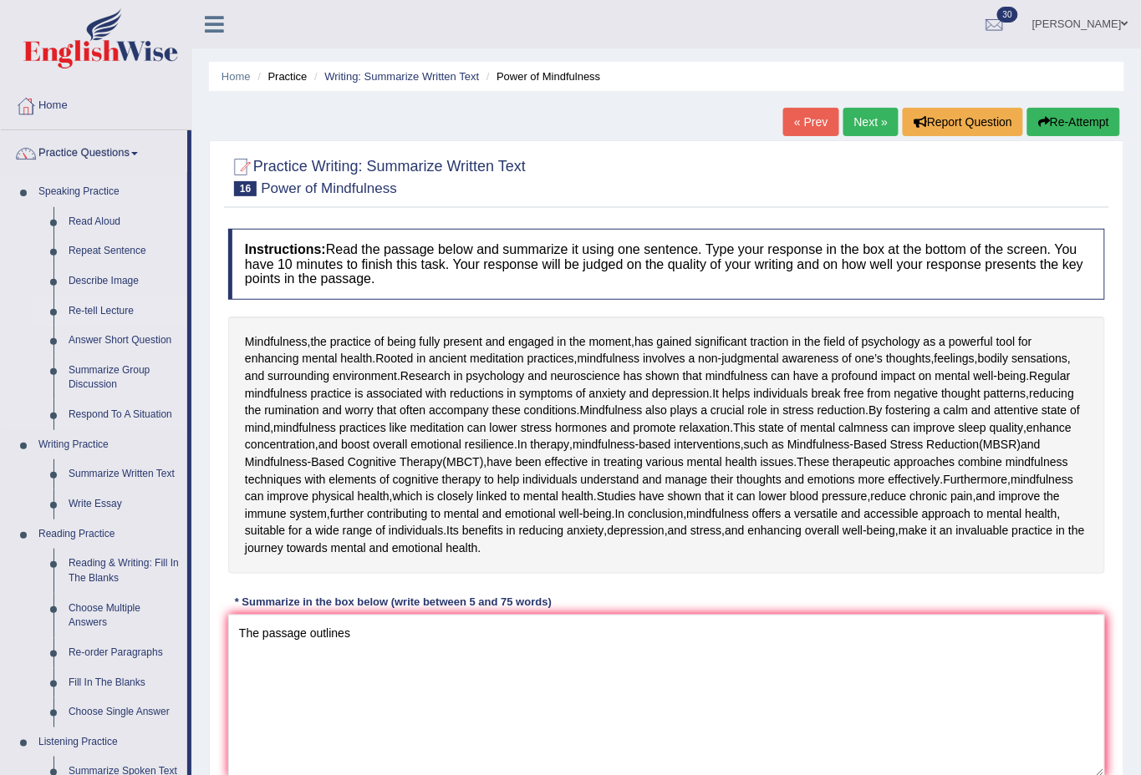
click at [111, 307] on link "Re-tell Lecture" at bounding box center [124, 312] width 126 height 30
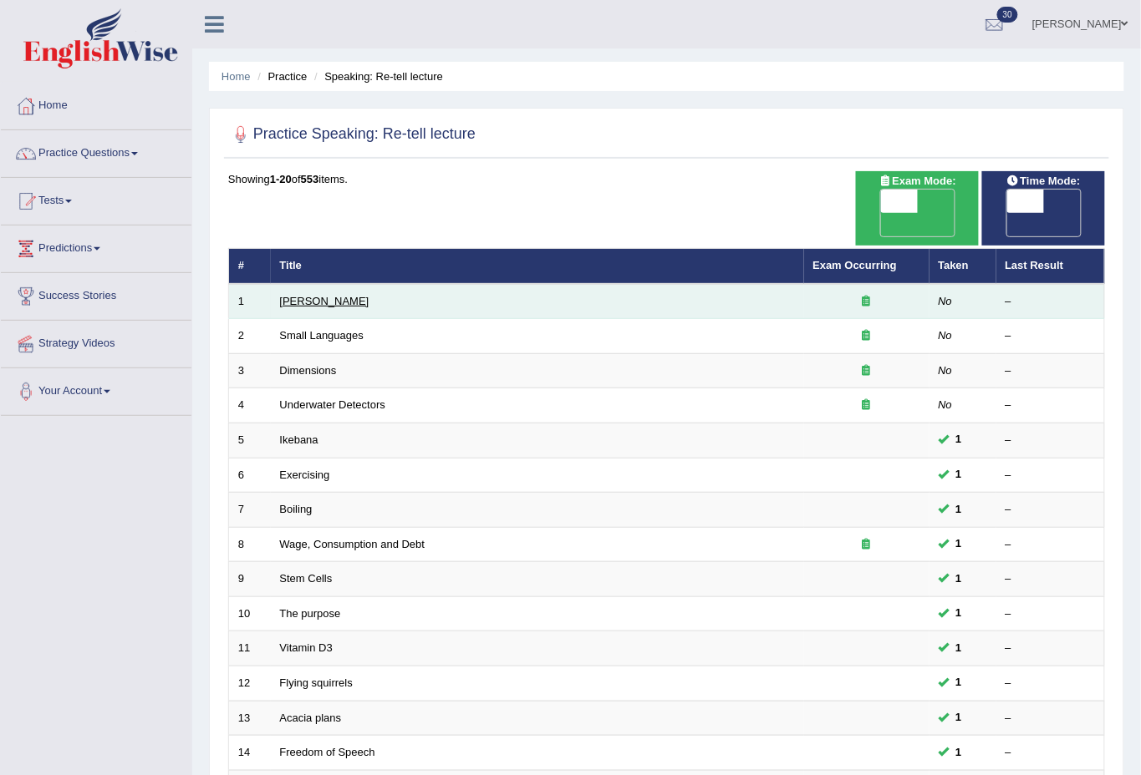
click at [322, 295] on link "[PERSON_NAME]" at bounding box center [324, 301] width 89 height 13
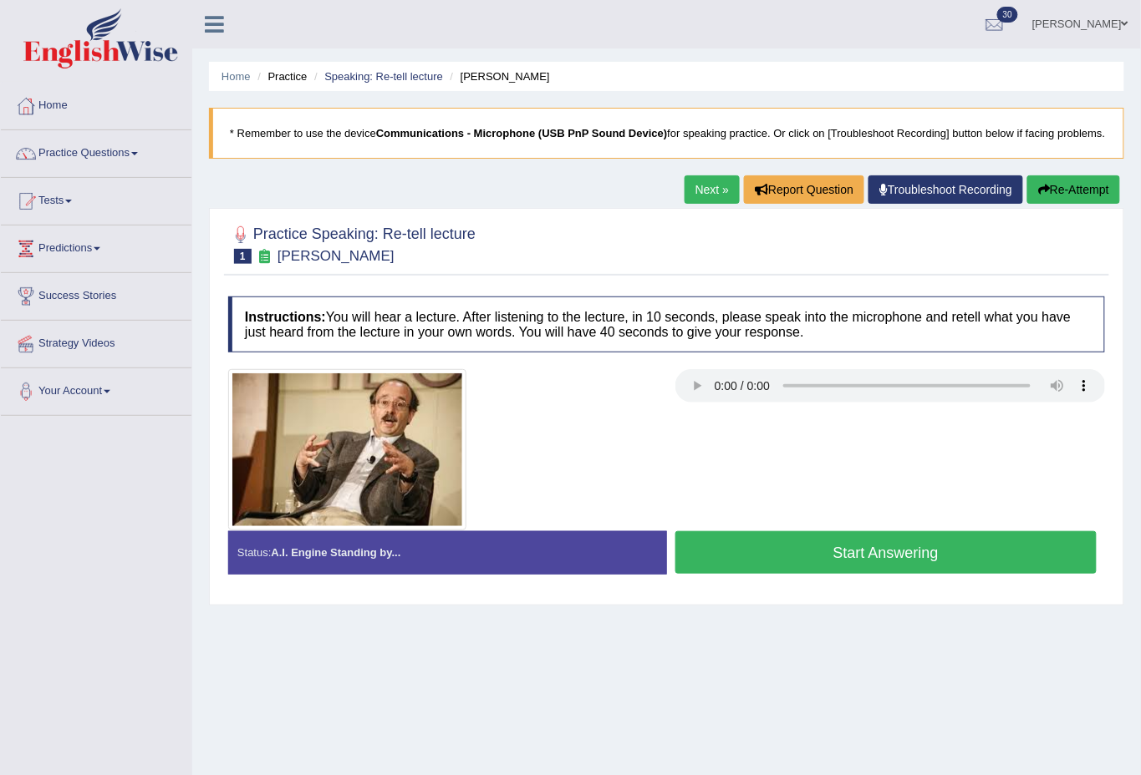
click at [880, 572] on button "Start Answering" at bounding box center [886, 552] width 422 height 43
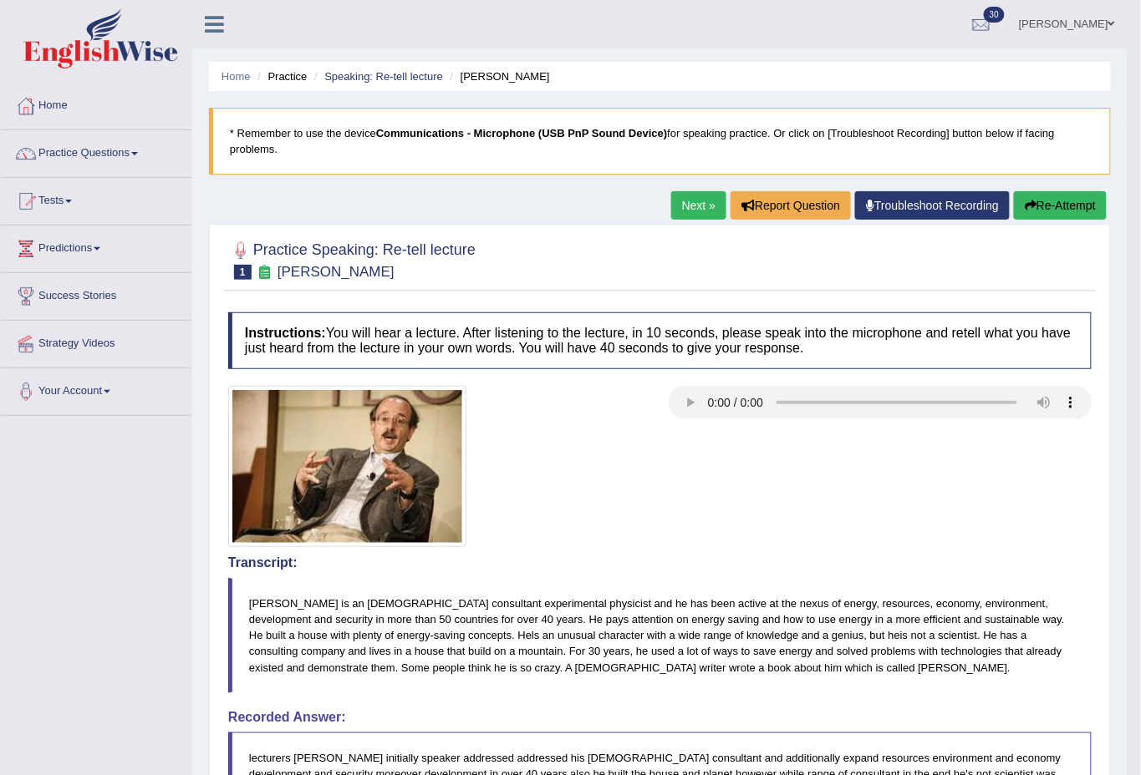
click at [689, 209] on link "Next »" at bounding box center [698, 205] width 55 height 28
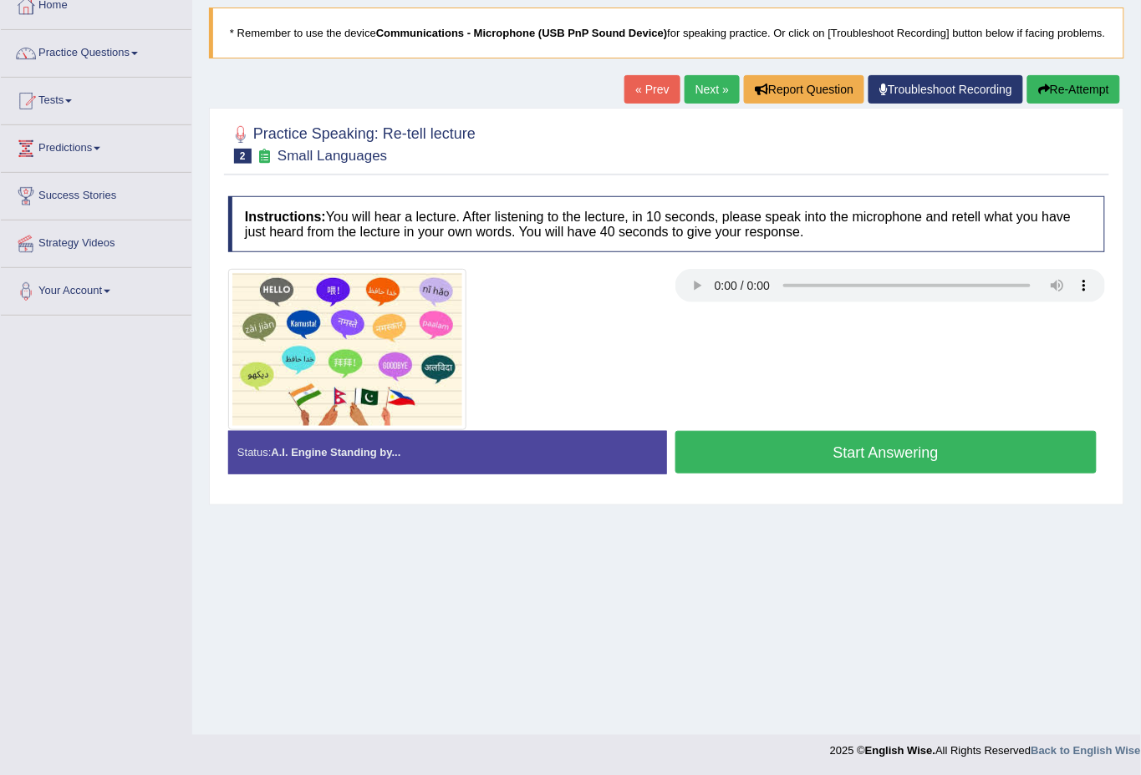
click at [788, 474] on button "Start Answering" at bounding box center [886, 452] width 422 height 43
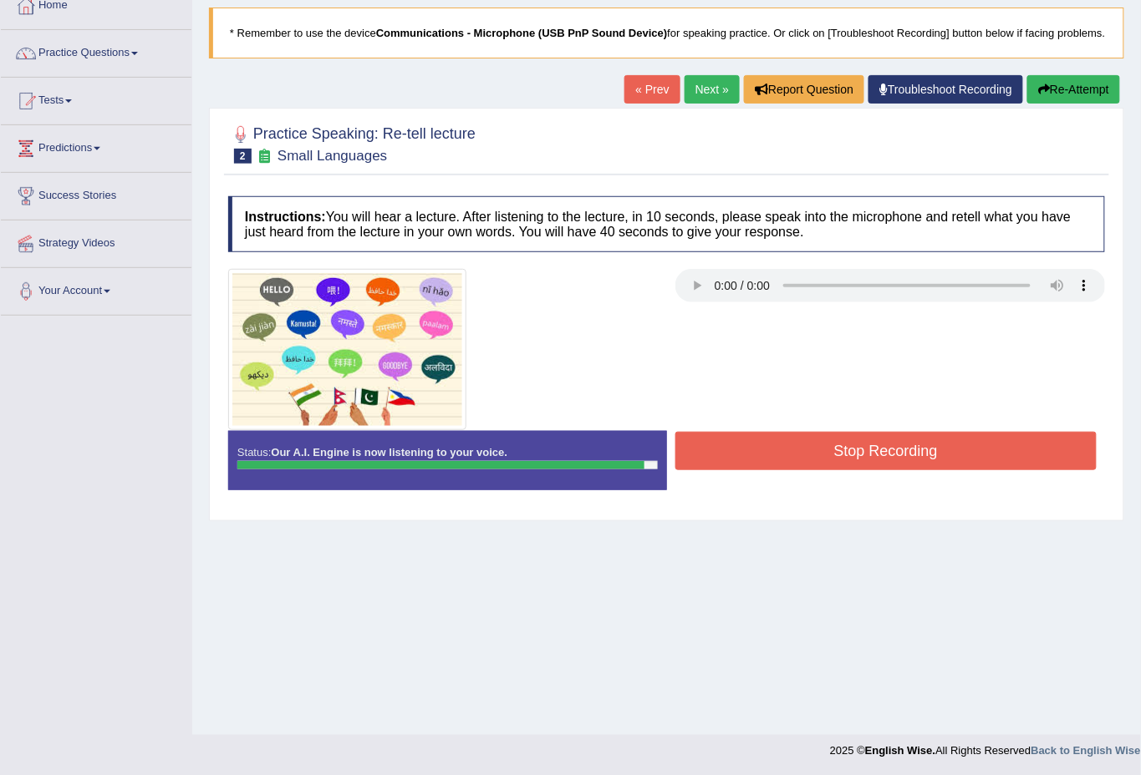
click at [862, 469] on button "Stop Recording" at bounding box center [886, 451] width 422 height 38
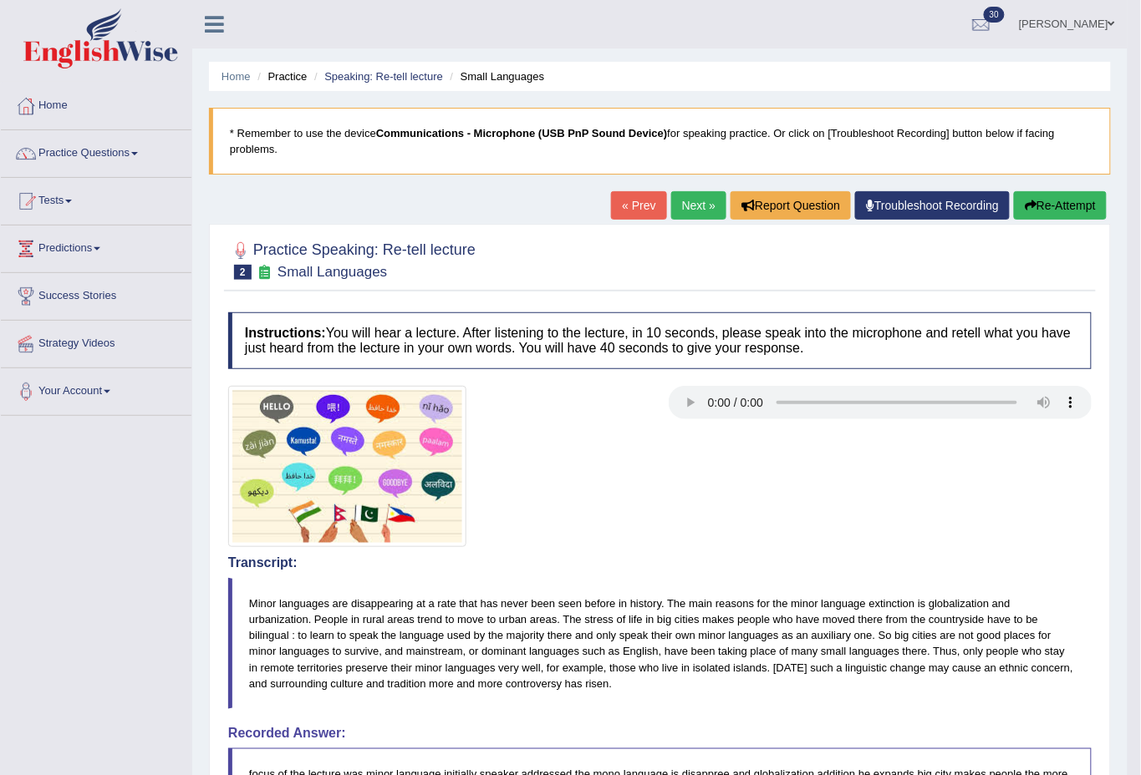
click at [699, 209] on link "Next »" at bounding box center [698, 205] width 55 height 28
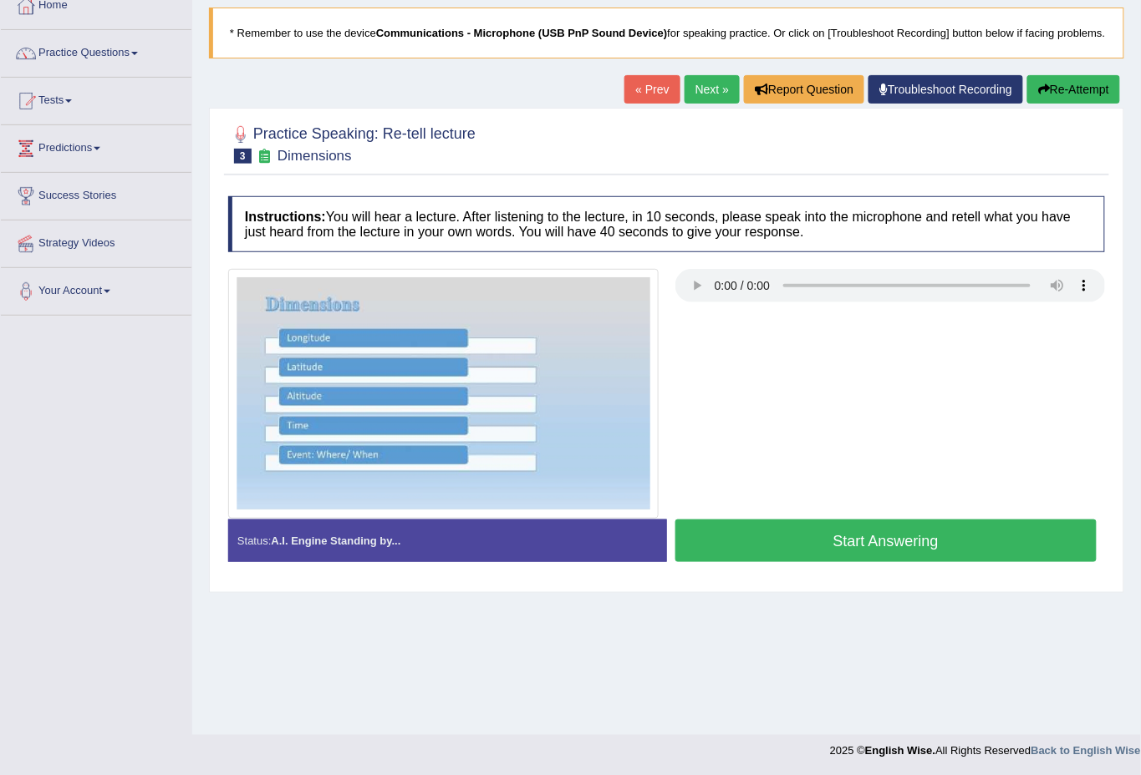
click at [811, 540] on button "Start Answering" at bounding box center [886, 541] width 422 height 43
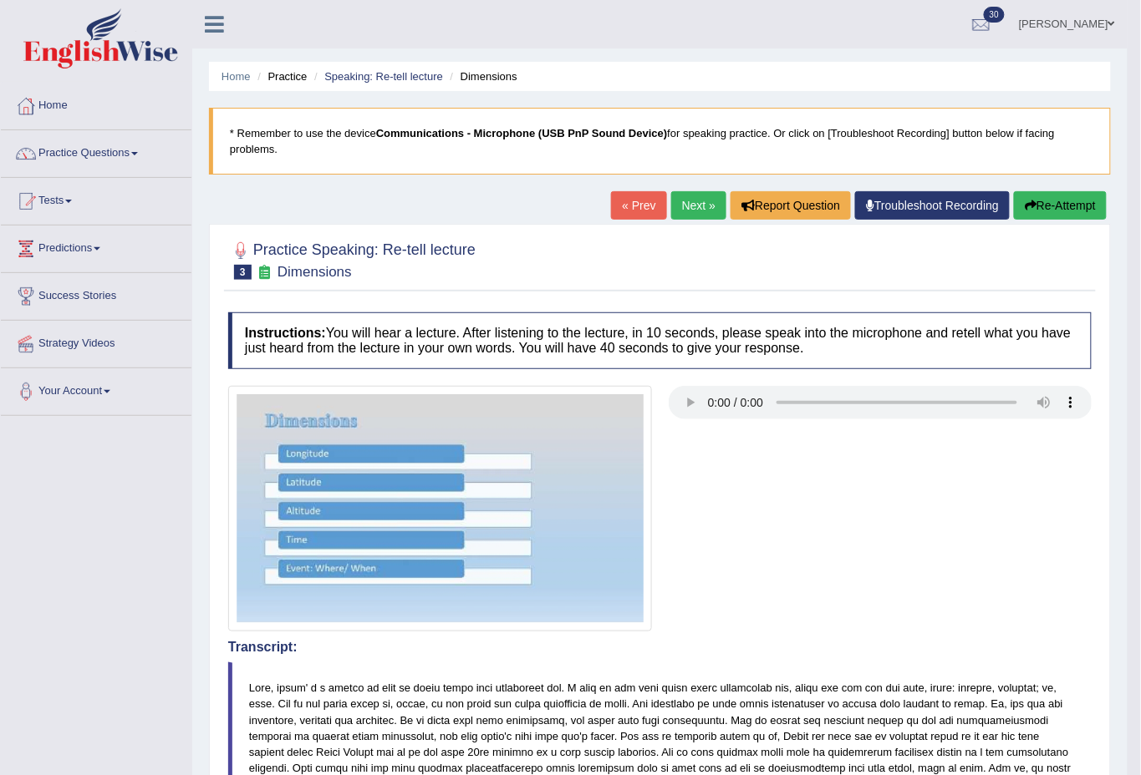
click at [682, 203] on link "Next »" at bounding box center [698, 205] width 55 height 28
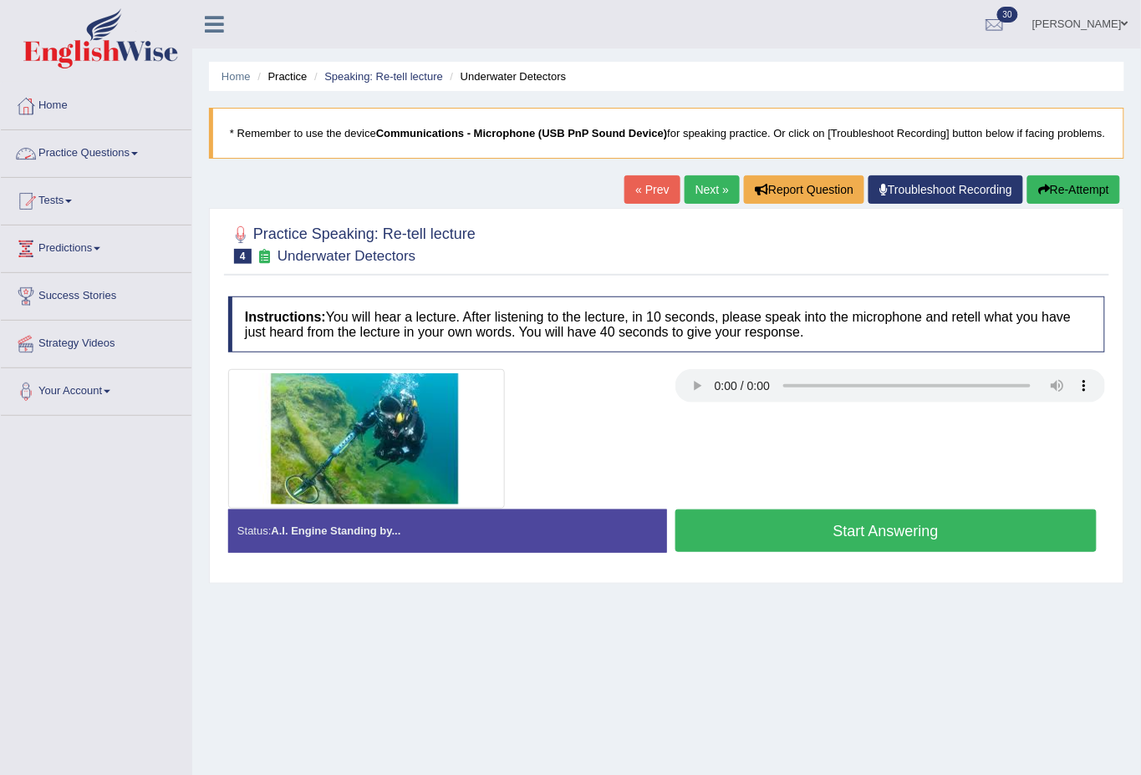
click at [141, 150] on link "Practice Questions" at bounding box center [96, 151] width 191 height 42
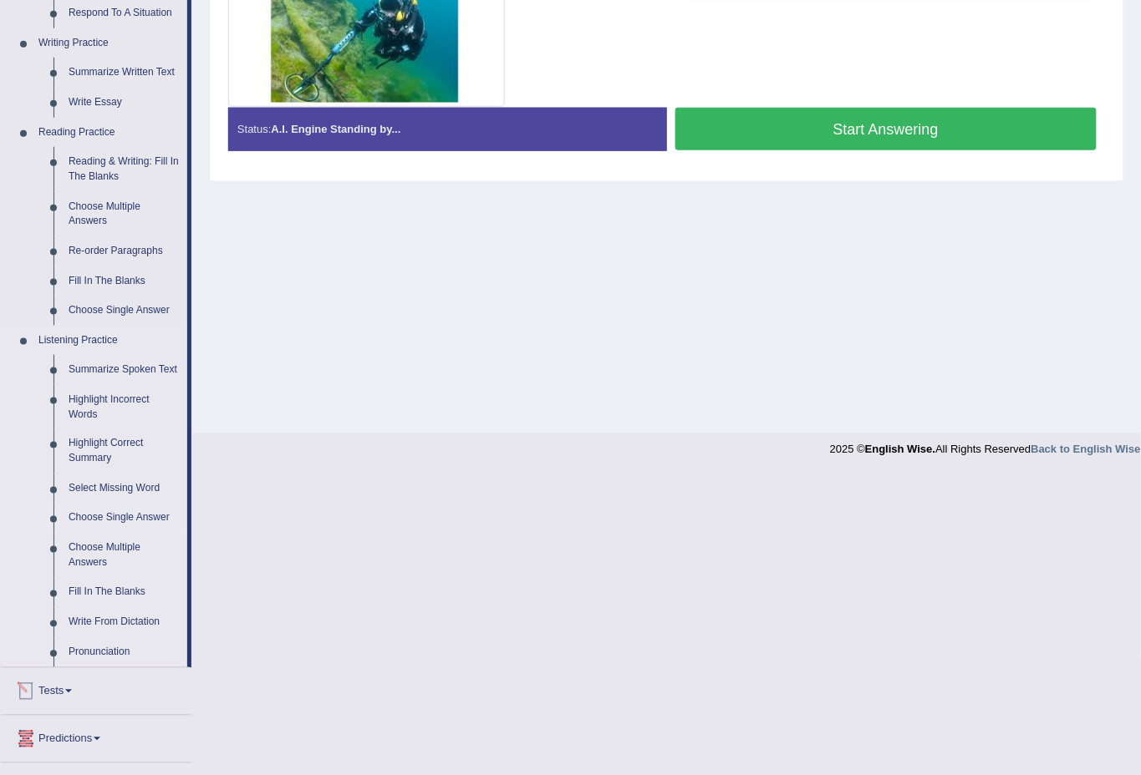
scroll to position [533, 0]
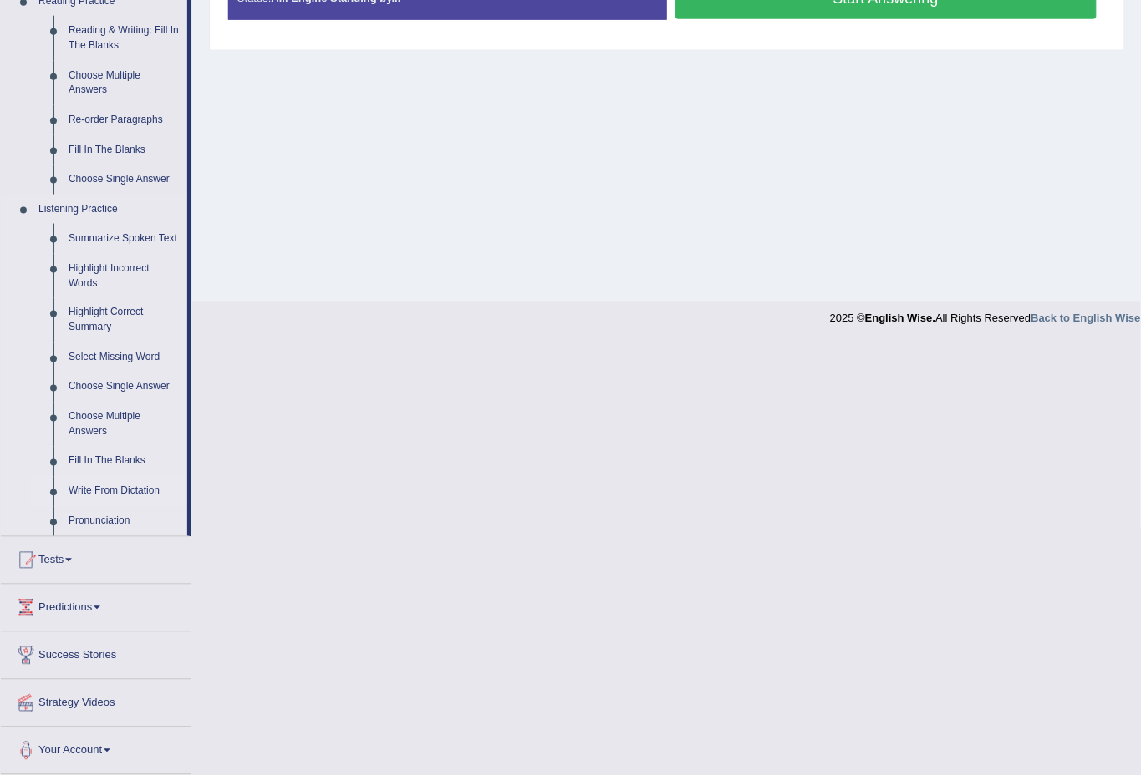
click at [107, 489] on link "Write From Dictation" at bounding box center [124, 492] width 126 height 30
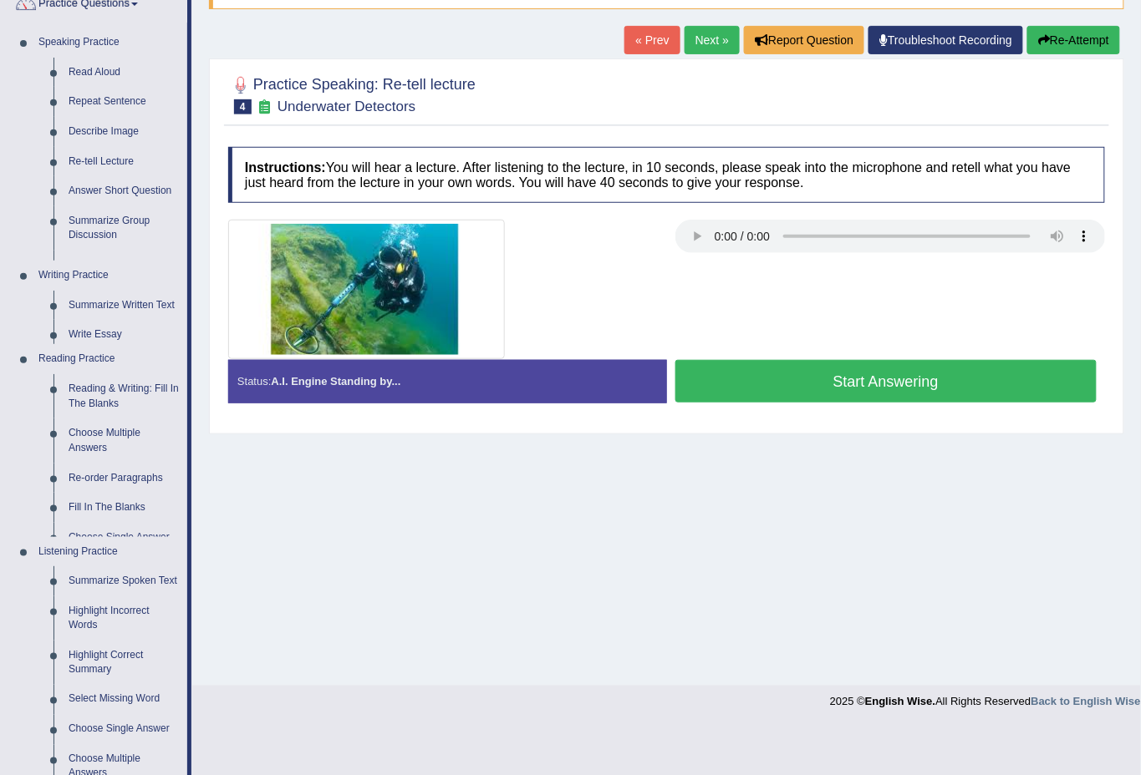
scroll to position [100, 0]
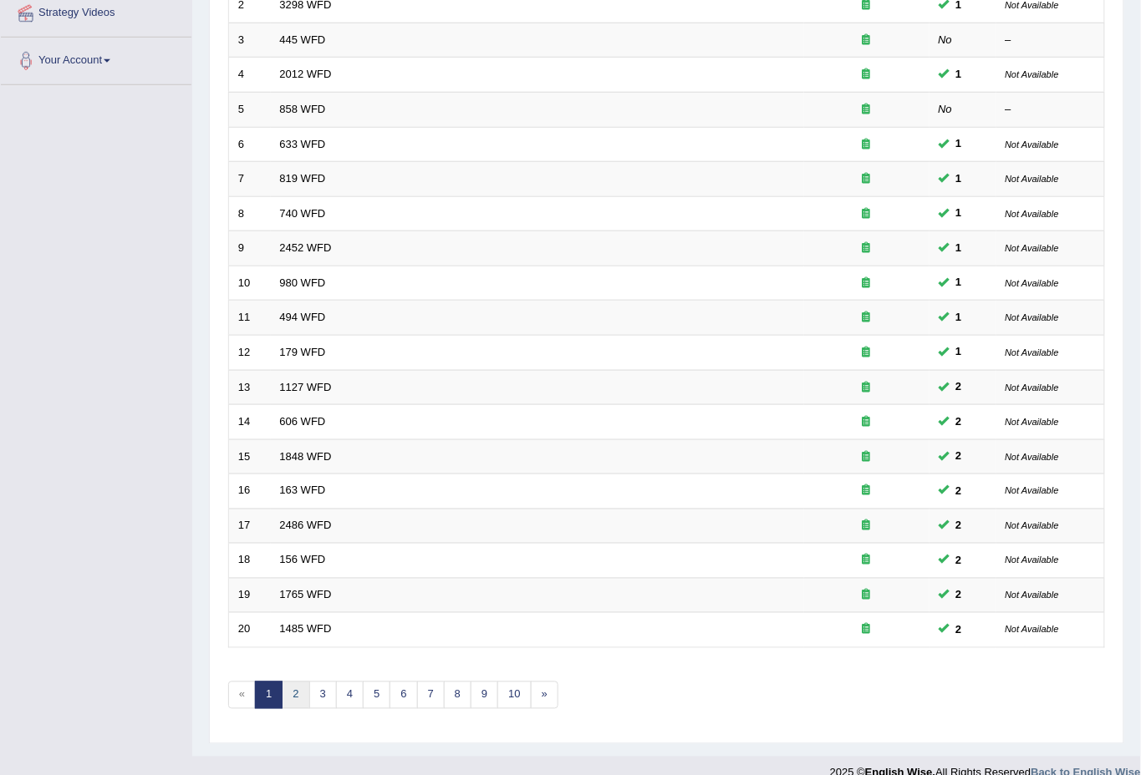
click at [295, 682] on link "2" at bounding box center [296, 696] width 28 height 28
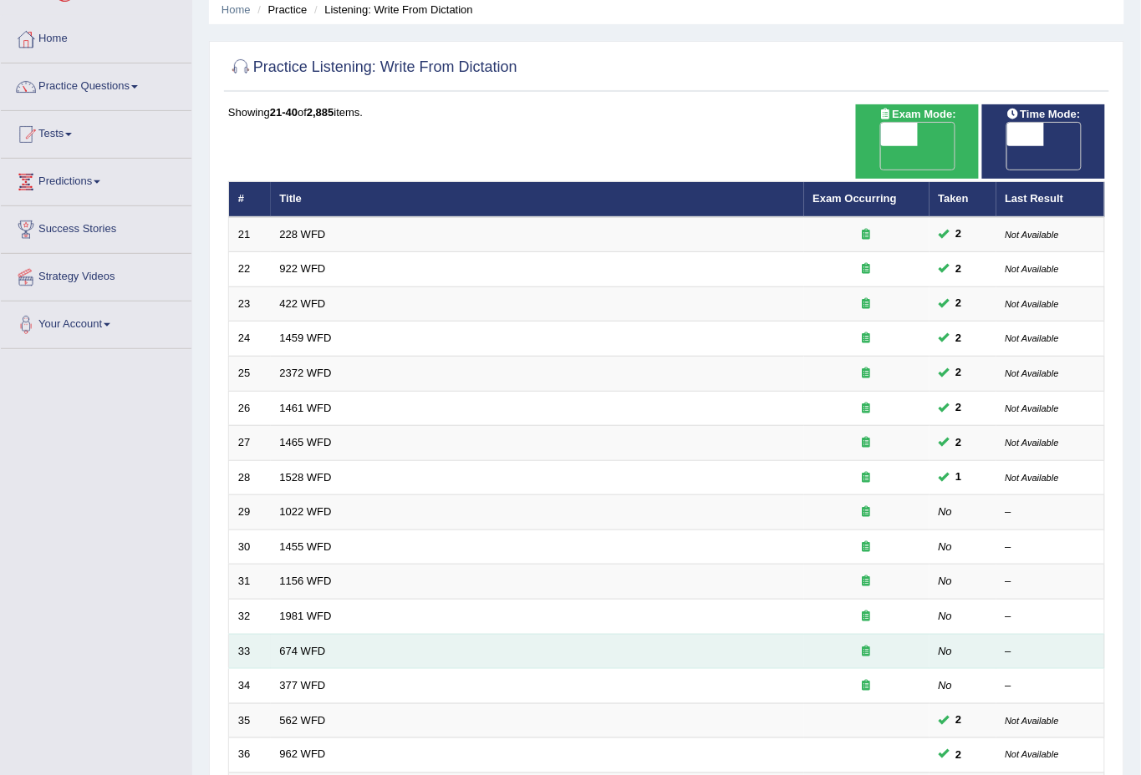
scroll to position [123, 0]
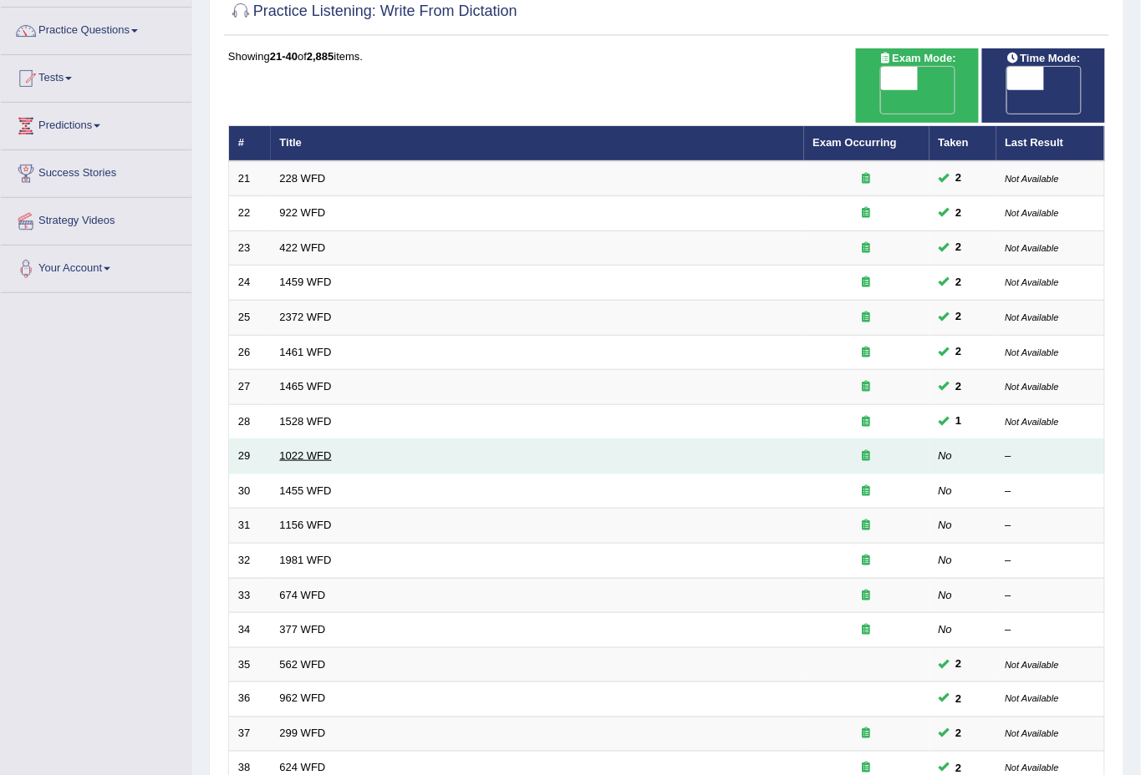
click at [307, 450] on link "1022 WFD" at bounding box center [306, 456] width 52 height 13
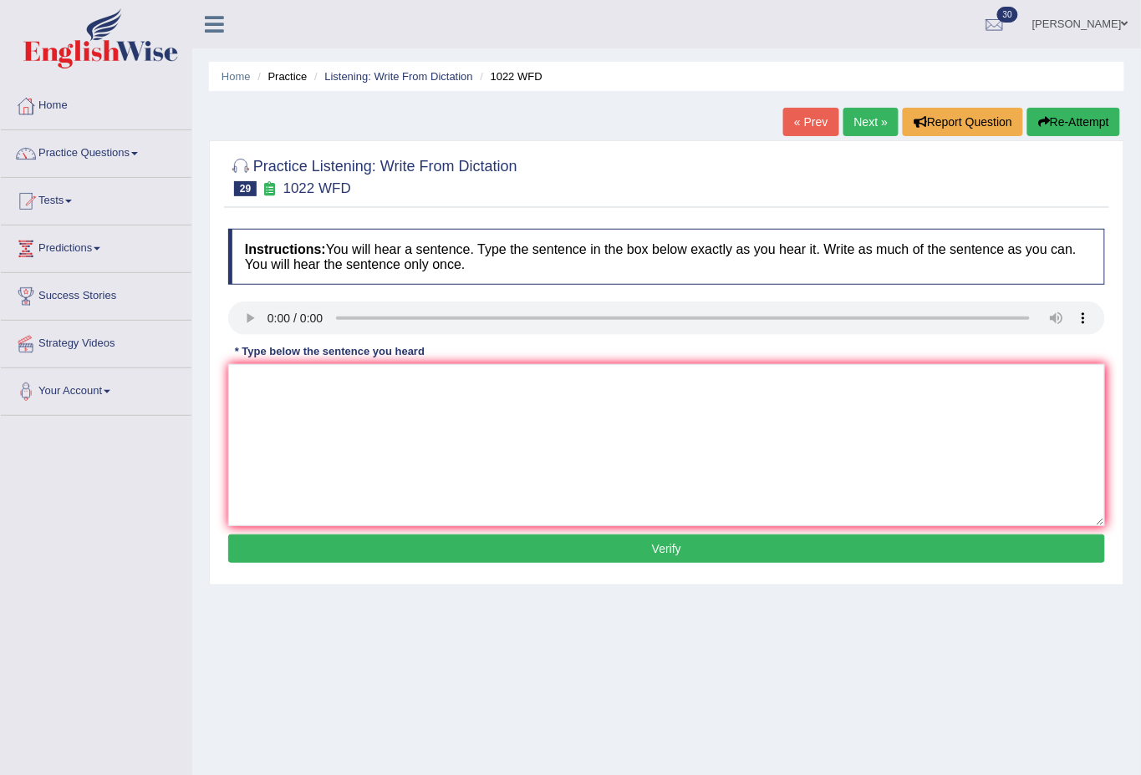
click at [844, 119] on link "Next »" at bounding box center [870, 122] width 55 height 28
click at [258, 392] on textarea at bounding box center [666, 445] width 877 height 162
type textarea "You must wear a hard hut in a construction site."
click at [624, 536] on div "Instructions: You will hear a sentence. Type the sentence in the box below exac…" at bounding box center [666, 399] width 885 height 356
click at [626, 551] on button "Verify" at bounding box center [666, 549] width 877 height 28
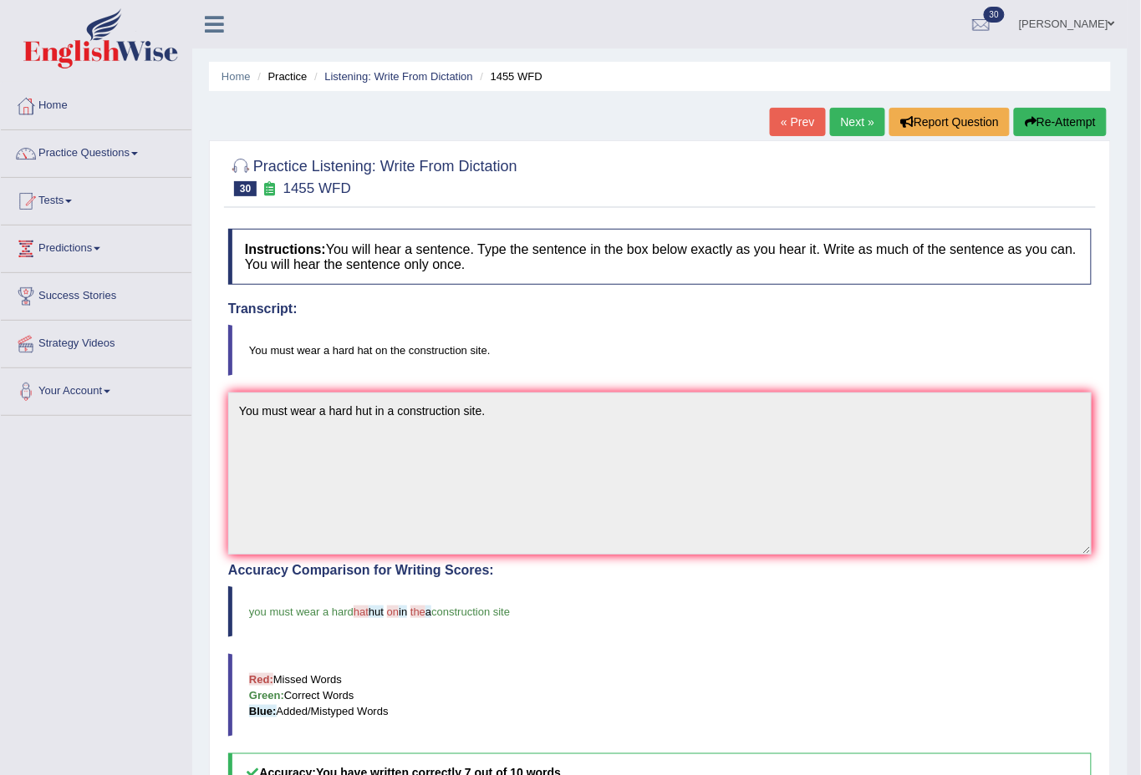
click at [851, 120] on link "Next »" at bounding box center [857, 122] width 55 height 28
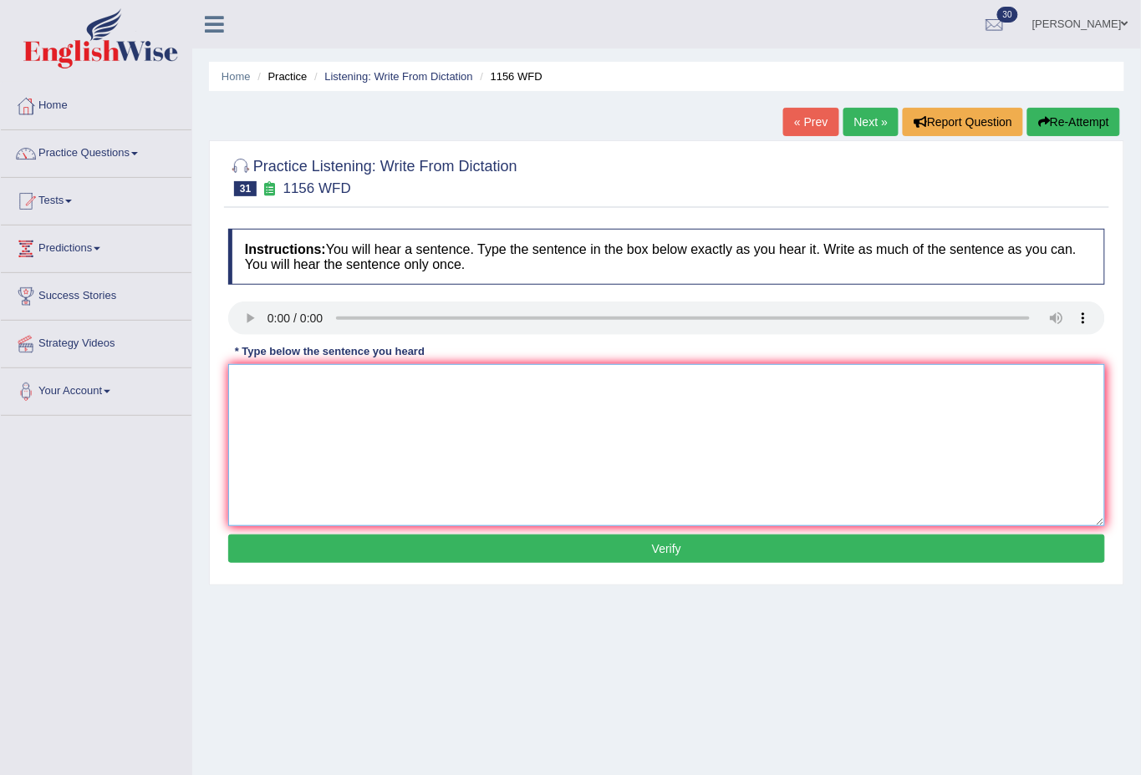
click at [386, 399] on textarea at bounding box center [666, 445] width 877 height 162
click at [317, 409] on textarea at bounding box center [666, 445] width 877 height 162
click at [550, 384] on textarea "Chemical reactions reaction are cure hure when substan" at bounding box center [666, 445] width 877 height 162
click at [560, 386] on textarea "Chemical reactions reaction are cure hure when substans" at bounding box center [666, 445] width 877 height 162
type textarea "Chemical reactions reaction are cure hure when substans combine or change."
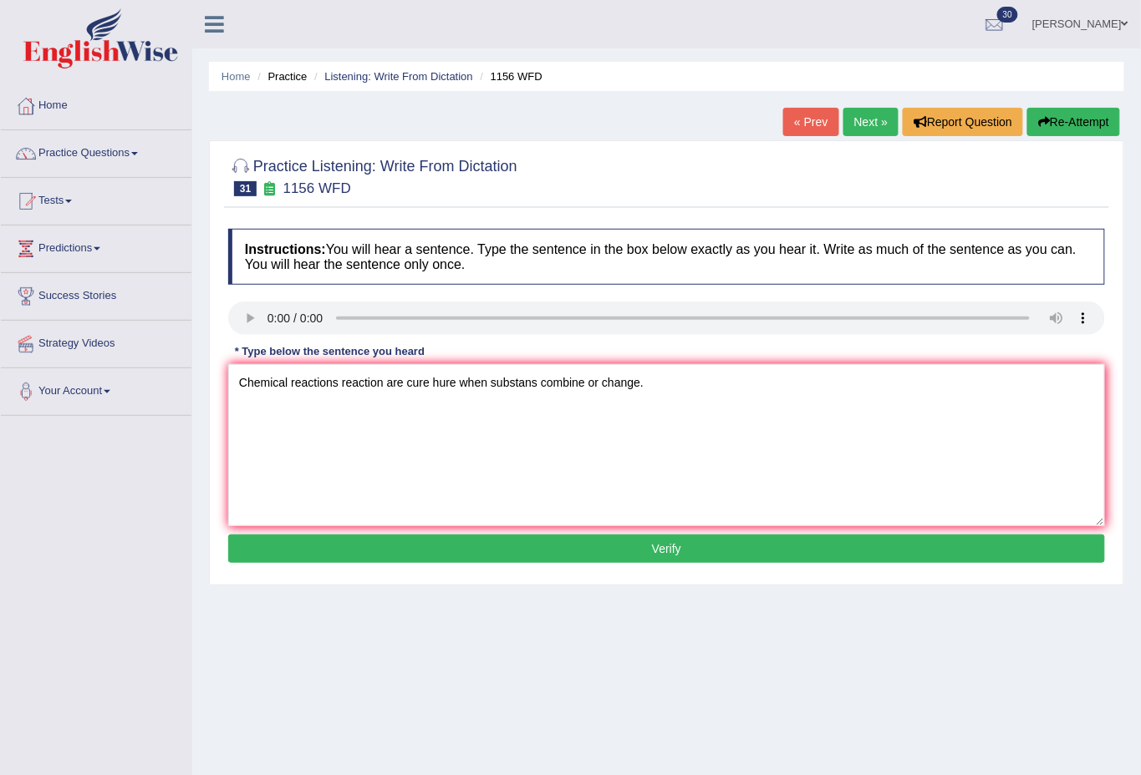
click at [699, 556] on button "Verify" at bounding box center [666, 549] width 877 height 28
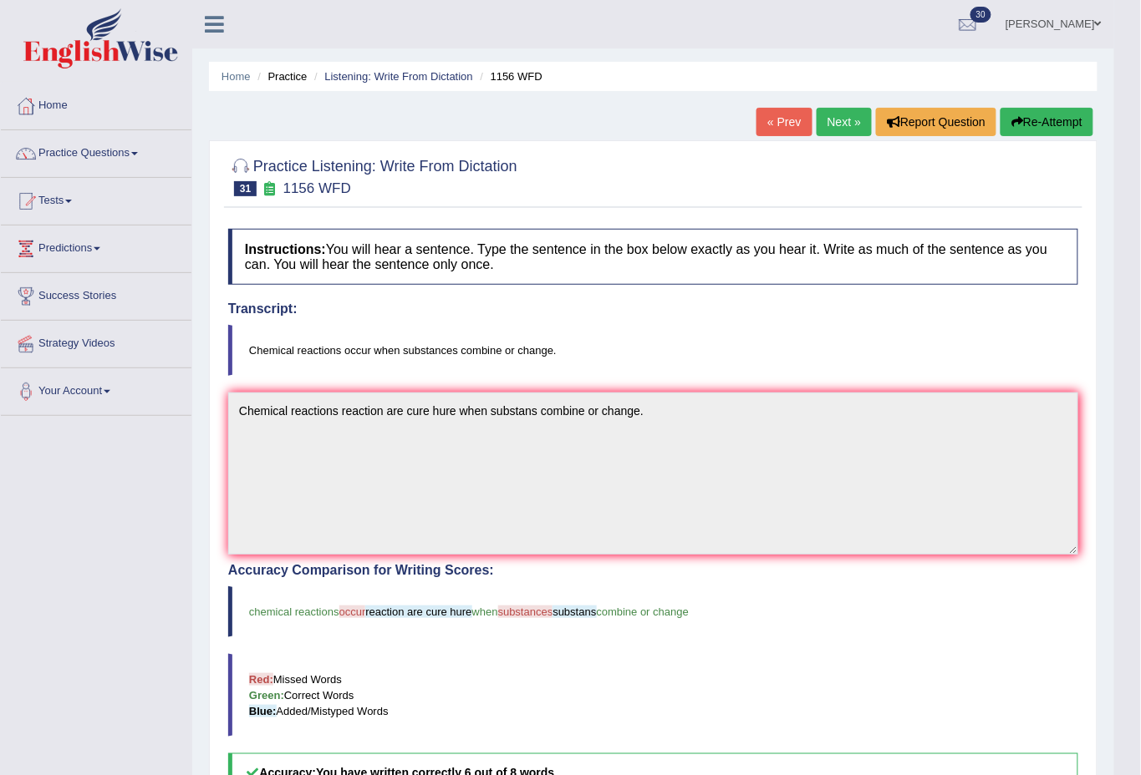
click at [839, 116] on link "Next »" at bounding box center [843, 122] width 55 height 28
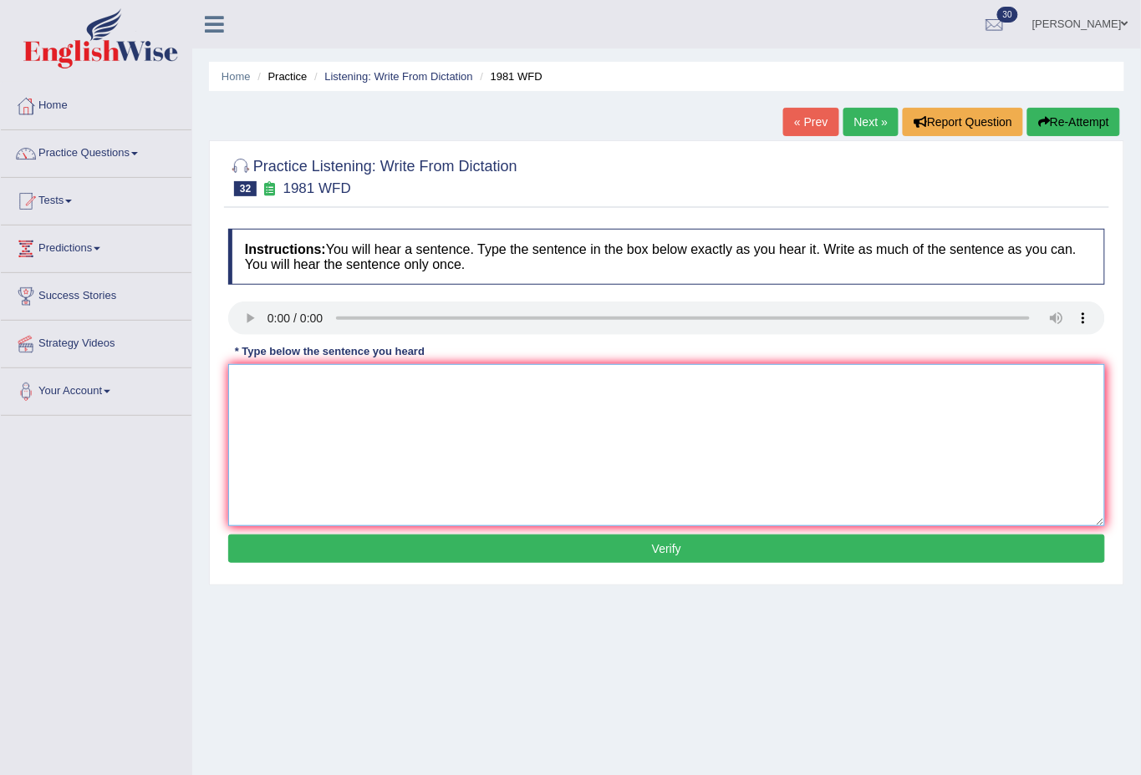
click at [285, 394] on textarea at bounding box center [666, 445] width 877 height 162
click at [282, 394] on textarea at bounding box center [666, 445] width 877 height 162
click at [606, 389] on textarea "All of your arguments must be supported by evidence and relavent" at bounding box center [666, 445] width 877 height 162
type textarea "All of your arguments must be supported by evidence and relavent peares."
click at [677, 547] on button "Verify" at bounding box center [666, 549] width 877 height 28
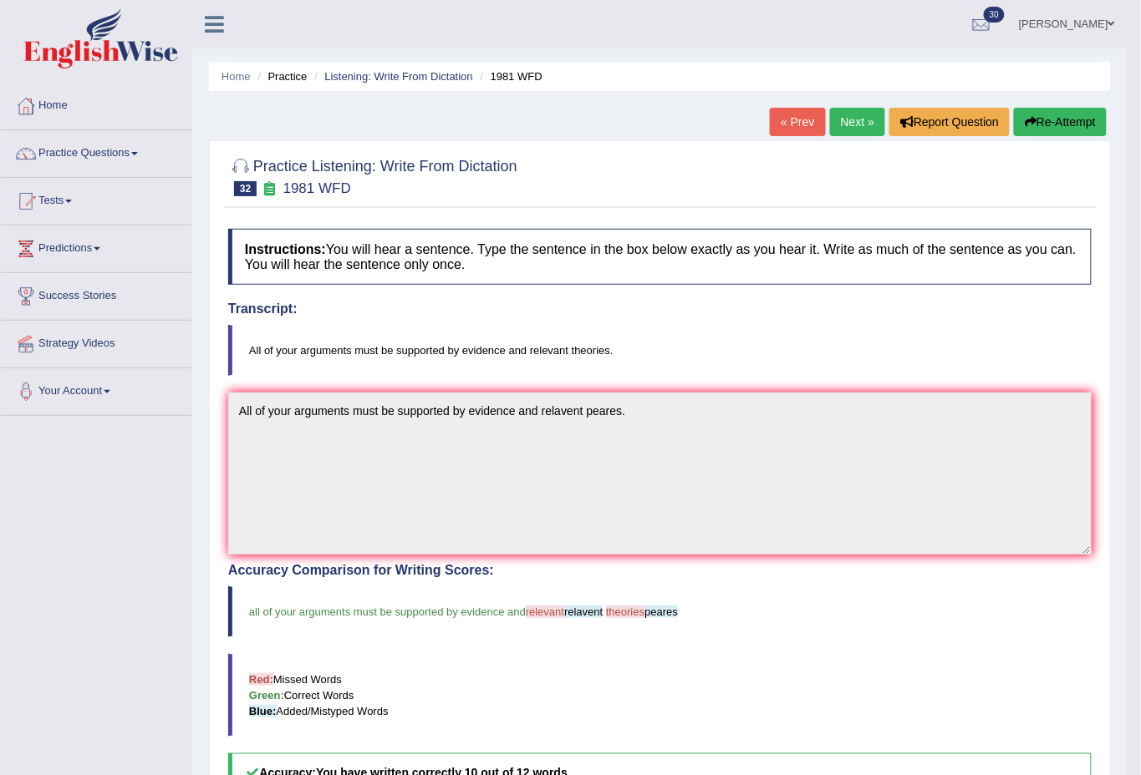
click at [846, 128] on link "Next »" at bounding box center [857, 122] width 55 height 28
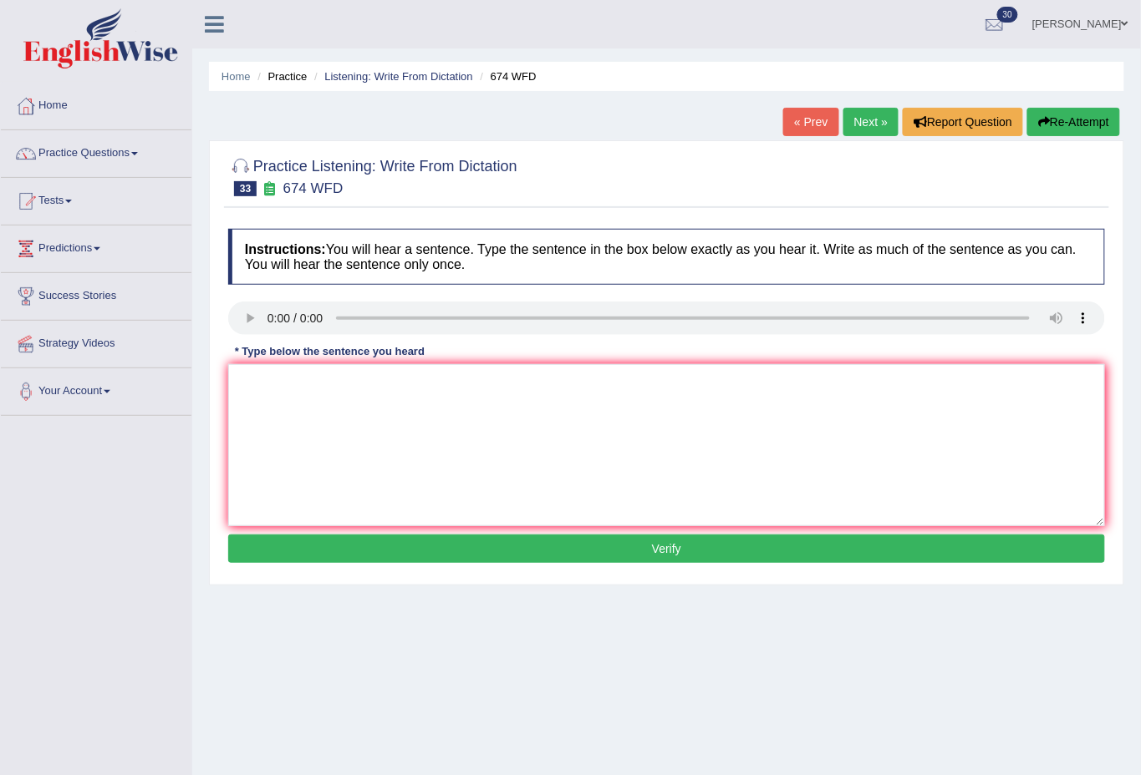
click at [261, 359] on div "Instructions: You will hear a sentence. Type the sentence in the box below exac…" at bounding box center [666, 399] width 885 height 356
click at [287, 404] on textarea at bounding box center [666, 445] width 877 height 162
type textarea "Unemployment rate has fallen to lowest level in a years."
click at [659, 548] on button "Verify" at bounding box center [666, 549] width 877 height 28
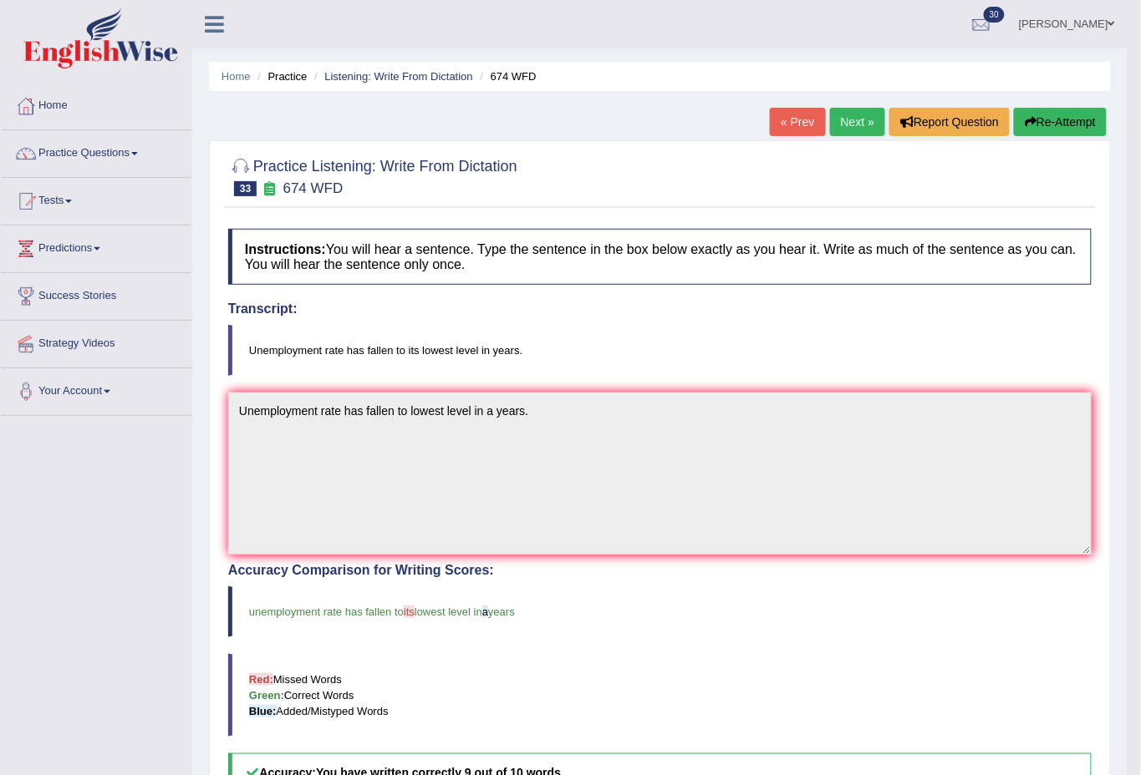
click at [865, 125] on link "Next »" at bounding box center [857, 122] width 55 height 28
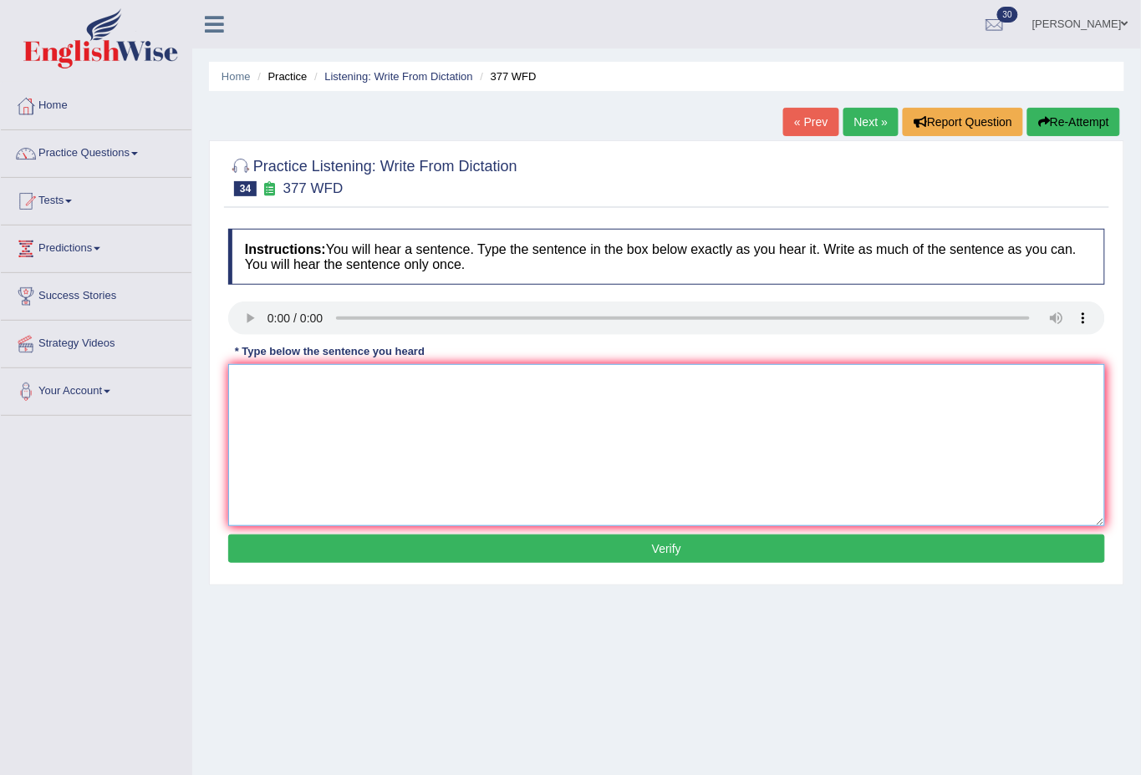
click at [287, 395] on textarea at bounding box center [666, 445] width 877 height 162
type textarea "The department has a high up highup postgraduate students."
click at [658, 548] on button "Verify" at bounding box center [666, 549] width 877 height 28
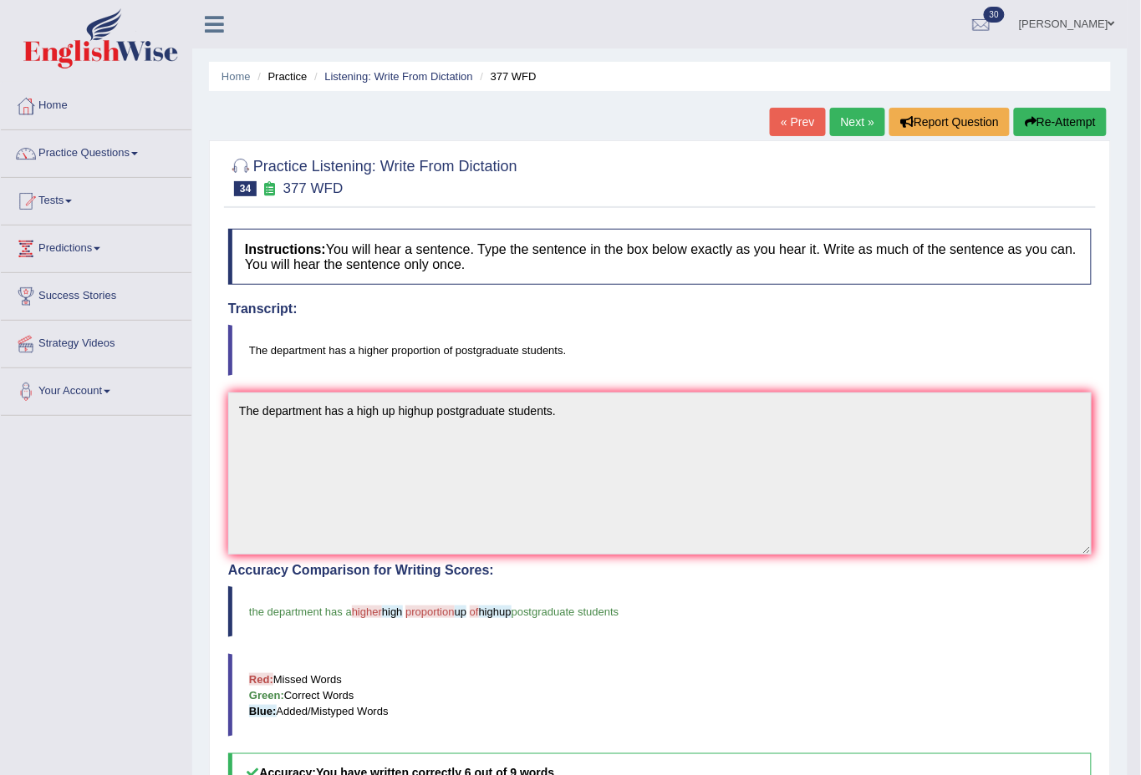
click at [866, 119] on link "Next »" at bounding box center [857, 122] width 55 height 28
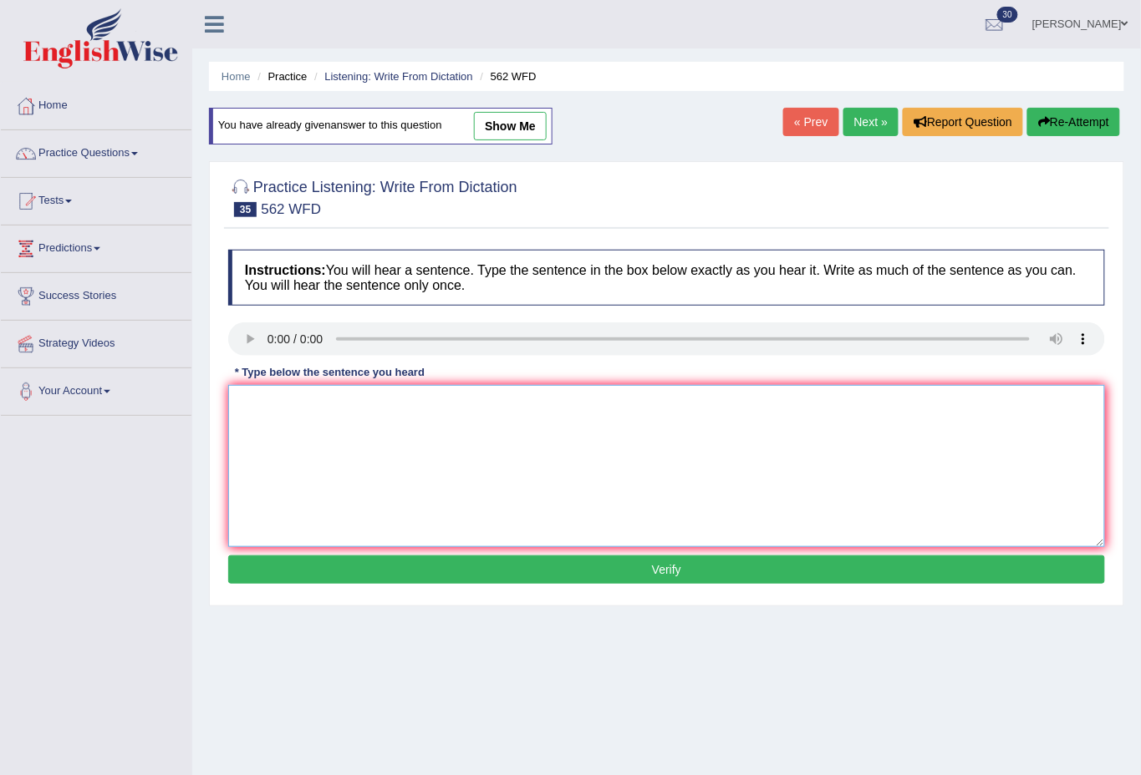
click at [273, 412] on textarea at bounding box center [666, 466] width 877 height 162
click at [352, 451] on textarea at bounding box center [666, 466] width 877 height 162
type textarea "The gap between rich and poor is not decrease."
click at [640, 568] on button "Verify" at bounding box center [666, 570] width 877 height 28
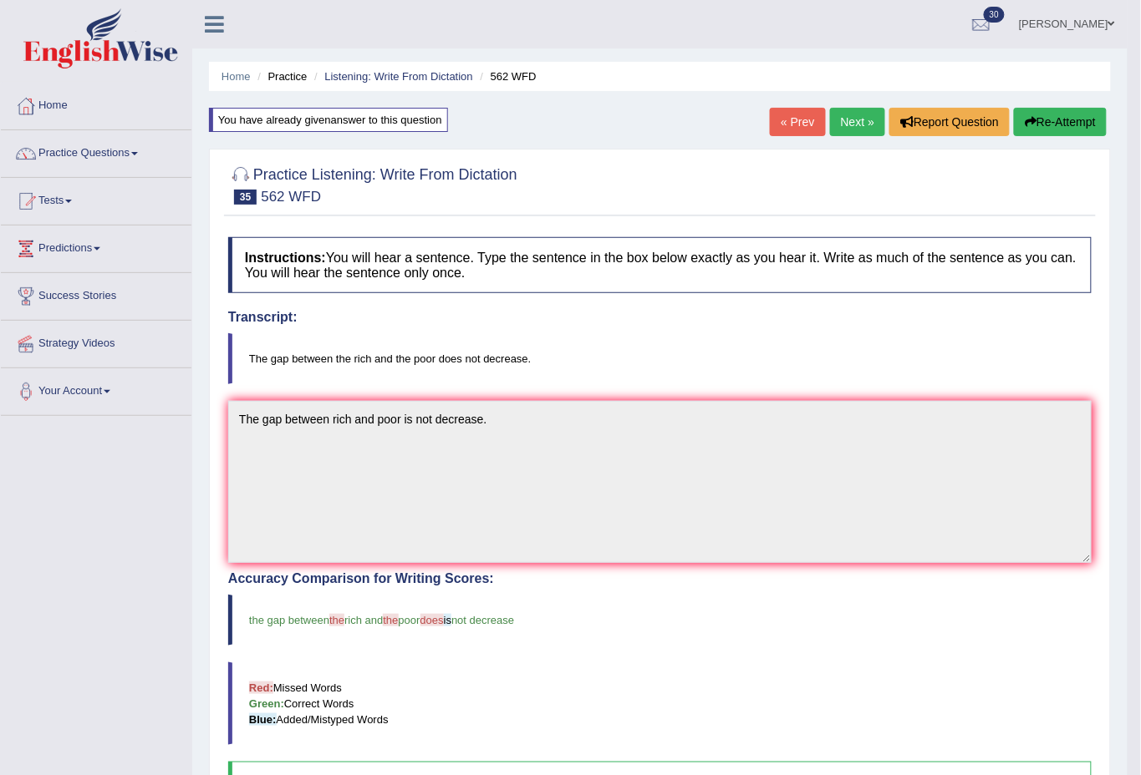
click at [848, 124] on link "Next »" at bounding box center [857, 122] width 55 height 28
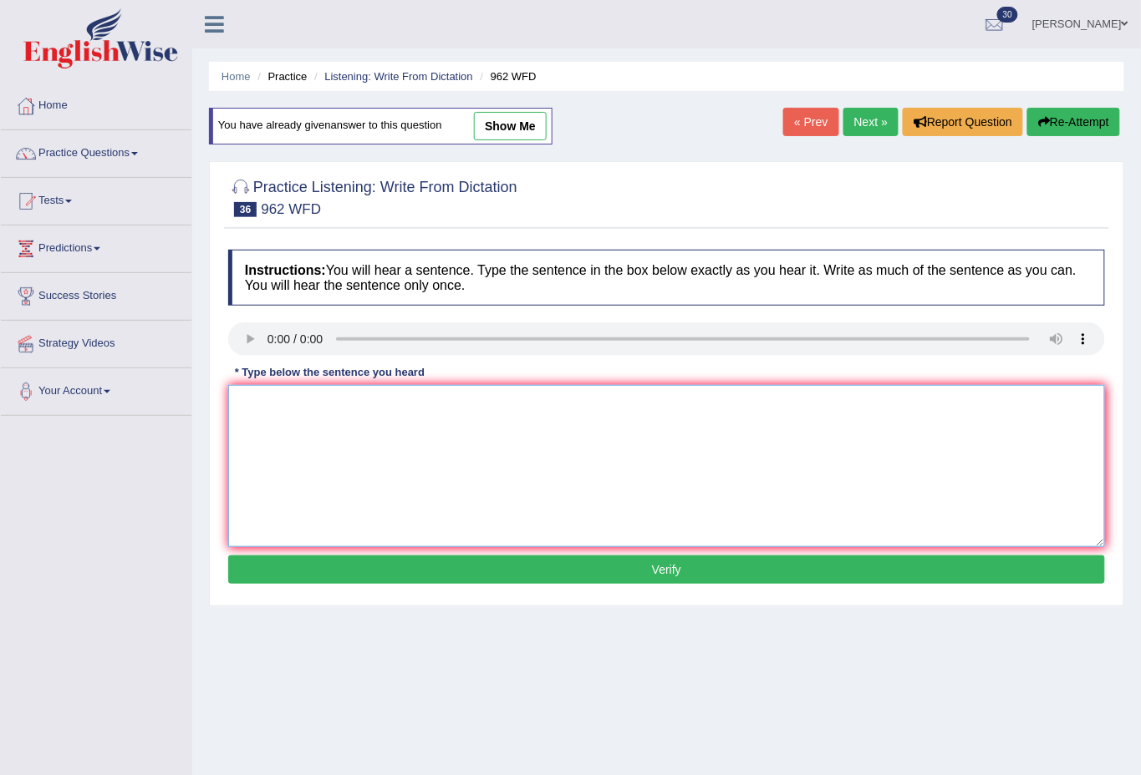
click at [272, 411] on textarea at bounding box center [666, 466] width 877 height 162
click at [282, 409] on textarea at bounding box center [666, 466] width 877 height 162
type textarea "If you have an any questions about your exam please raise your hand."
click at [710, 562] on button "Verify" at bounding box center [666, 570] width 877 height 28
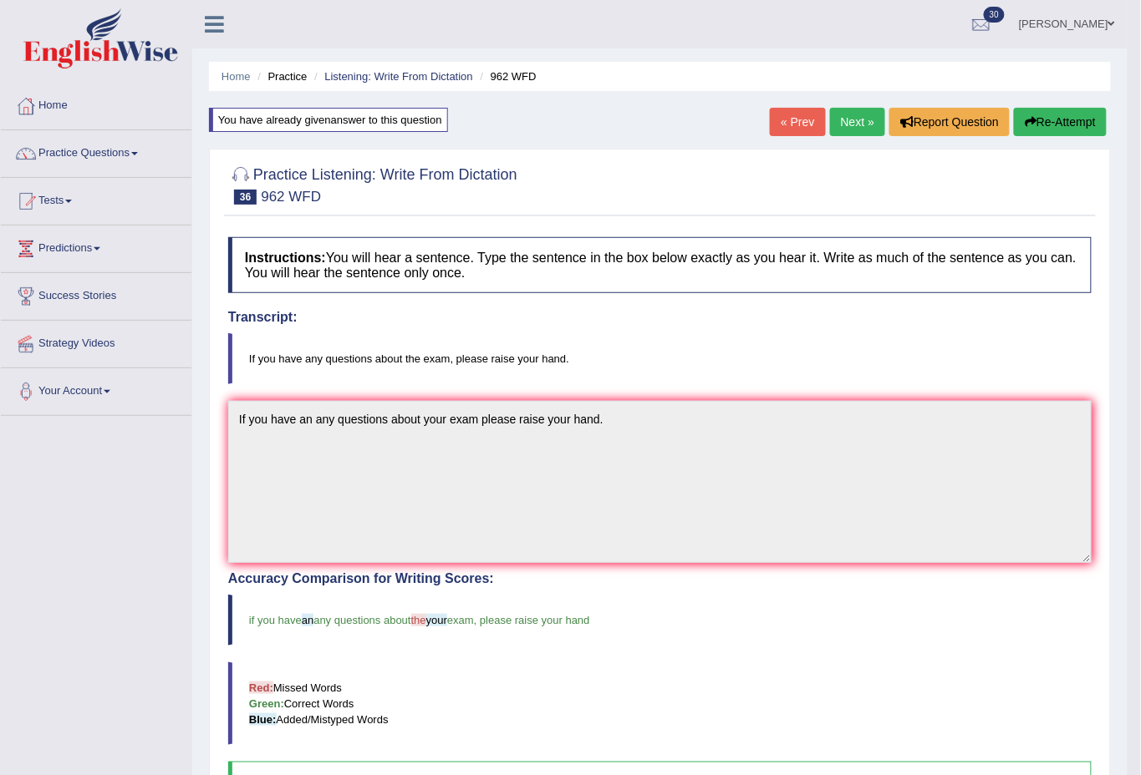
click at [848, 125] on link "Next »" at bounding box center [857, 122] width 55 height 28
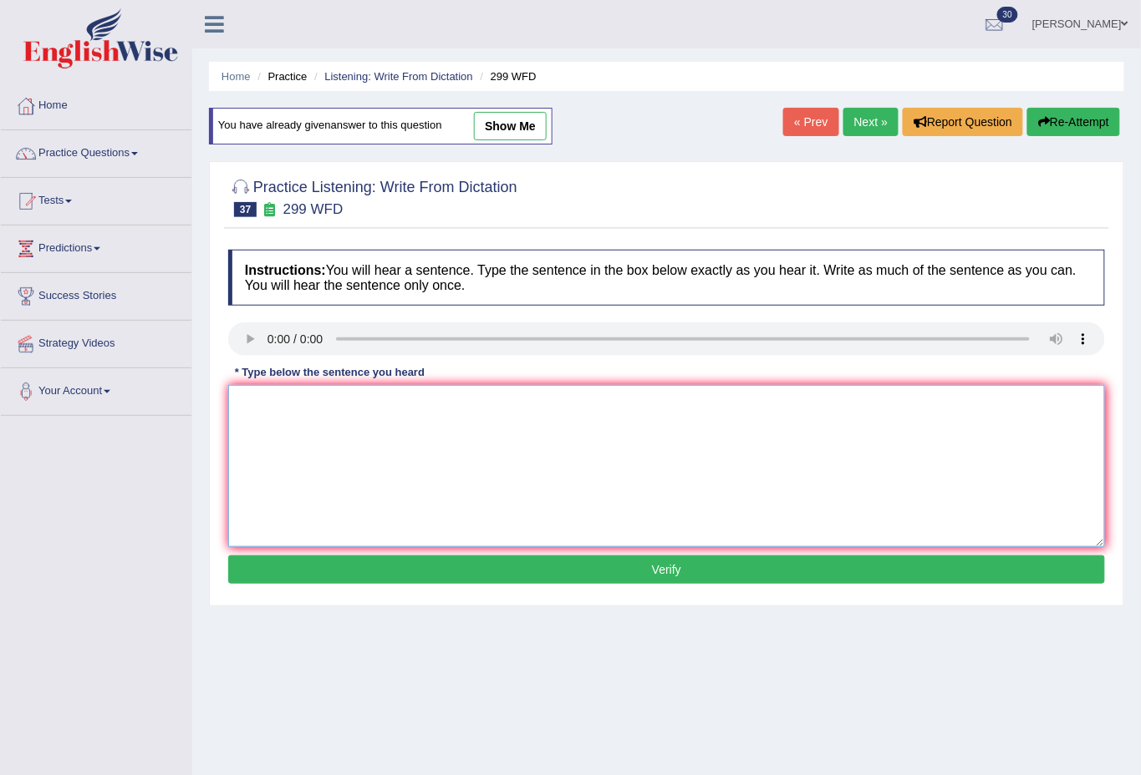
click at [277, 394] on textarea at bounding box center [666, 466] width 877 height 162
drag, startPoint x: 281, startPoint y: 440, endPoint x: 270, endPoint y: 439, distance: 10.9
click at [280, 440] on textarea at bounding box center [666, 466] width 877 height 162
type textarea "Student representitives will be visiting classes voting forms."
click at [597, 564] on button "Verify" at bounding box center [666, 570] width 877 height 28
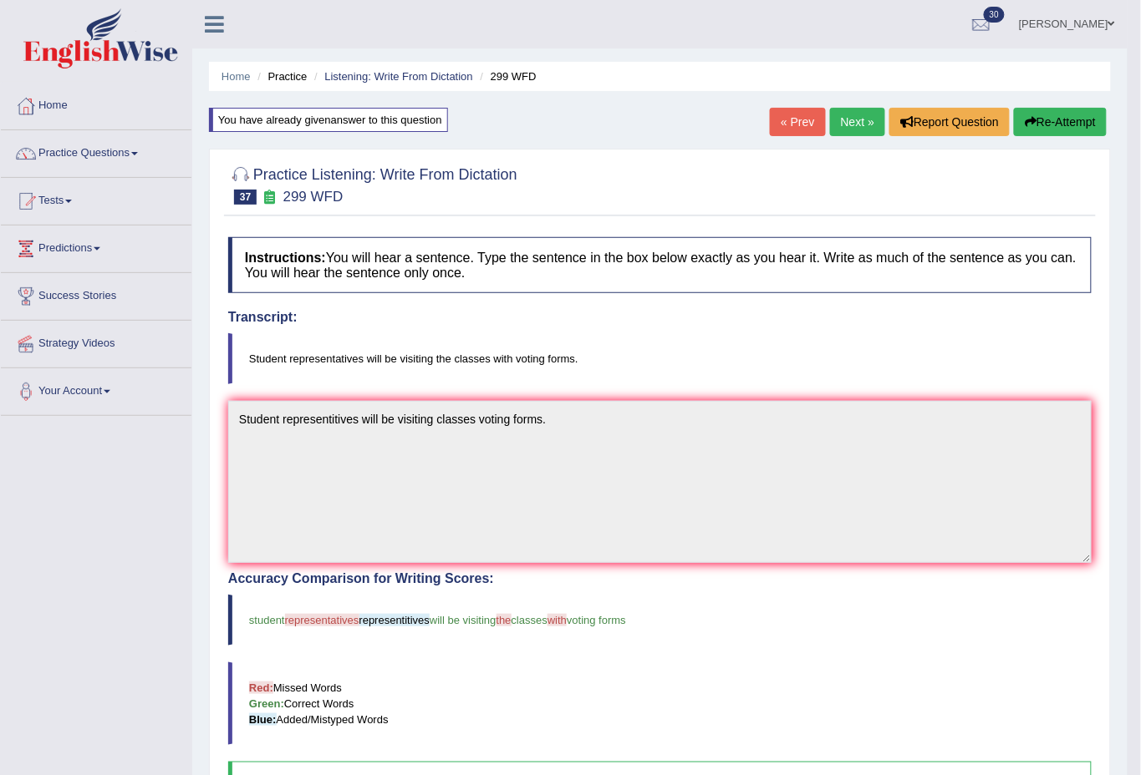
click at [857, 122] on link "Next »" at bounding box center [857, 122] width 55 height 28
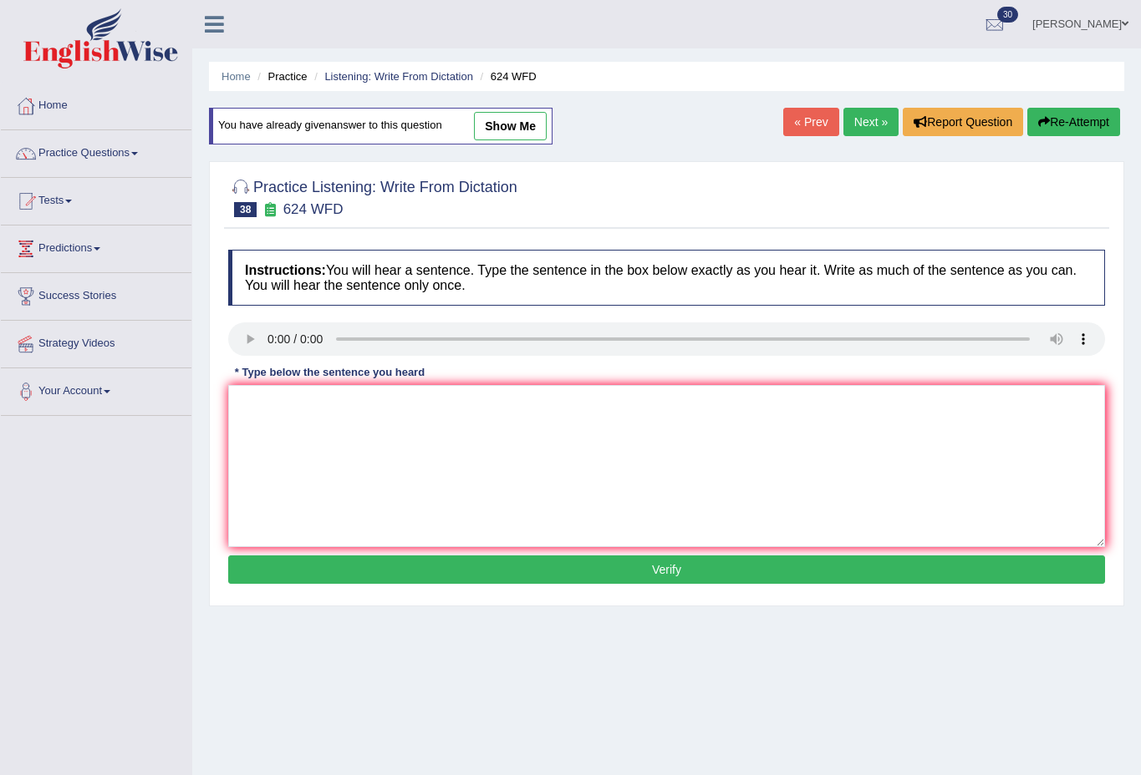
click at [319, 444] on textarea at bounding box center [666, 466] width 877 height 162
click at [305, 399] on textarea at bounding box center [666, 466] width 877 height 162
type textarea "Our courses how to improve critical thinking and indefending independing learni…"
click at [706, 571] on button "Verify" at bounding box center [666, 570] width 877 height 28
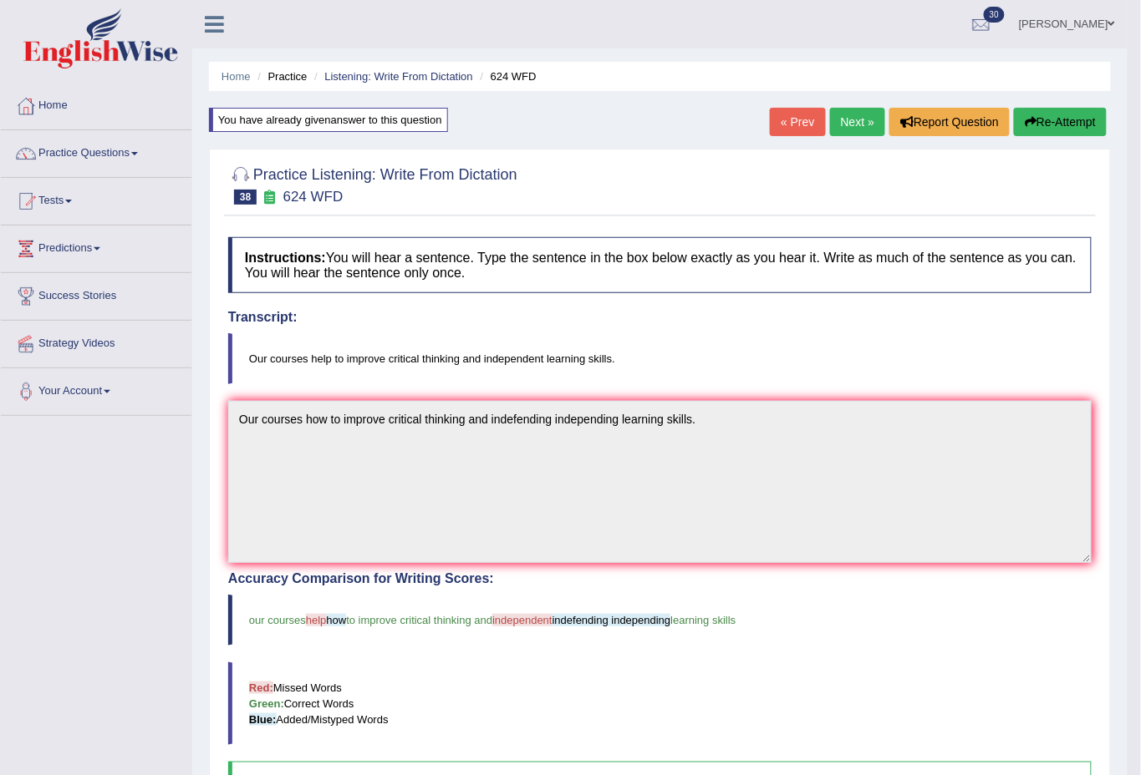
click at [856, 119] on link "Next »" at bounding box center [857, 122] width 55 height 28
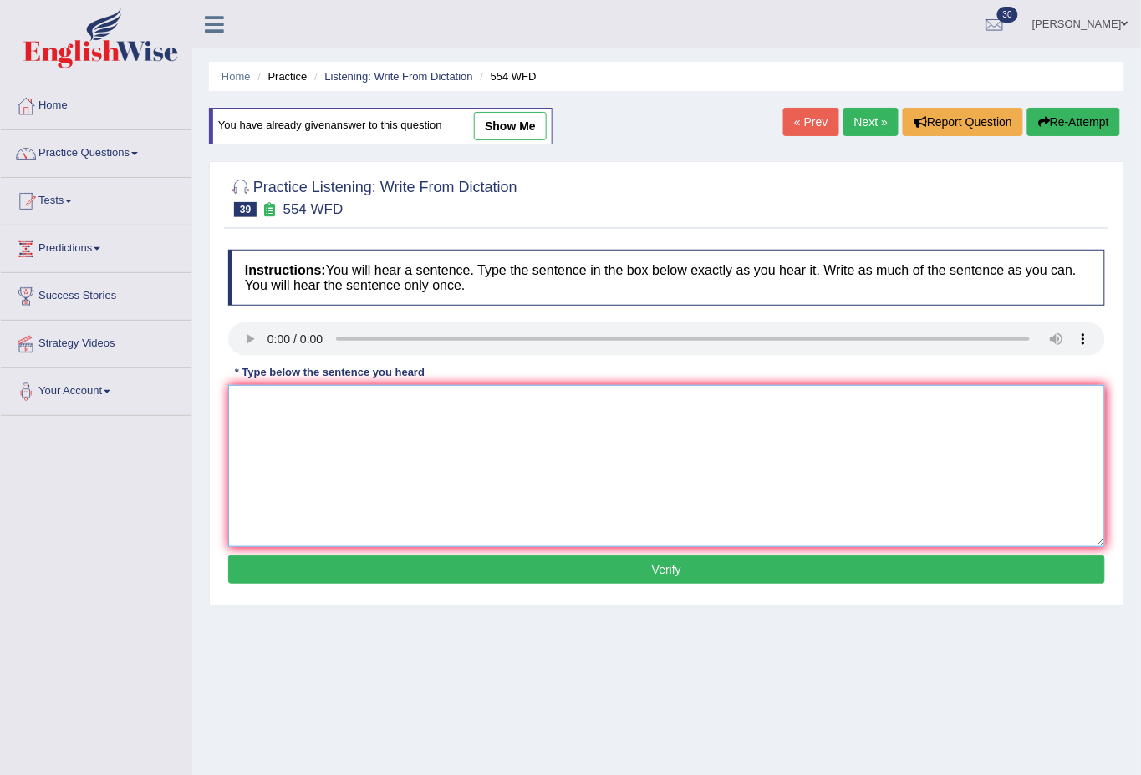
click at [287, 419] on textarea at bounding box center [666, 466] width 877 height 162
click at [385, 412] on textarea at bounding box center [666, 466] width 877 height 162
type textarea "We are able to work in a team."
click at [628, 569] on button "Verify" at bounding box center [666, 570] width 877 height 28
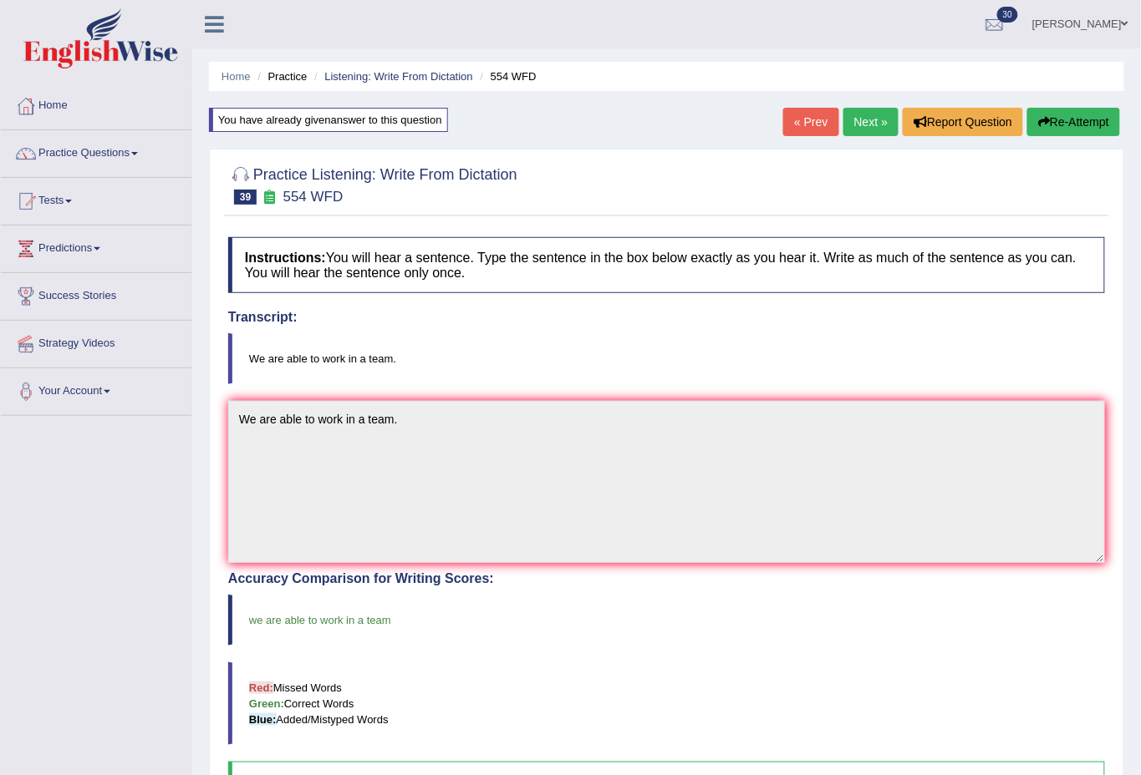
click at [851, 114] on link "Next »" at bounding box center [870, 122] width 55 height 28
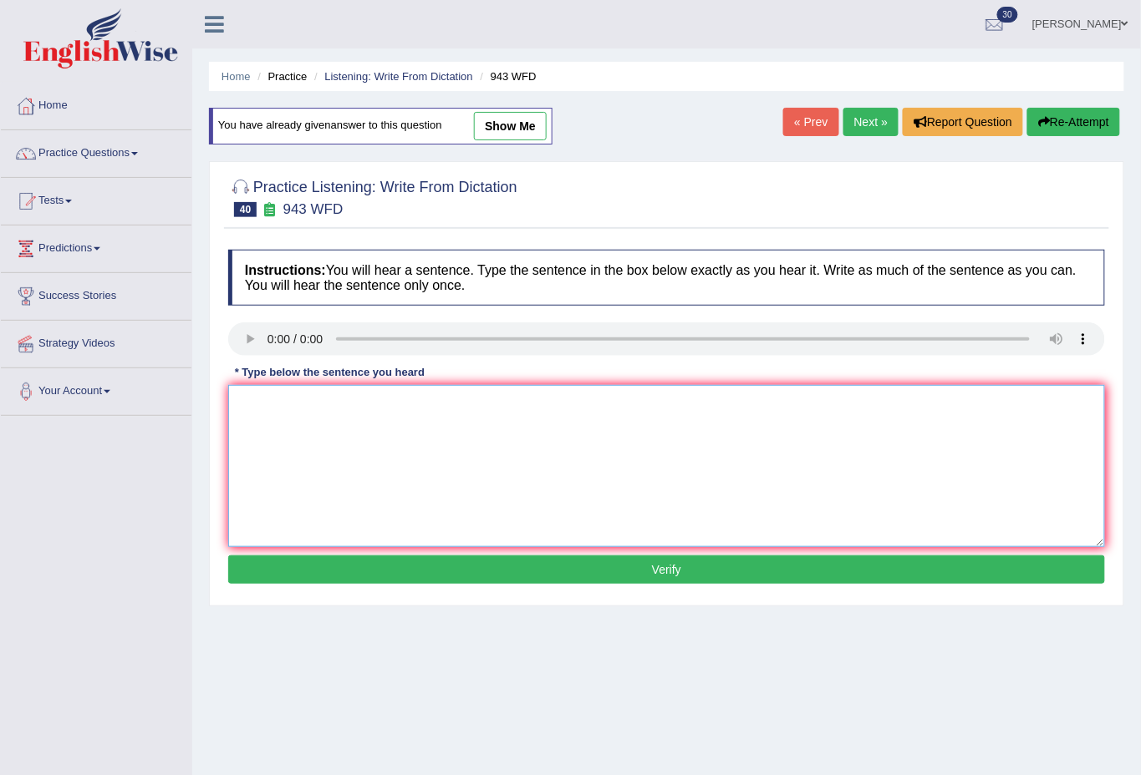
click at [287, 418] on textarea at bounding box center [666, 466] width 877 height 162
type textarea "Farming method across the world have a greatly developed recently."
click at [612, 572] on button "Verify" at bounding box center [666, 570] width 877 height 28
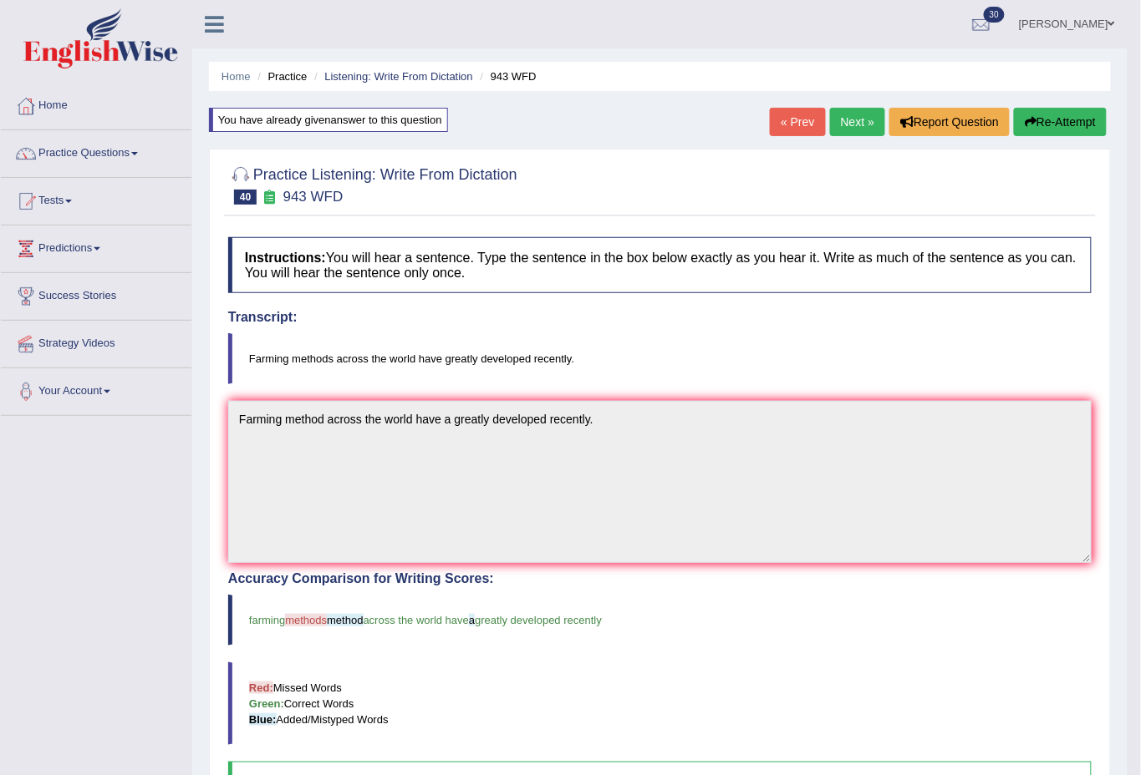
click at [860, 109] on link "Next »" at bounding box center [857, 122] width 55 height 28
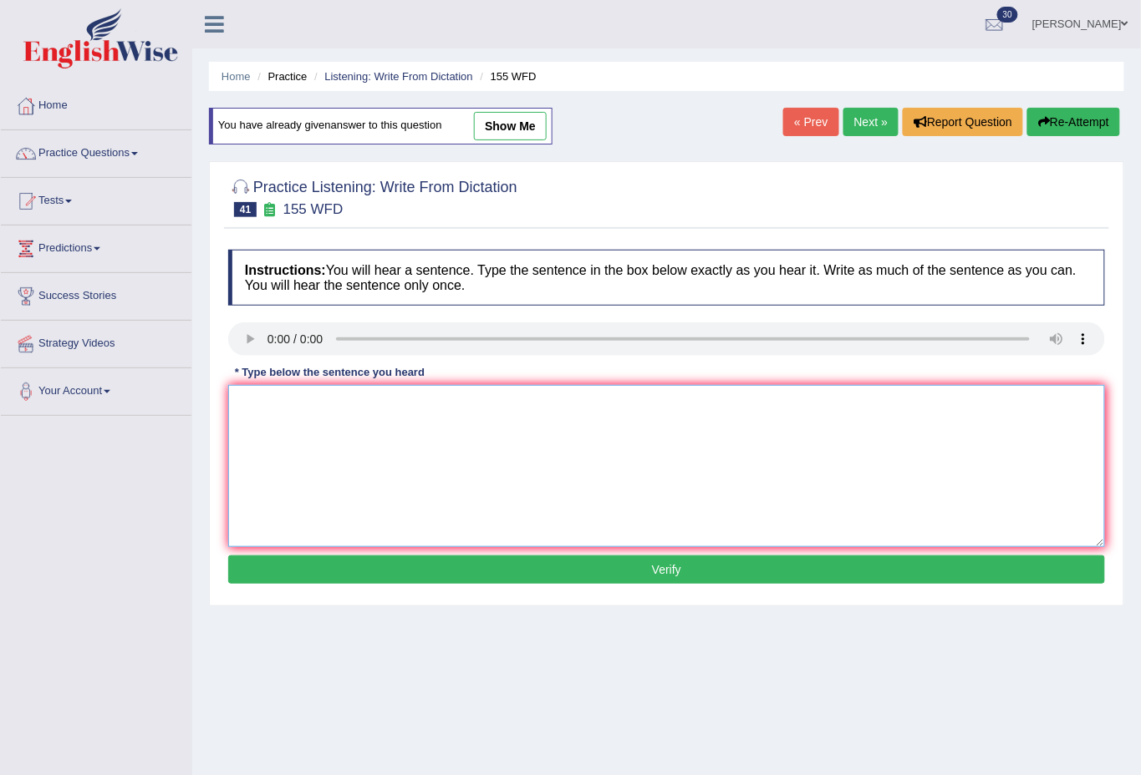
click at [295, 423] on textarea at bounding box center [666, 466] width 877 height 162
click at [362, 449] on textarea at bounding box center [666, 466] width 877 height 162
type textarea "Important details are for from argument missing in the summery."
click at [648, 565] on button "Verify" at bounding box center [666, 570] width 877 height 28
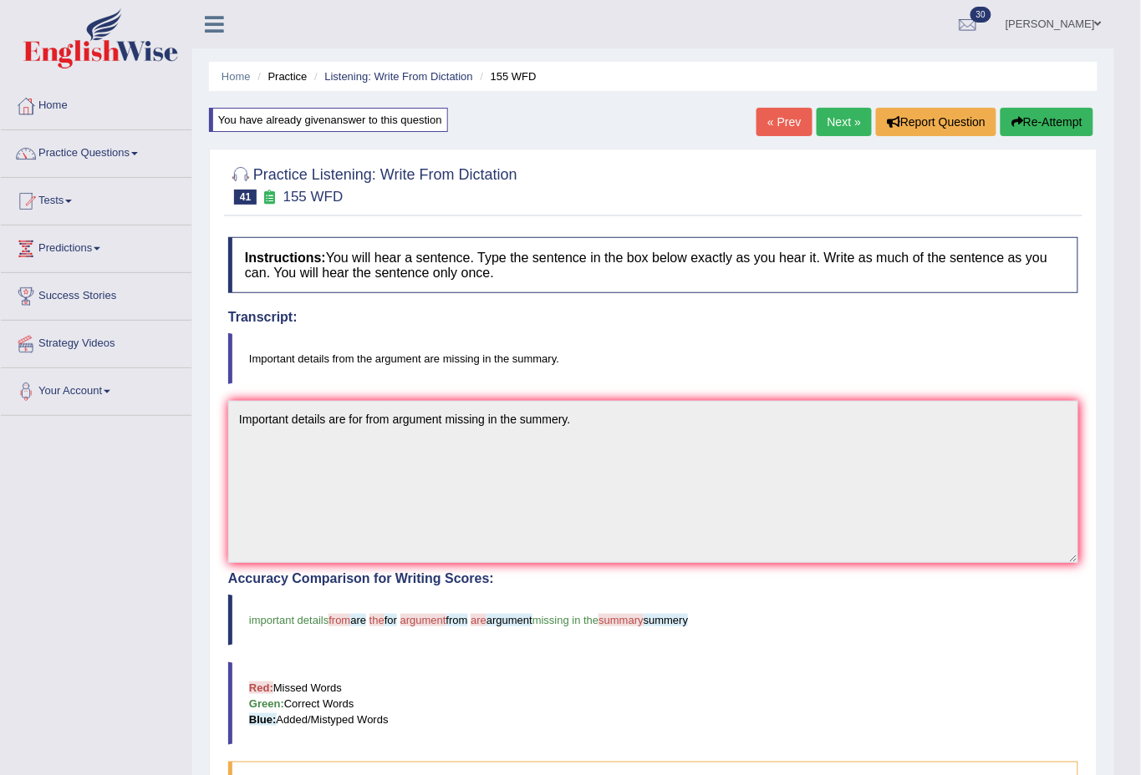
click at [830, 120] on link "Next »" at bounding box center [843, 122] width 55 height 28
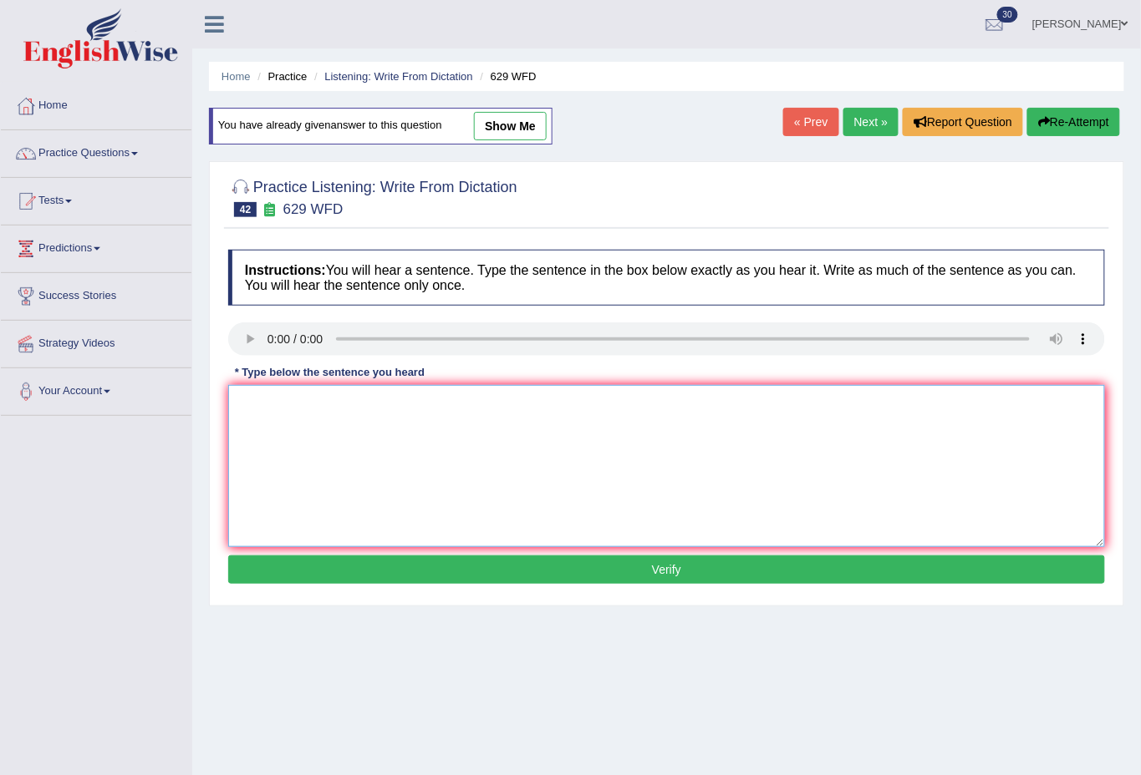
click at [284, 429] on textarea at bounding box center [666, 466] width 877 height 162
type textarea "Please provide reports to support your ideas idea of these arguments."
click at [665, 575] on button "Verify" at bounding box center [666, 570] width 877 height 28
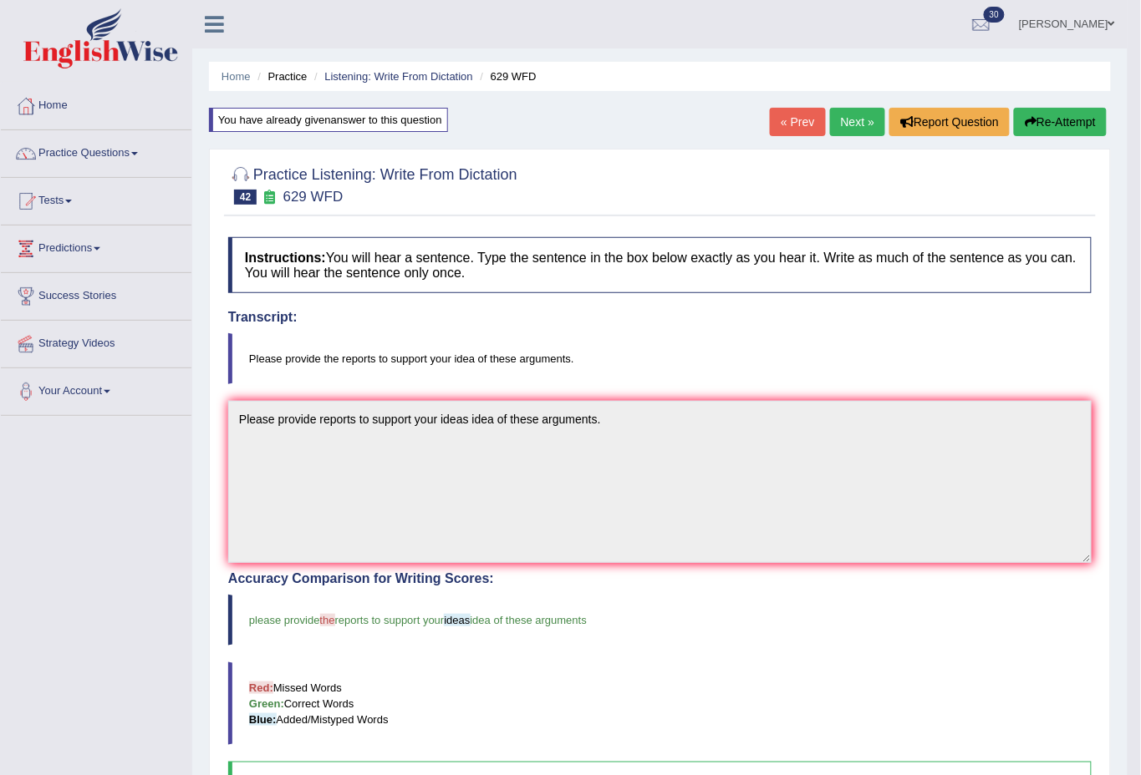
click at [854, 116] on link "Next »" at bounding box center [857, 122] width 55 height 28
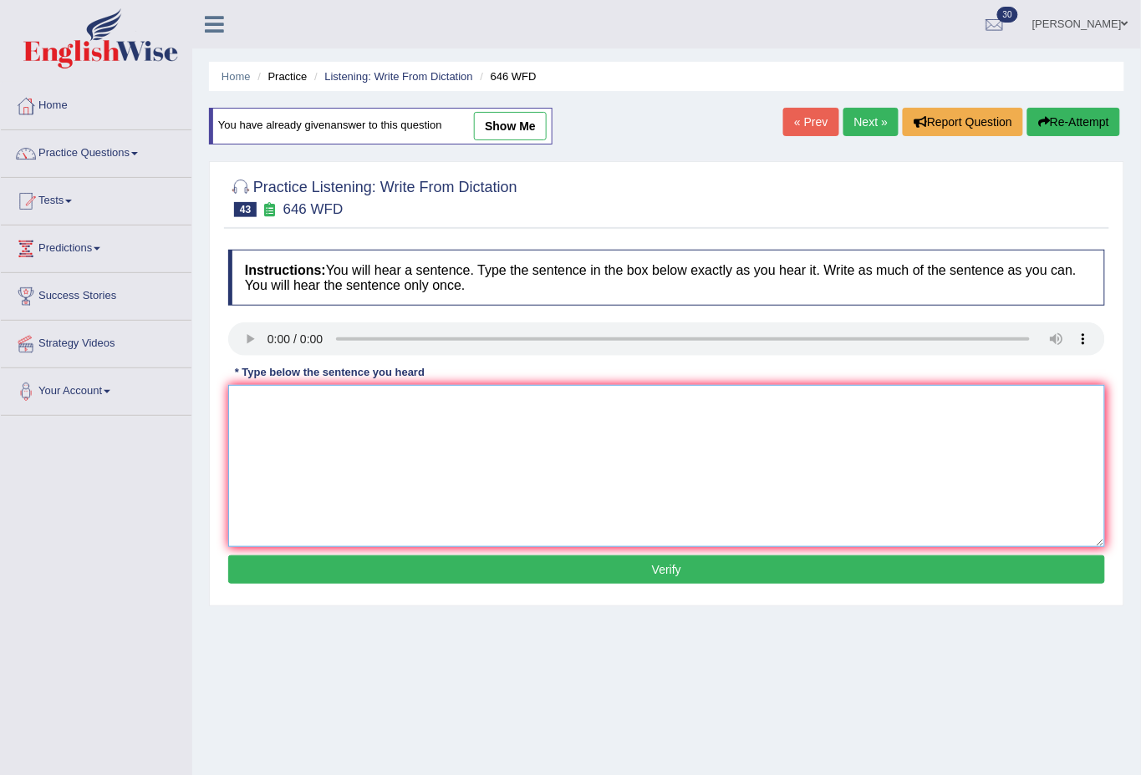
click at [307, 426] on textarea at bounding box center [666, 466] width 877 height 162
click at [292, 418] on textarea at bounding box center [666, 466] width 877 height 162
type textarea "The industrial revolution in [GEOGRAPHIC_DATA] driven by the steam technology."
click at [689, 568] on button "Verify" at bounding box center [666, 570] width 877 height 28
